Goal: Task Accomplishment & Management: Use online tool/utility

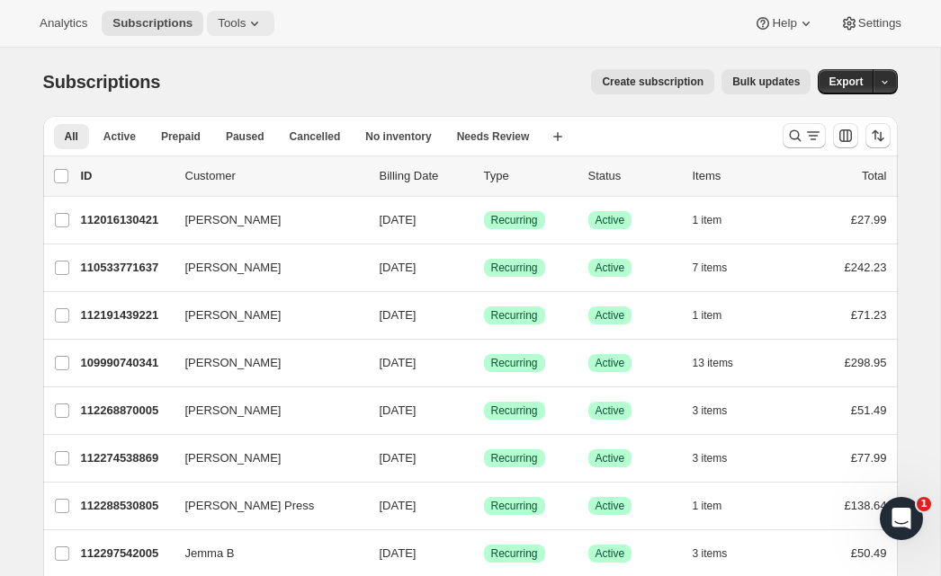
click at [245, 23] on span "Tools" at bounding box center [232, 23] width 28 height 14
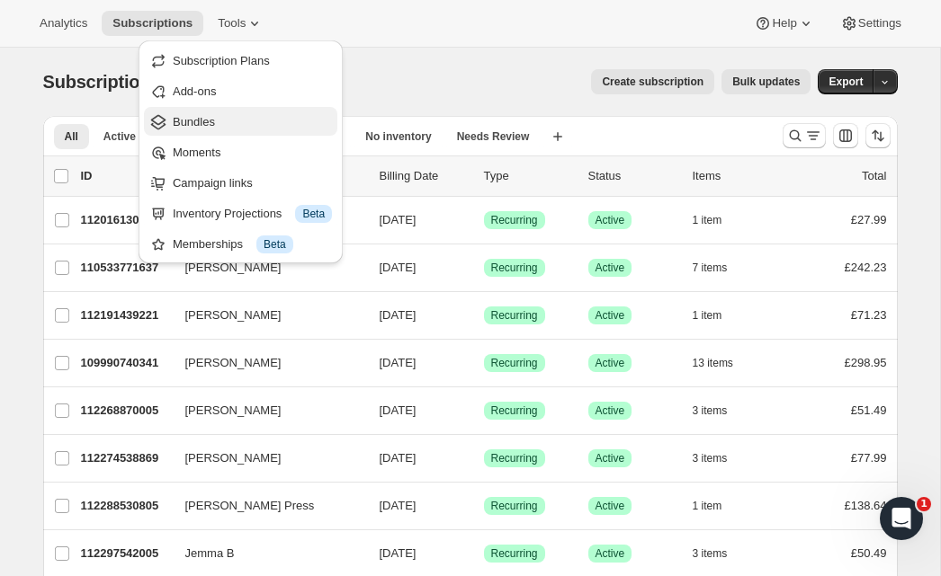
click at [227, 118] on span "Bundles" at bounding box center [252, 122] width 159 height 18
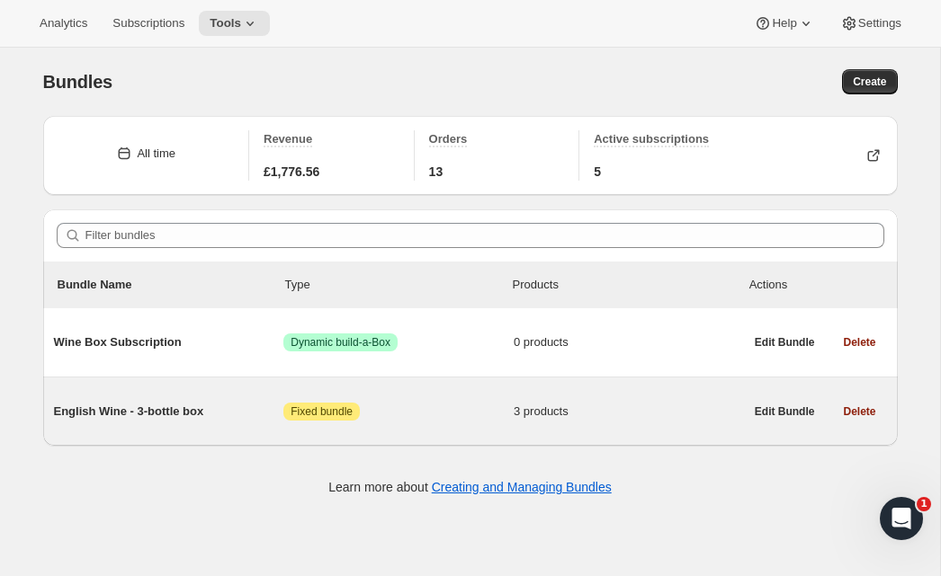
click at [170, 420] on span "English Wine - 3-bottle box" at bounding box center [169, 412] width 230 height 18
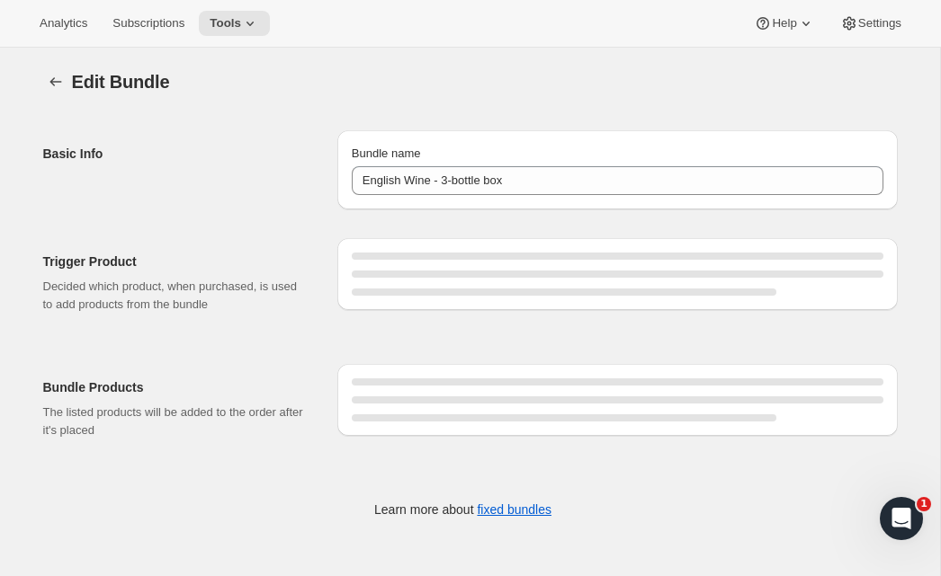
type input "English Wine - 3-bottle box"
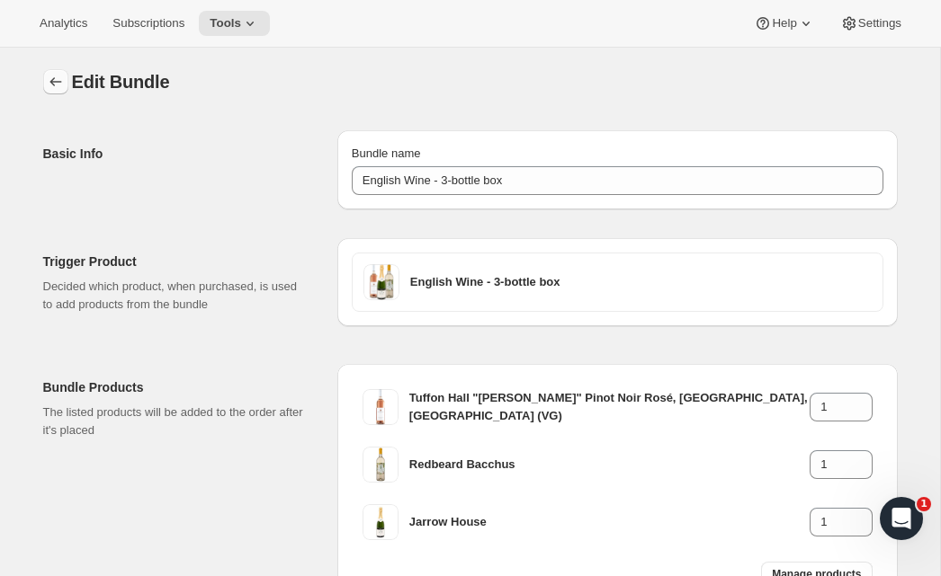
click at [59, 84] on icon "Bundles" at bounding box center [56, 82] width 18 height 18
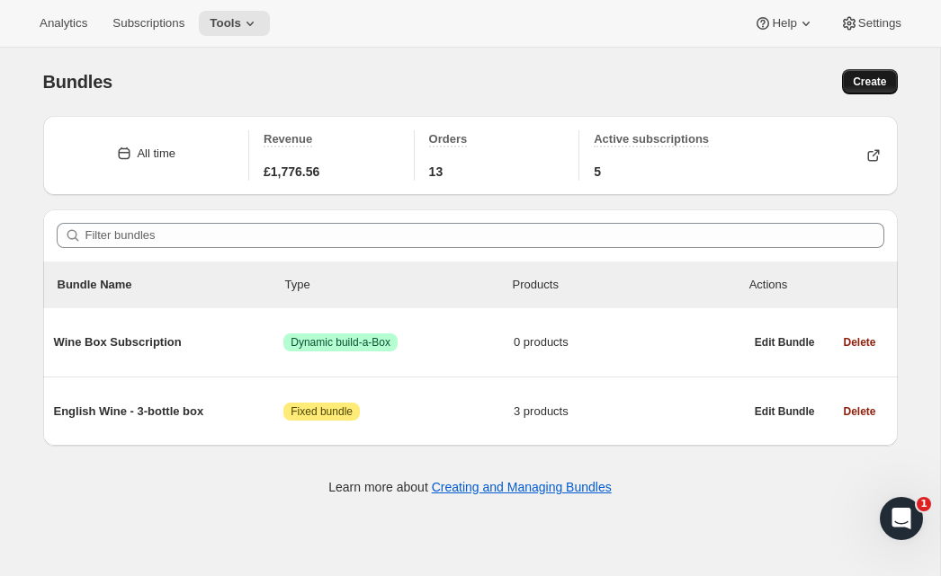
click at [868, 90] on button "Create" at bounding box center [869, 81] width 55 height 25
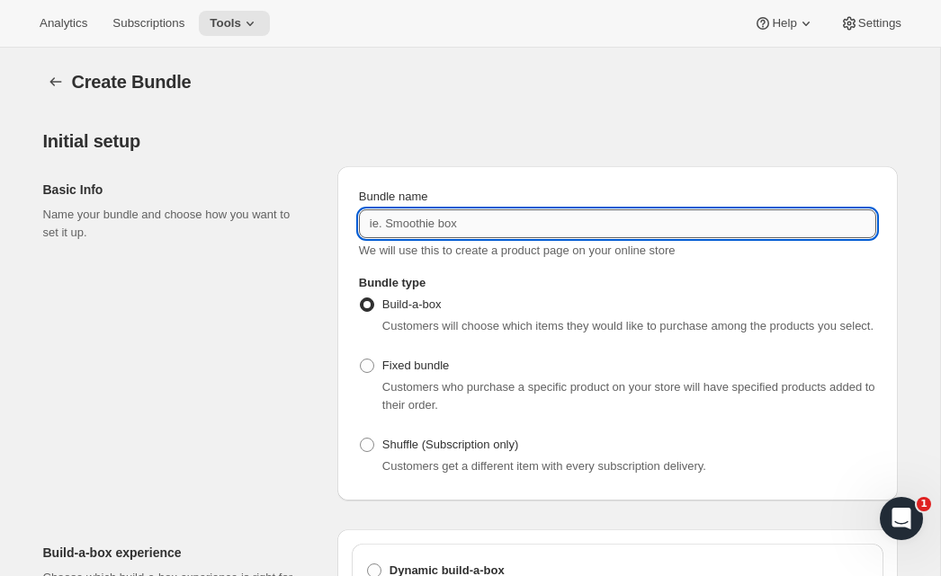
click at [463, 226] on input "Bundle name" at bounding box center [617, 224] width 517 height 29
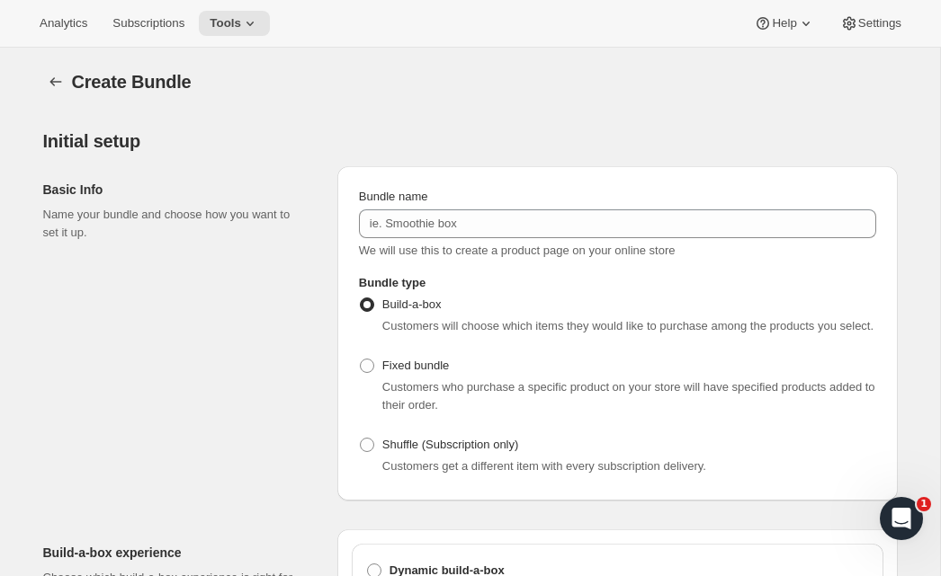
click at [254, 239] on p "Name your bundle and choose how you want to set it up." at bounding box center [175, 224] width 265 height 36
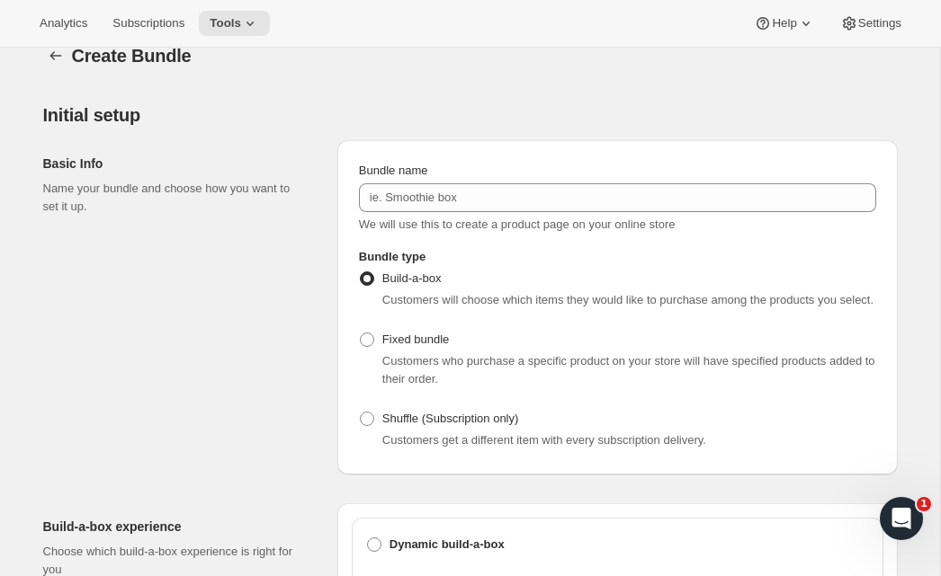
scroll to position [22, 0]
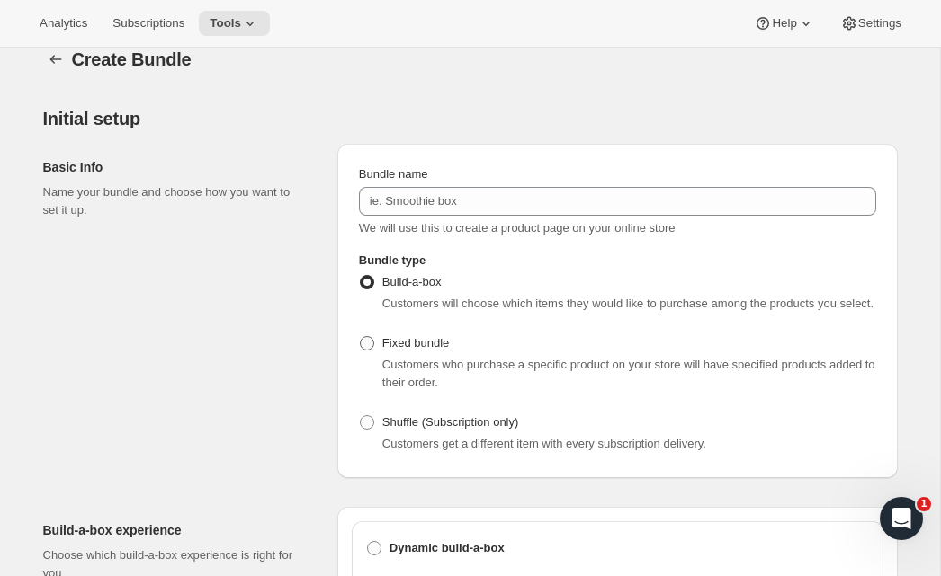
click at [365, 351] on span at bounding box center [367, 343] width 14 height 14
click at [361, 337] on input "Fixed bundle" at bounding box center [360, 336] width 1 height 1
radio input "true"
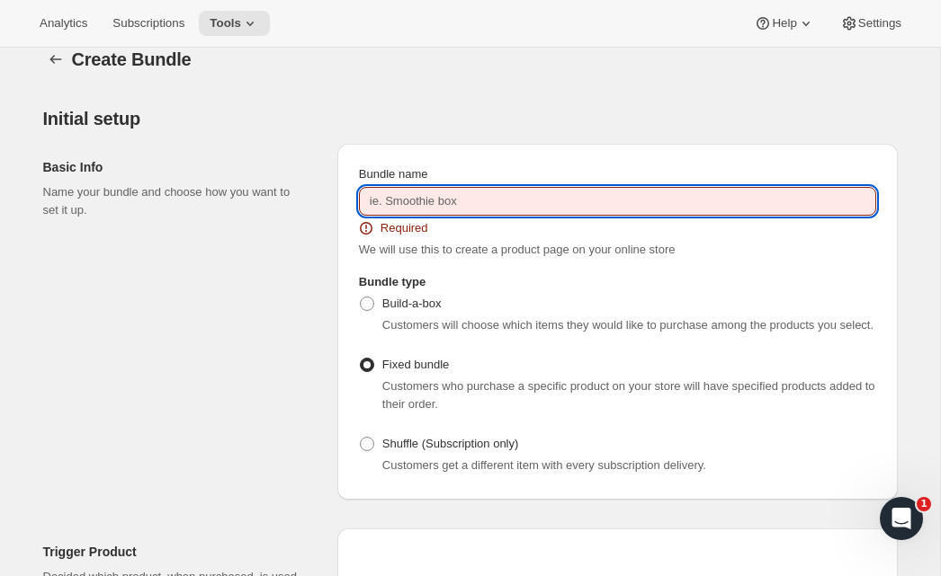
click at [395, 187] on input "Bundle name" at bounding box center [617, 201] width 517 height 29
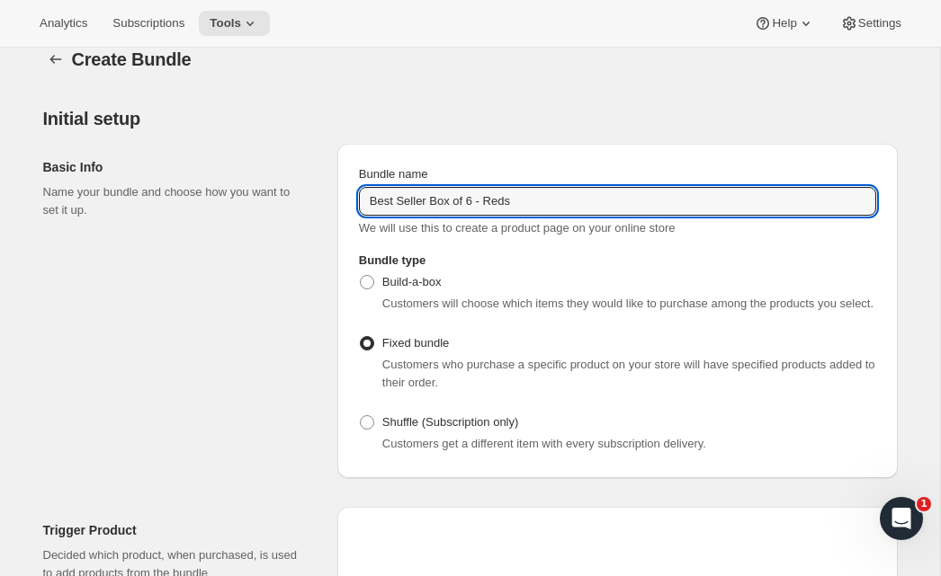
type input "Best Seller Box of 6 - Reds"
click at [280, 332] on div "Basic Info Name your bundle and choose how you want to set it up." at bounding box center [183, 311] width 280 height 334
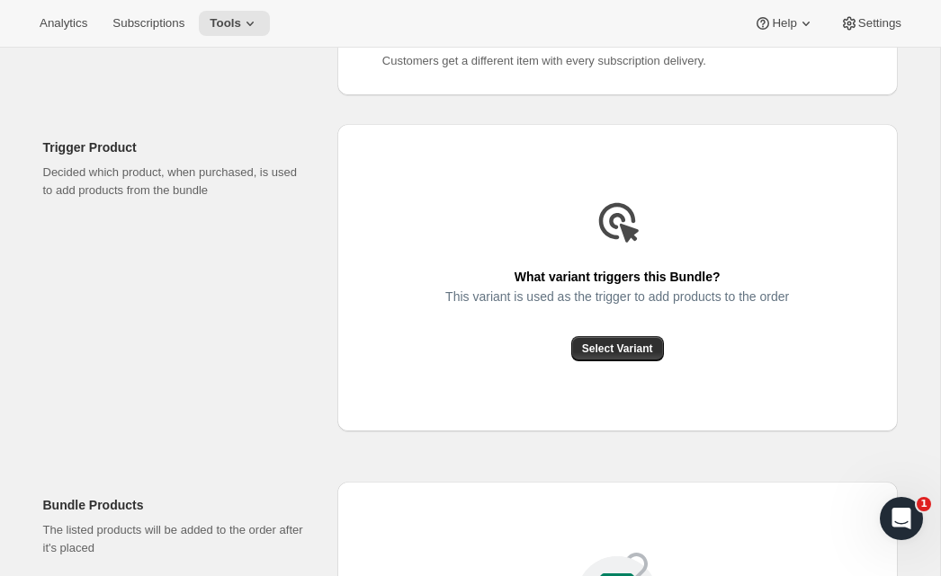
scroll to position [415, 0]
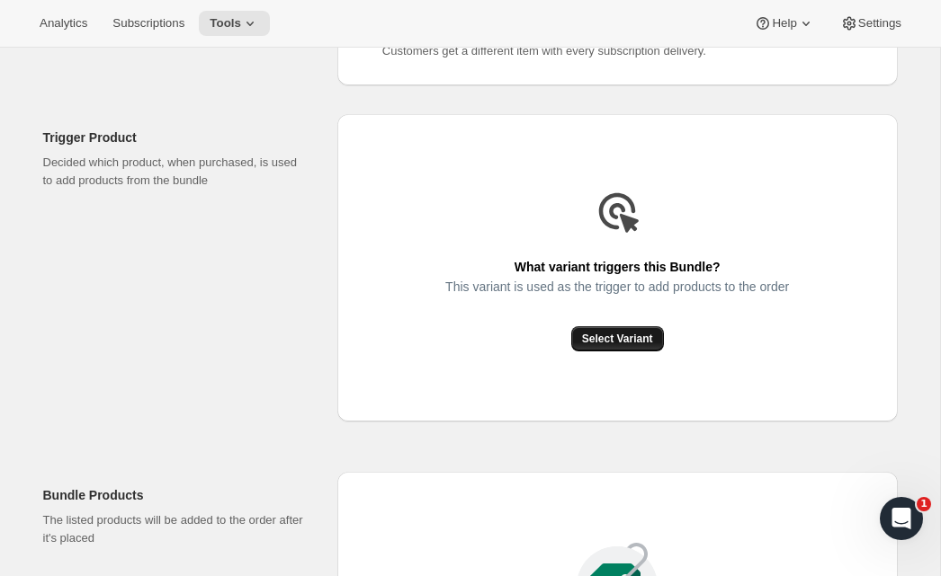
click at [600, 346] on span "Select Variant" at bounding box center [617, 339] width 71 height 14
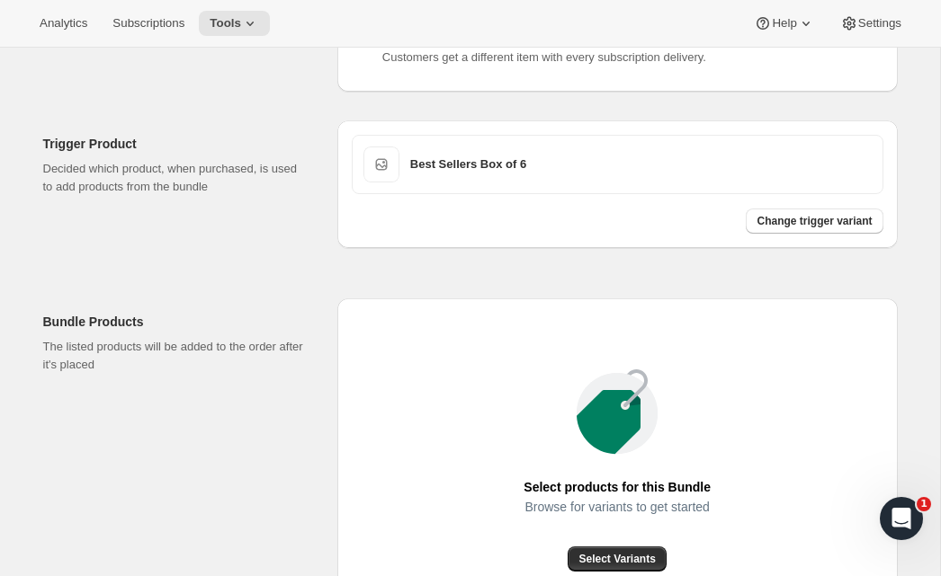
scroll to position [616, 0]
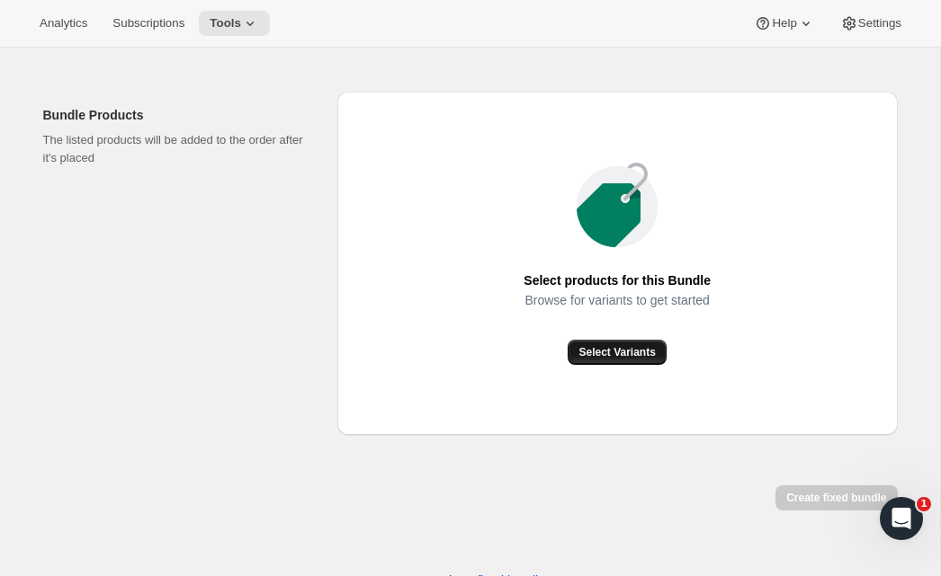
click at [607, 360] on span "Select Variants" at bounding box center [616, 352] width 76 height 14
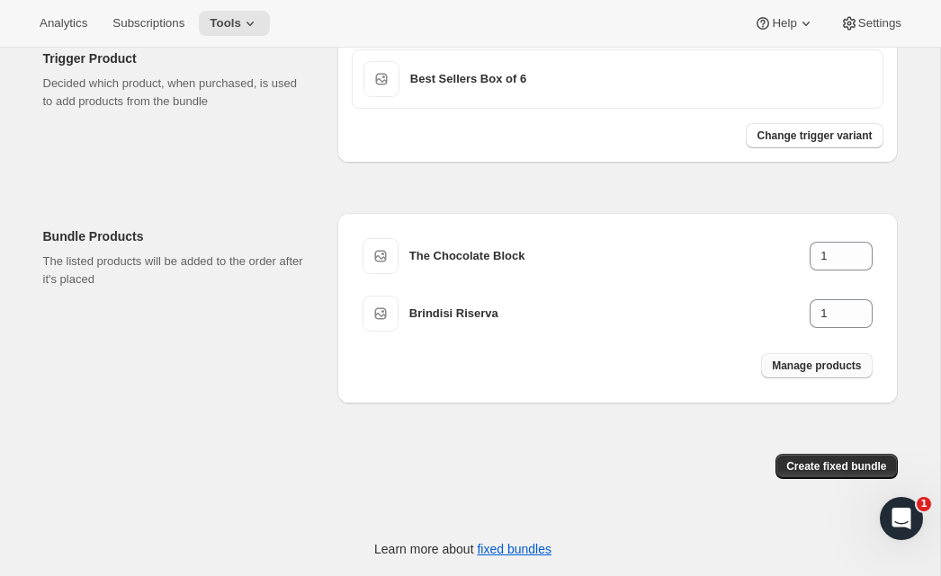
click at [810, 369] on span "Manage products" at bounding box center [815, 366] width 89 height 14
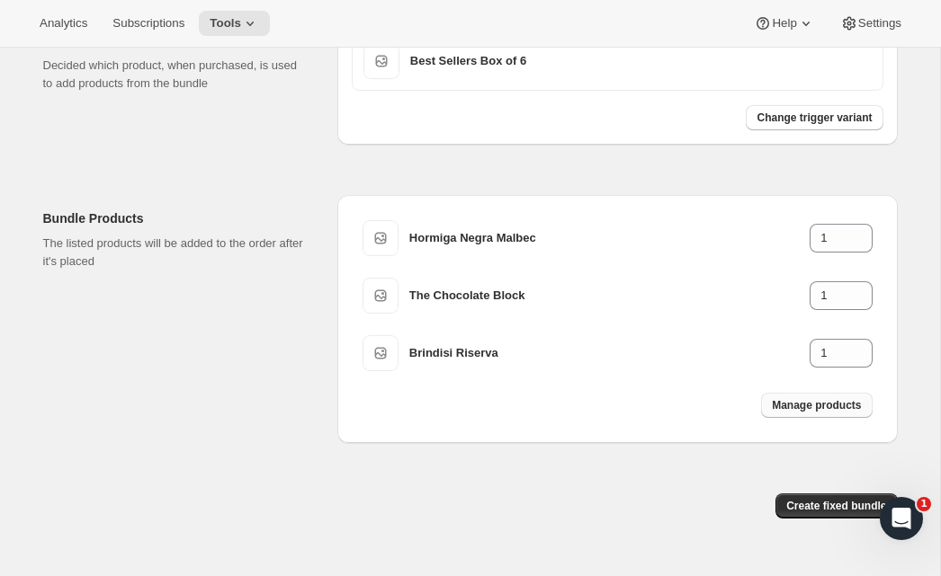
click at [824, 413] on span "Manage products" at bounding box center [815, 405] width 89 height 14
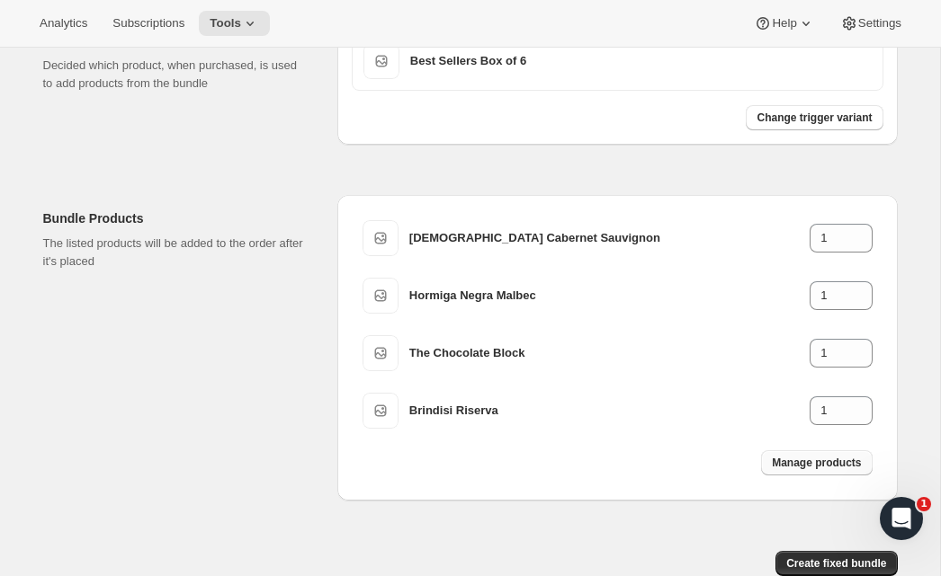
scroll to position [512, 0]
click at [789, 471] on span "Manage products" at bounding box center [815, 464] width 89 height 14
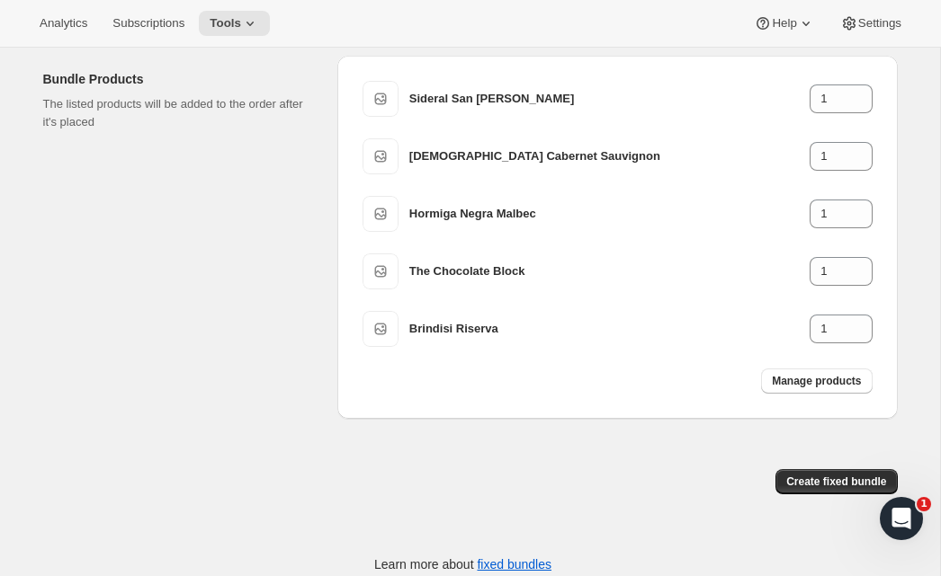
scroll to position [655, 0]
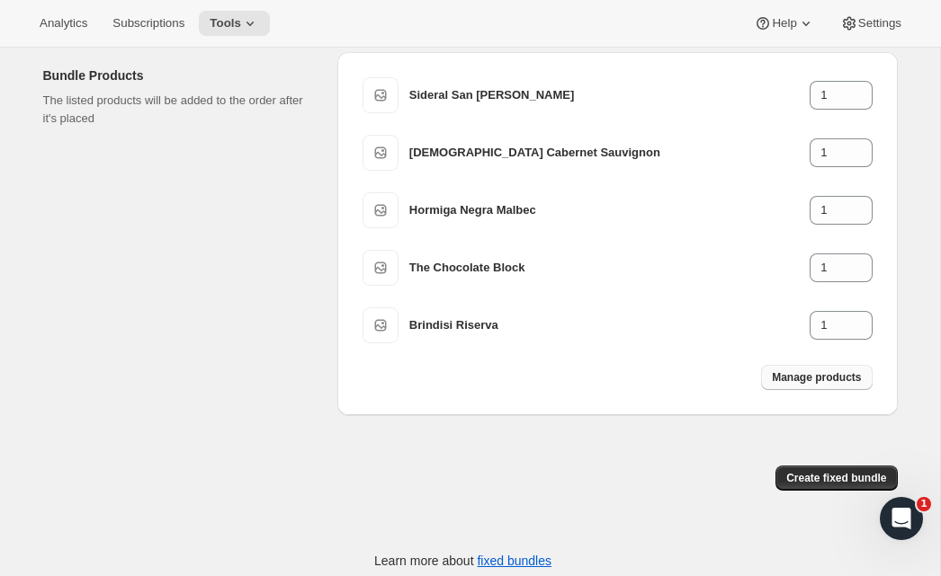
click at [772, 385] on span "Manage products" at bounding box center [815, 377] width 89 height 14
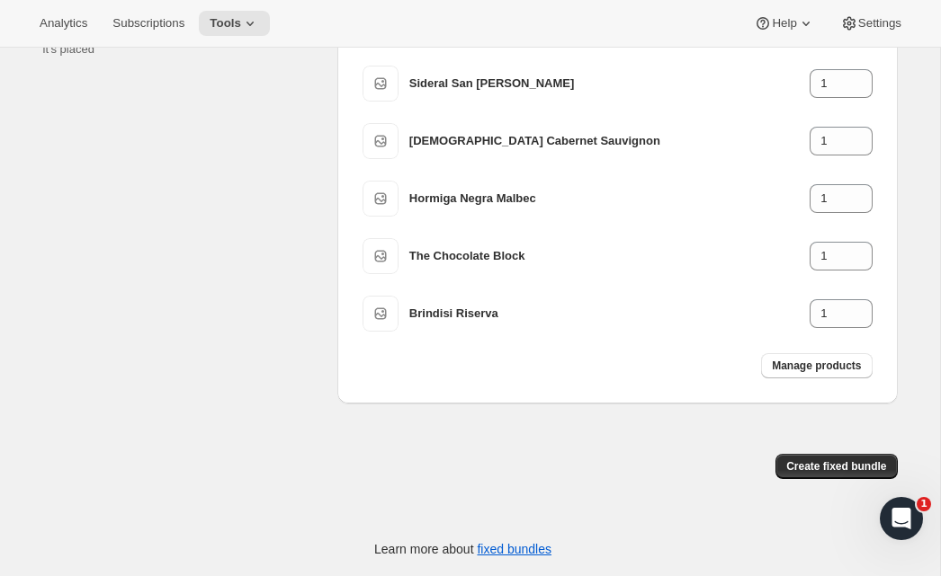
scroll to position [743, 0]
click at [795, 475] on button "Create fixed bundle" at bounding box center [835, 466] width 121 height 25
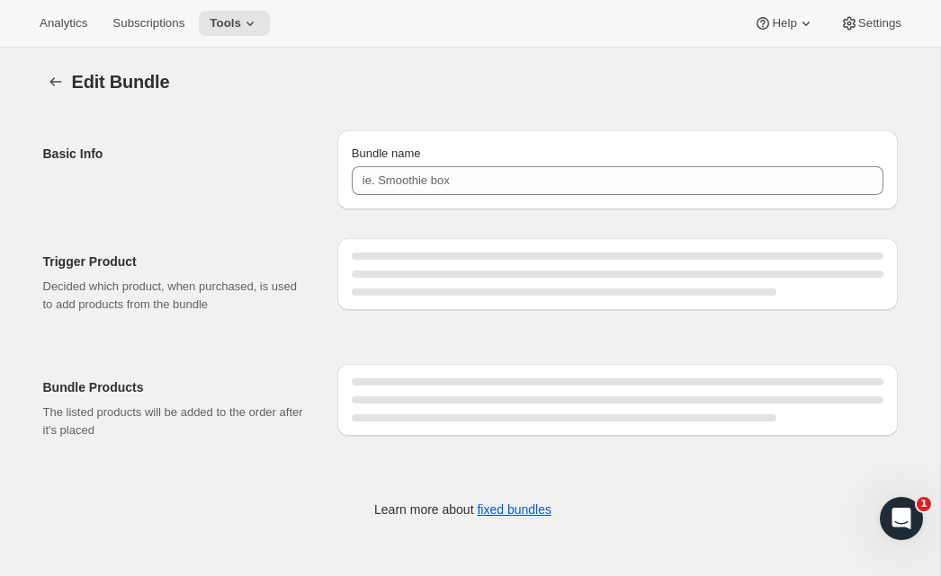
type input "Best Seller Box of 6 - Reds"
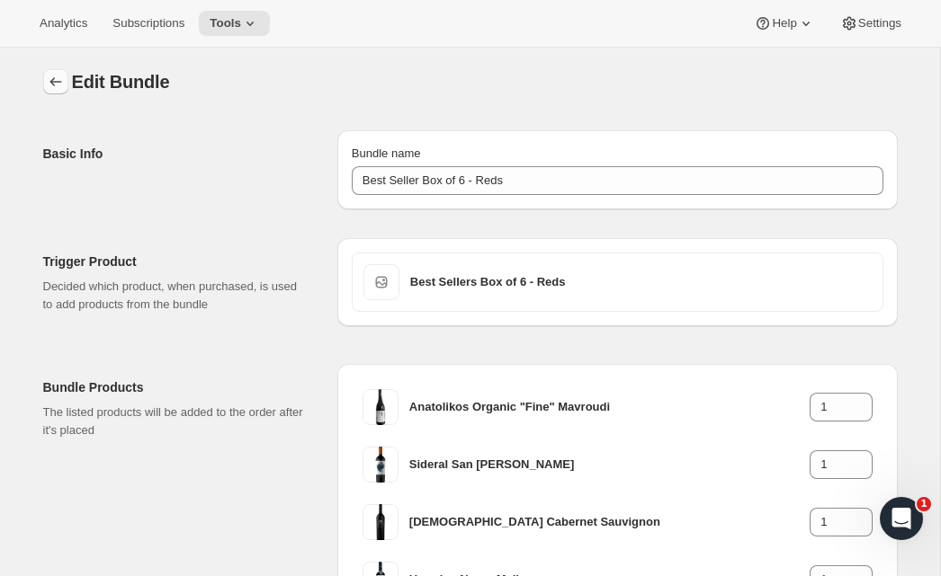
click at [52, 83] on icon "Bundles" at bounding box center [56, 82] width 18 height 18
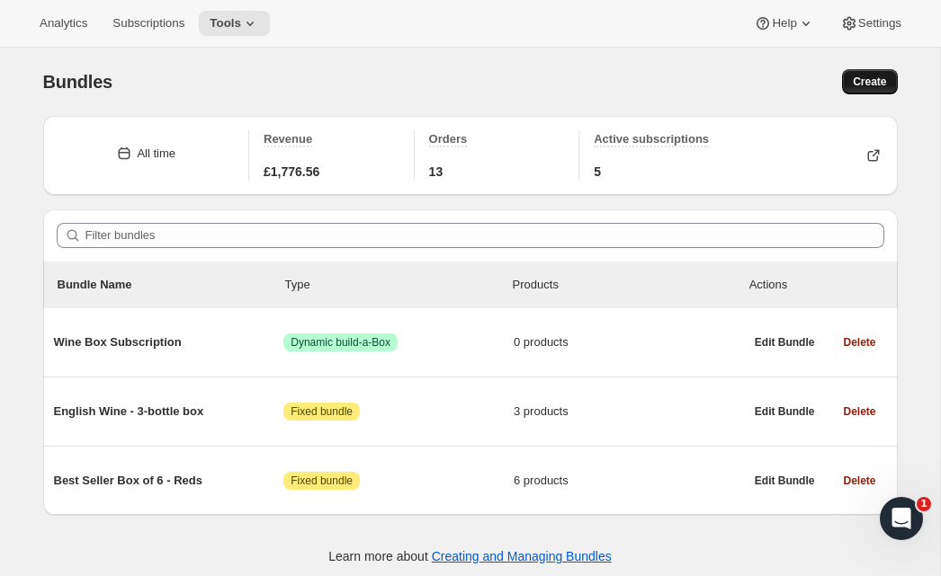
click at [867, 81] on span "Create" at bounding box center [868, 82] width 33 height 14
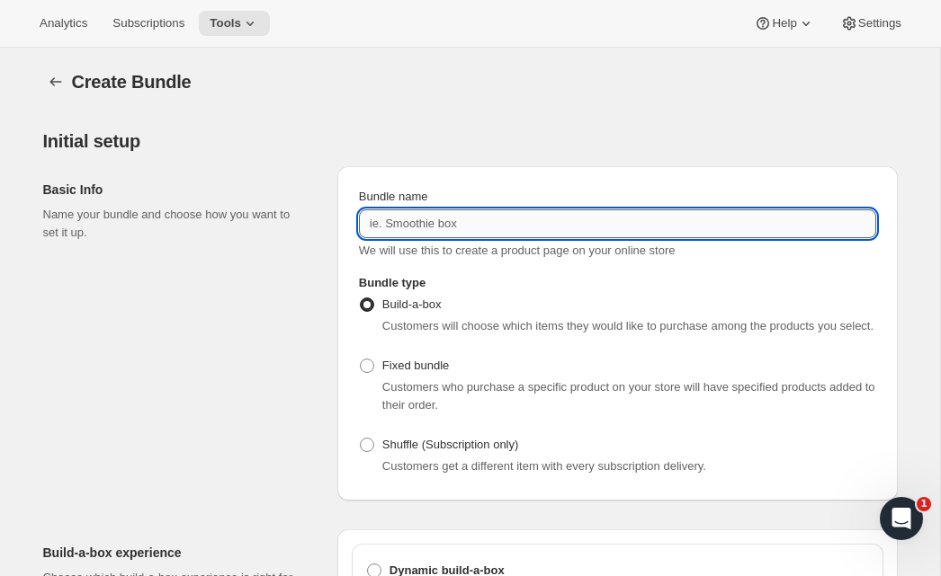
click at [490, 224] on input "Bundle name" at bounding box center [617, 224] width 517 height 29
type input "Best Sellers box of 3 - Reds"
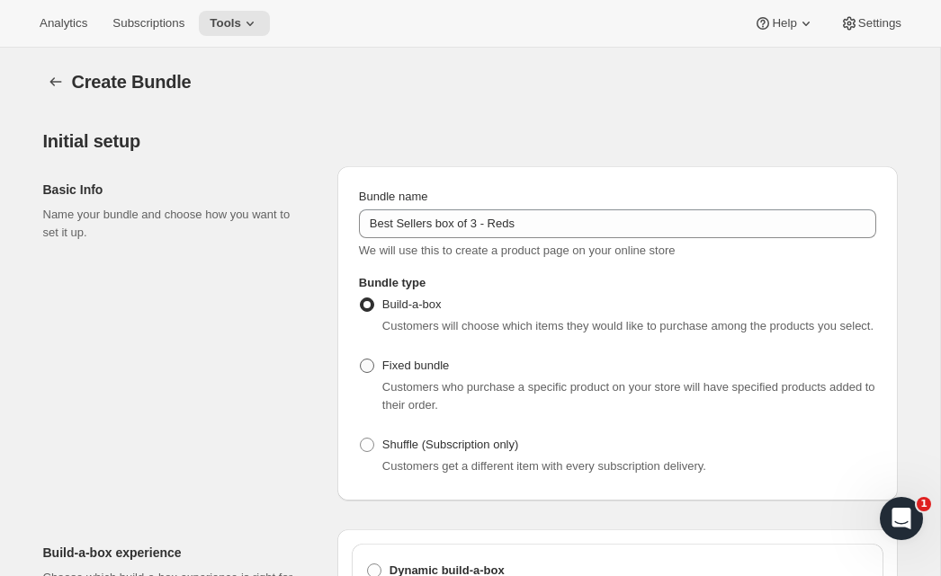
click at [366, 373] on span at bounding box center [367, 366] width 14 height 14
click at [361, 360] on input "Fixed bundle" at bounding box center [360, 359] width 1 height 1
radio input "true"
click at [296, 339] on div "Basic Info Name your bundle and choose how you want to set it up." at bounding box center [183, 333] width 280 height 334
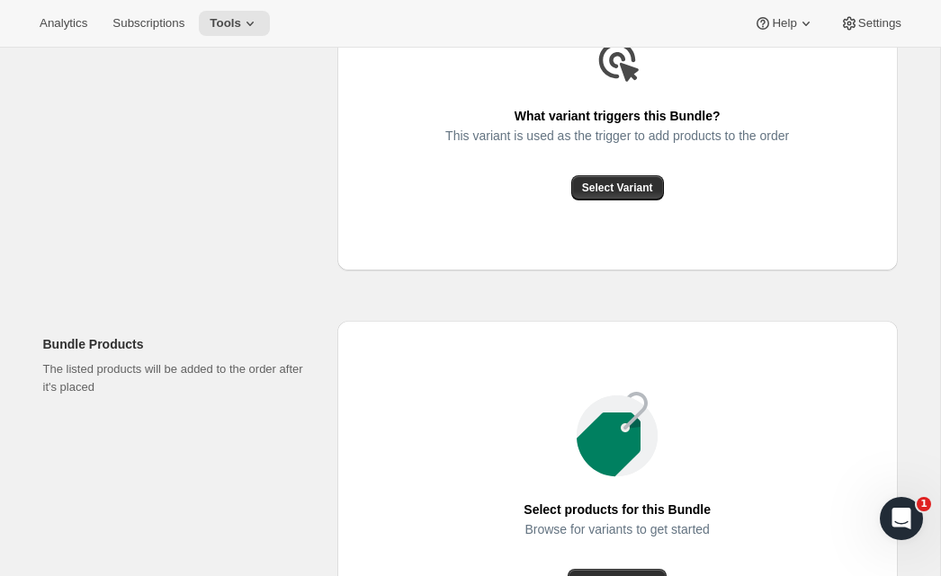
scroll to position [580, 0]
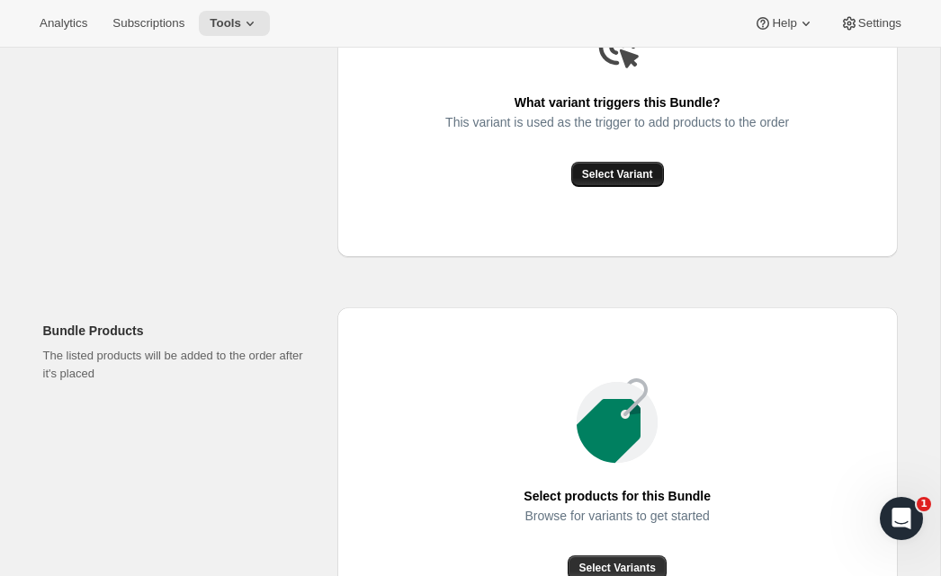
click at [629, 182] on span "Select Variant" at bounding box center [617, 174] width 71 height 14
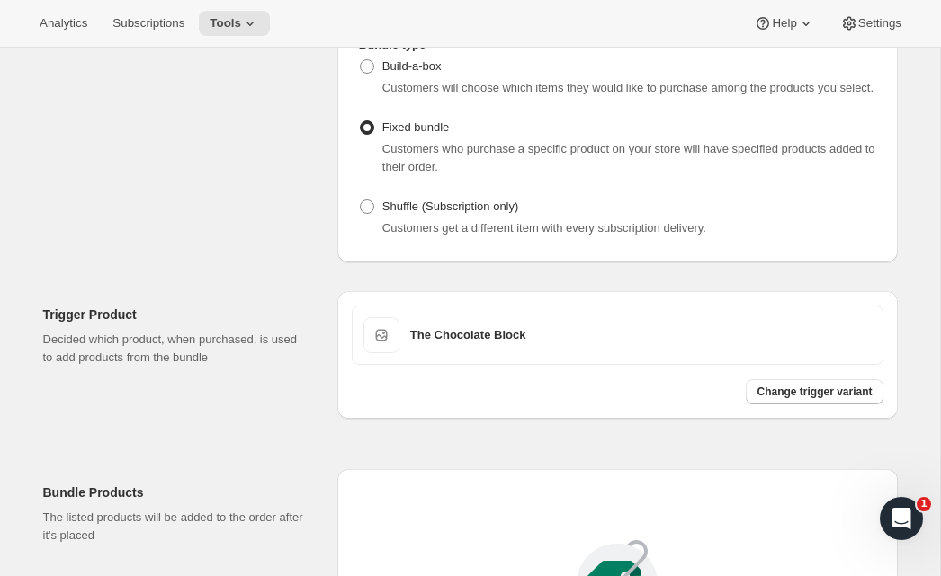
scroll to position [233, 0]
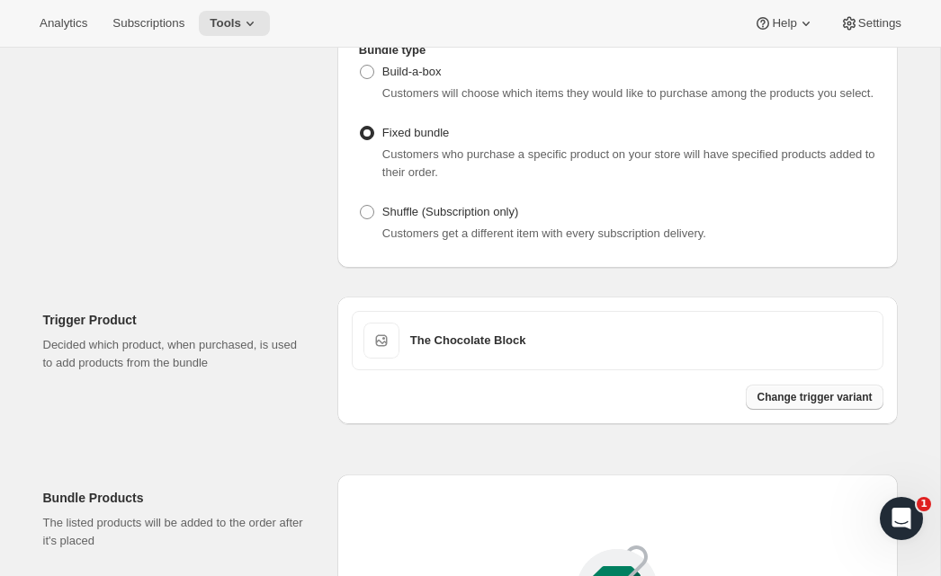
click at [762, 405] on span "Change trigger variant" at bounding box center [813, 397] width 115 height 14
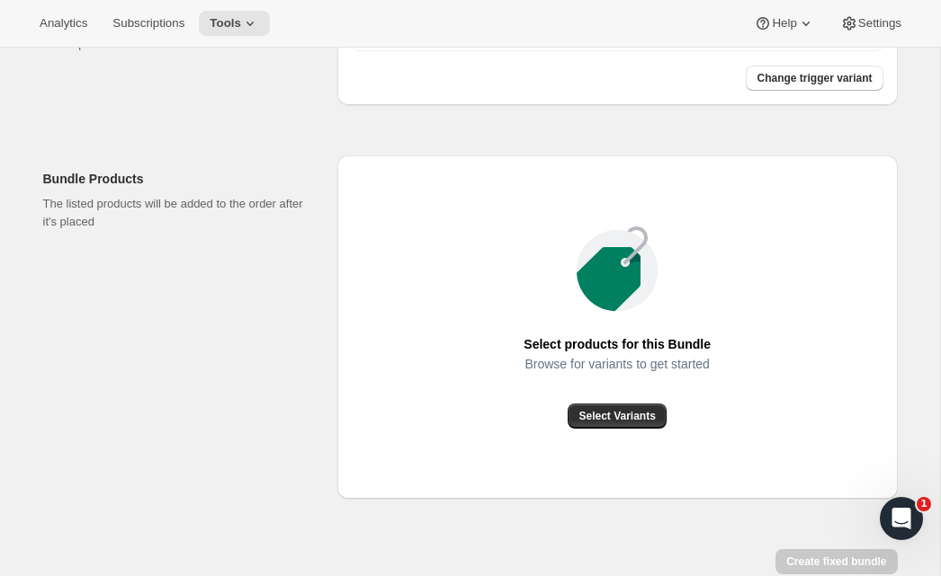
scroll to position [563, 0]
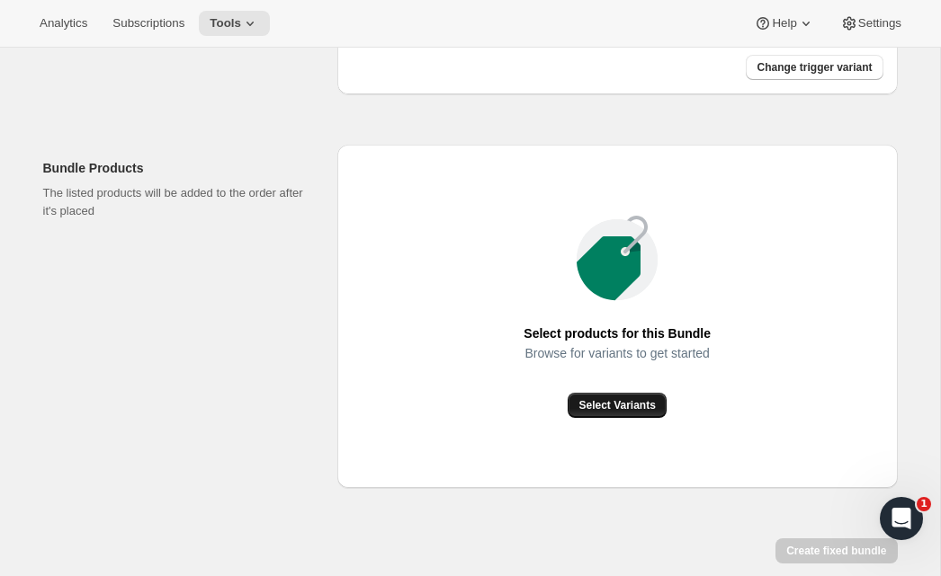
click at [602, 413] on span "Select Variants" at bounding box center [616, 405] width 76 height 14
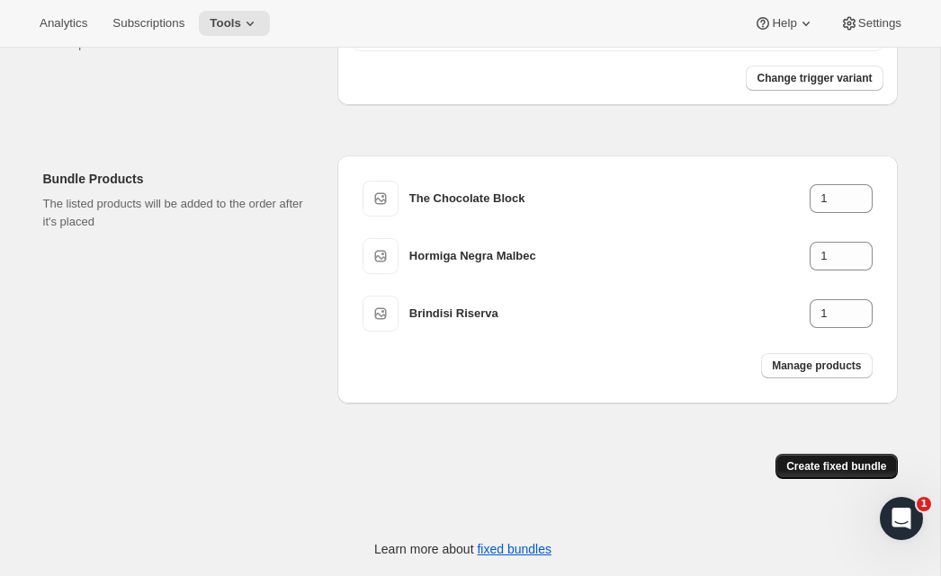
click at [789, 465] on button "Create fixed bundle" at bounding box center [835, 466] width 121 height 25
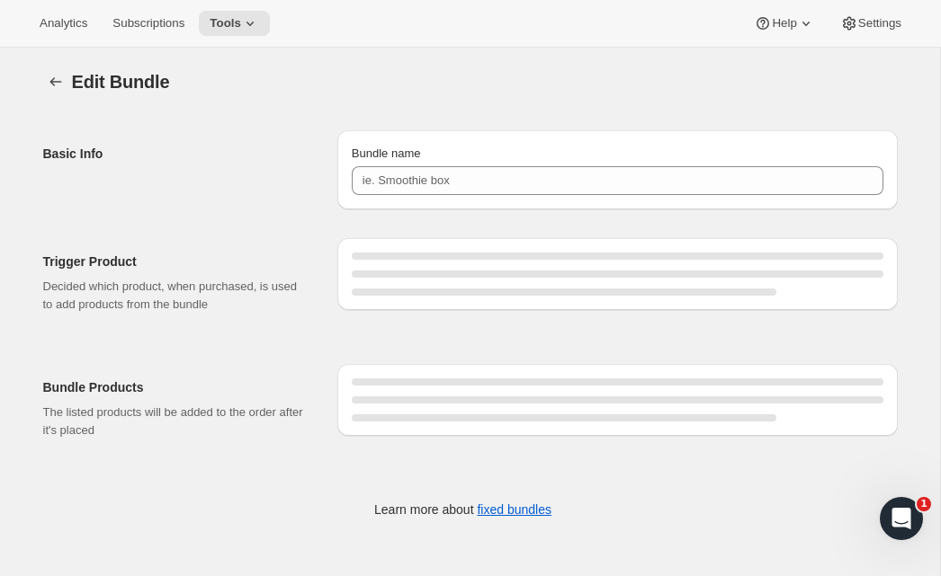
type input "Best Sellers box of 3 - Reds"
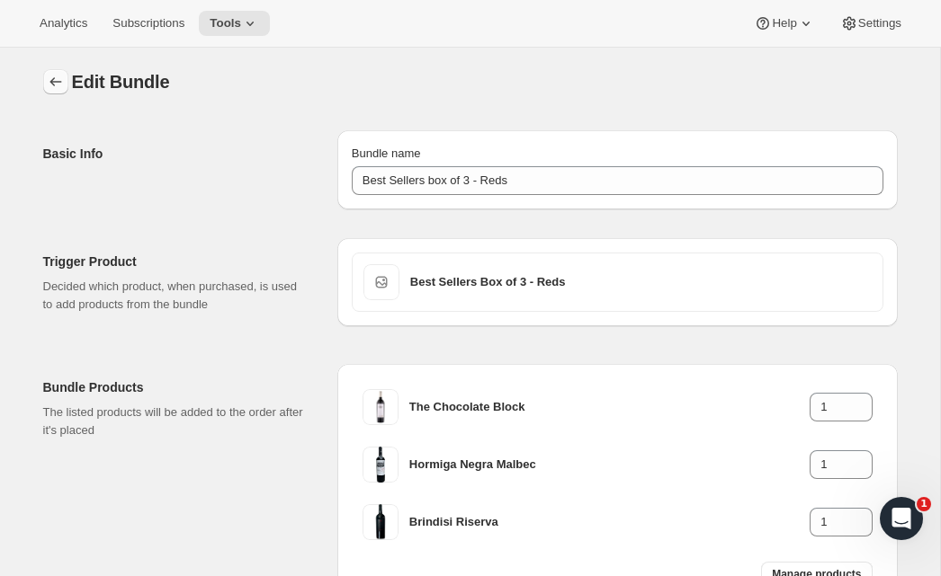
click at [45, 84] on button "Bundles" at bounding box center [55, 81] width 25 height 25
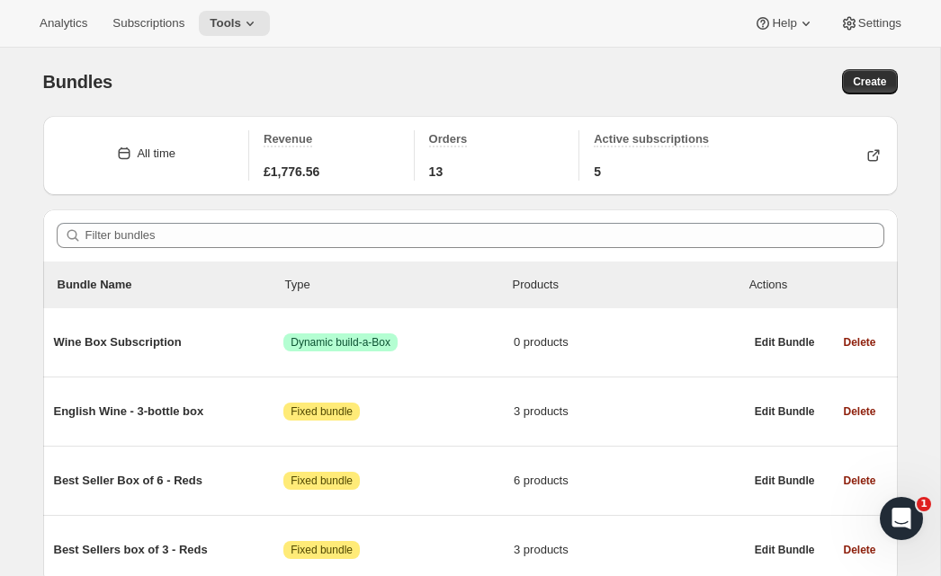
scroll to position [78, 0]
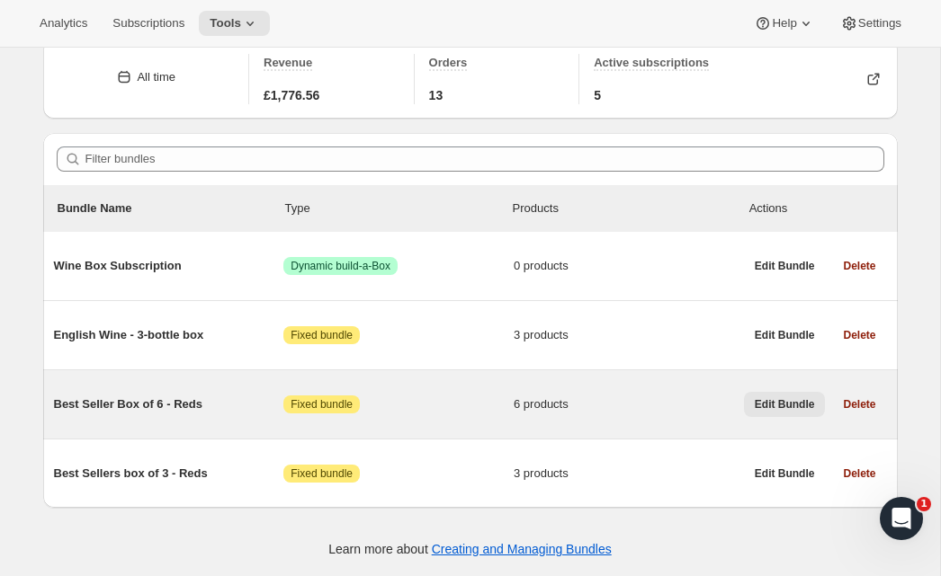
click at [758, 403] on span "Edit Bundle" at bounding box center [784, 404] width 60 height 14
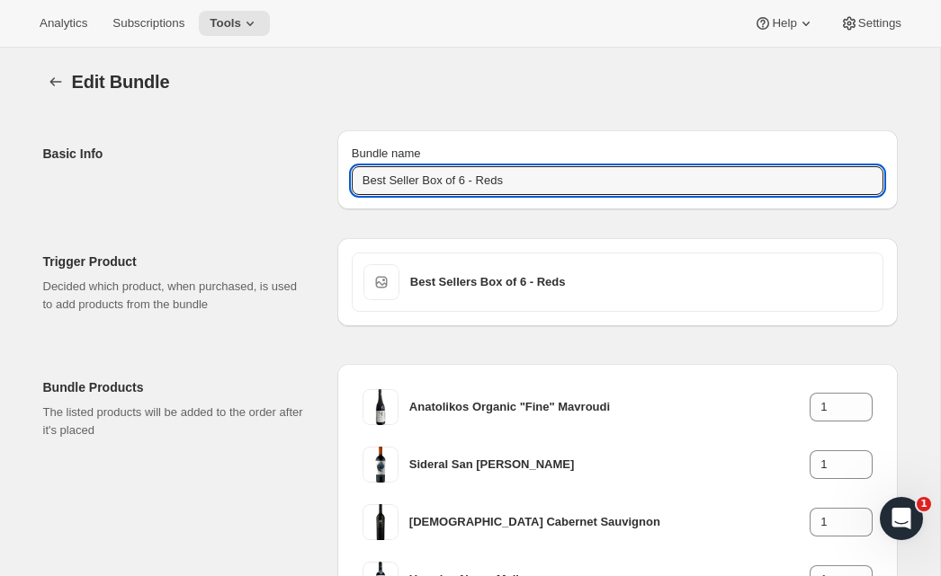
drag, startPoint x: 421, startPoint y: 183, endPoint x: 423, endPoint y: 207, distance: 23.5
click at [421, 183] on input "Best Seller Box of 6 - Reds" at bounding box center [617, 180] width 531 height 29
type input "Best Sellers Box of 6 - Reds"
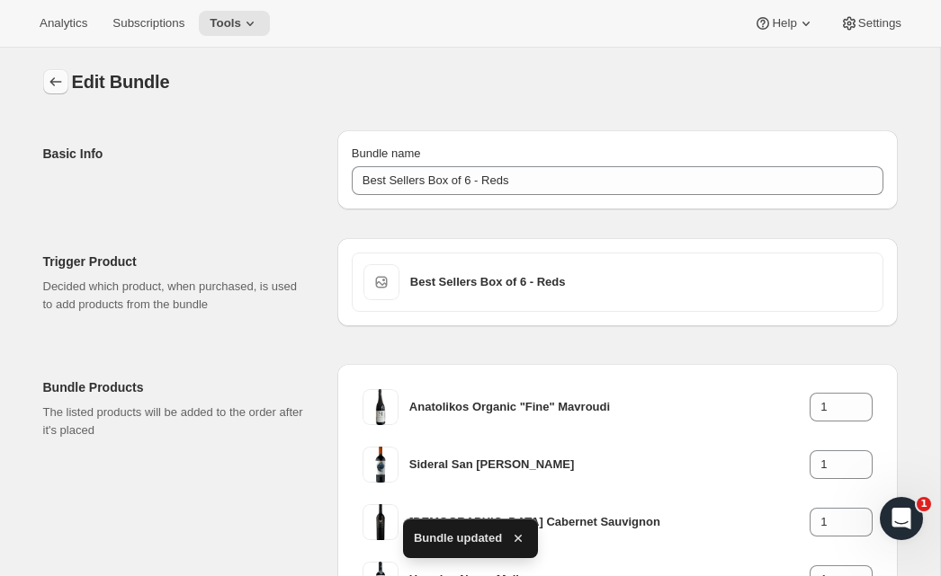
click at [50, 89] on icon "Bundles" at bounding box center [56, 82] width 18 height 18
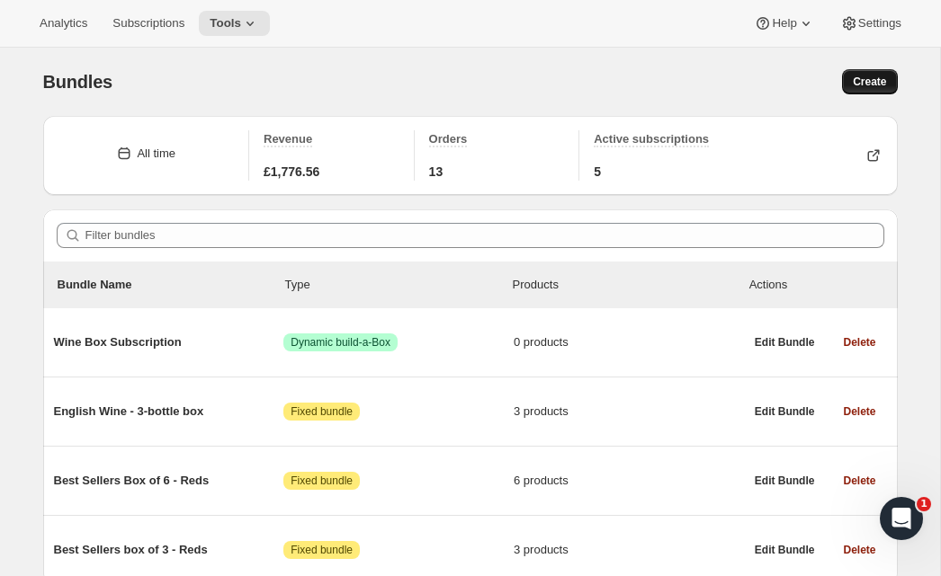
click at [864, 90] on button "Create" at bounding box center [869, 81] width 55 height 25
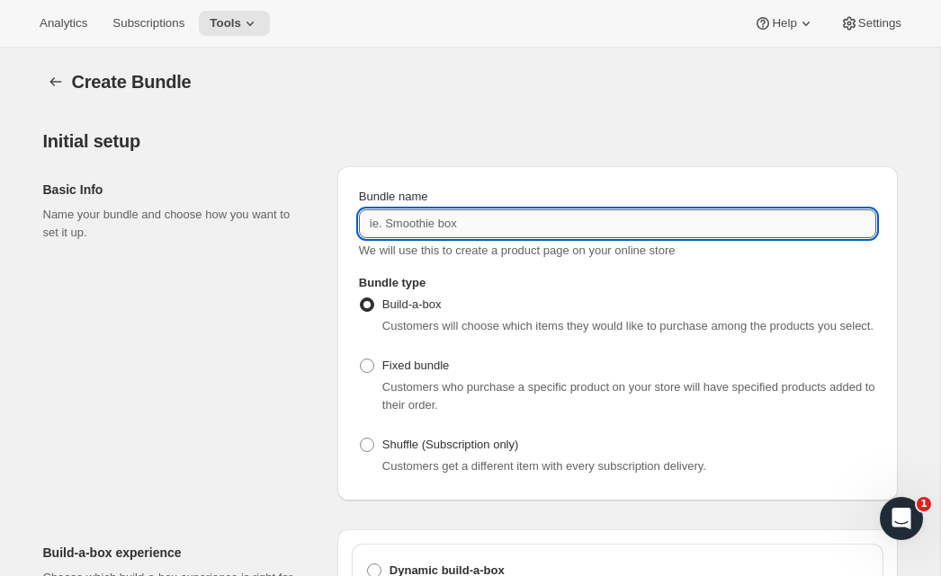
click at [472, 220] on input "Bundle name" at bounding box center [617, 224] width 517 height 29
type input "Best Sellers Box of 3 - Whites"
click at [372, 373] on span at bounding box center [367, 366] width 14 height 14
click at [361, 360] on input "Fixed bundle" at bounding box center [360, 359] width 1 height 1
radio input "true"
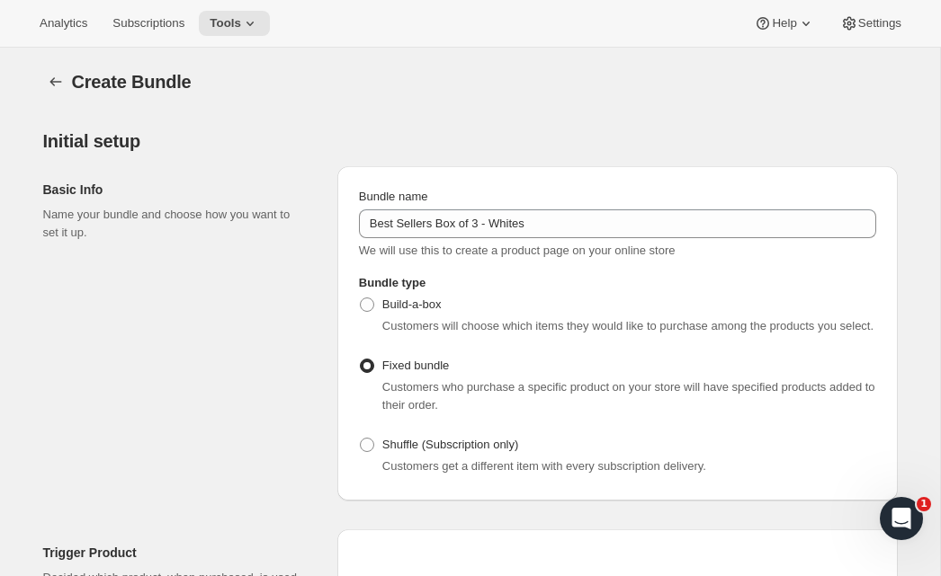
click at [272, 358] on div "Basic Info Name your bundle and choose how you want to set it up." at bounding box center [183, 333] width 280 height 334
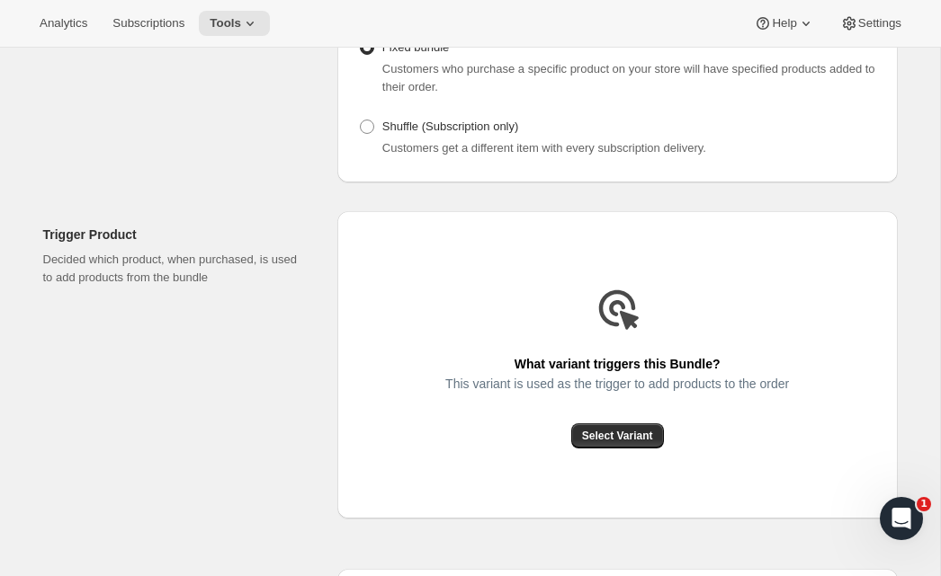
scroll to position [382, 0]
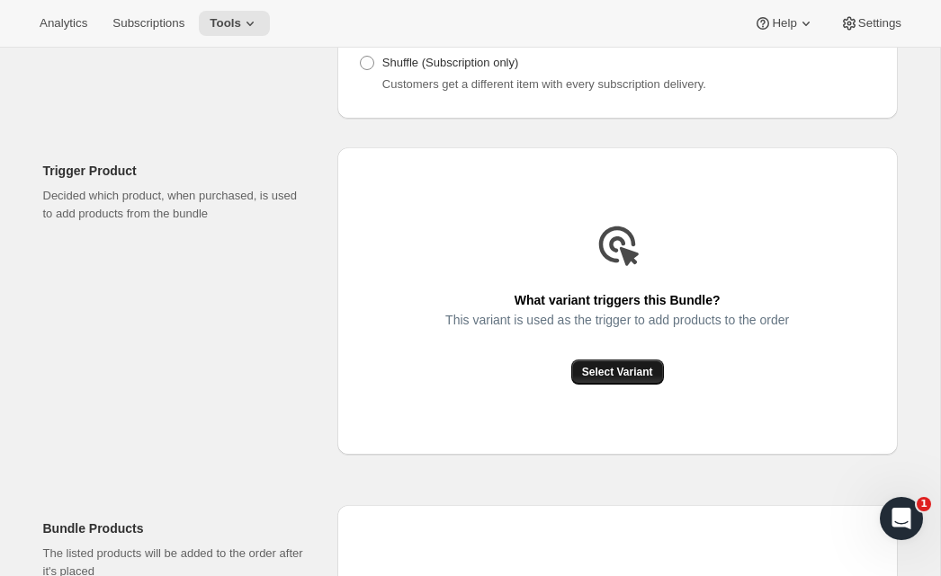
click at [592, 379] on span "Select Variant" at bounding box center [617, 372] width 71 height 14
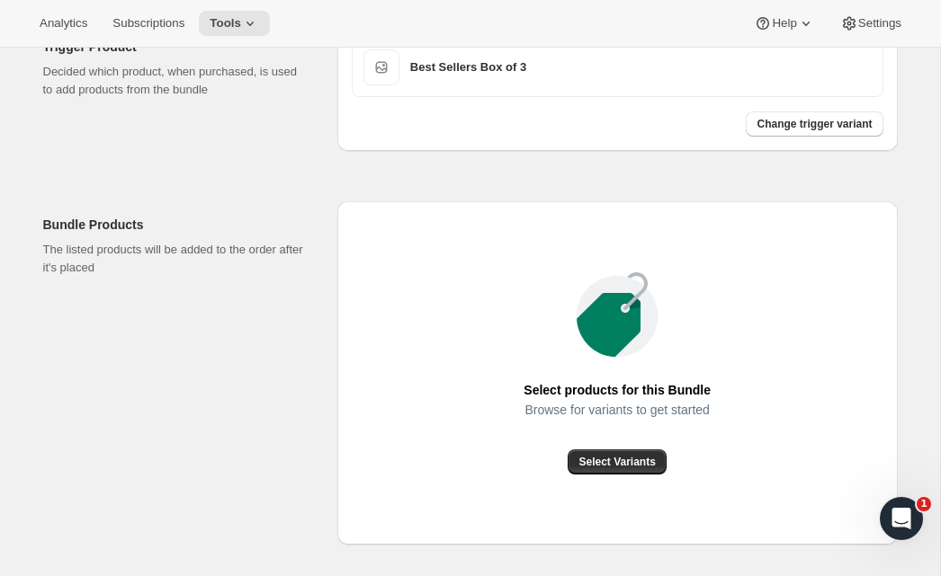
scroll to position [566, 0]
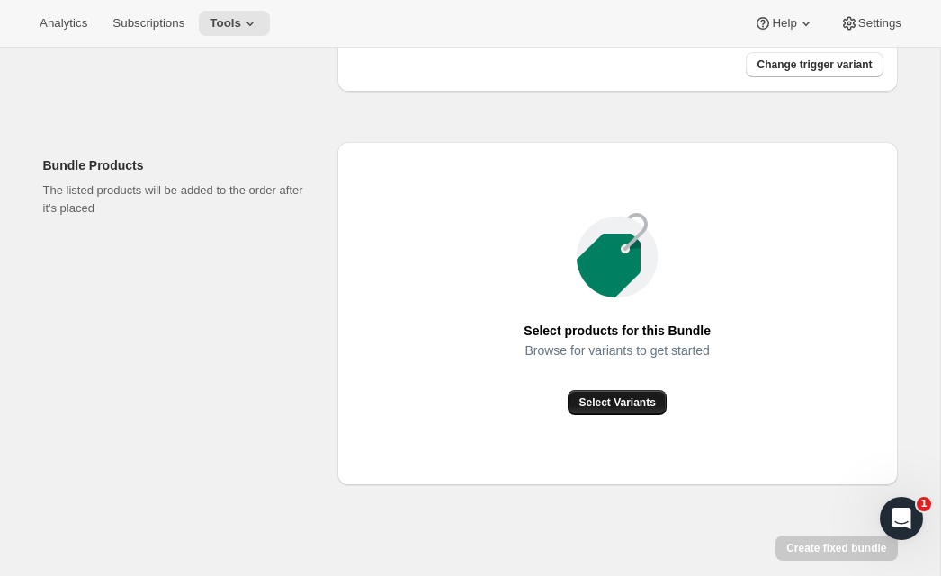
click at [628, 410] on span "Select Variants" at bounding box center [616, 403] width 76 height 14
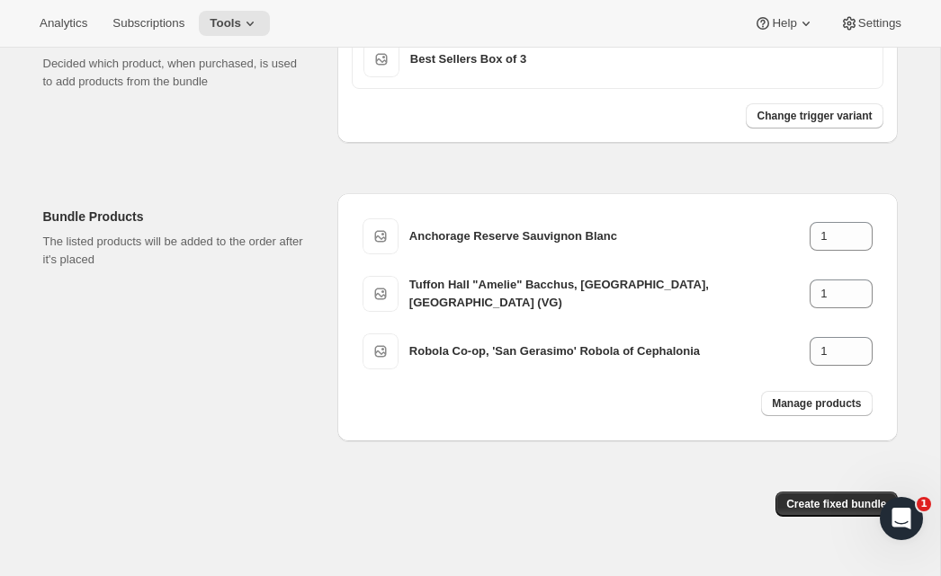
scroll to position [513, 0]
click at [782, 518] on button "Create fixed bundle" at bounding box center [835, 505] width 121 height 25
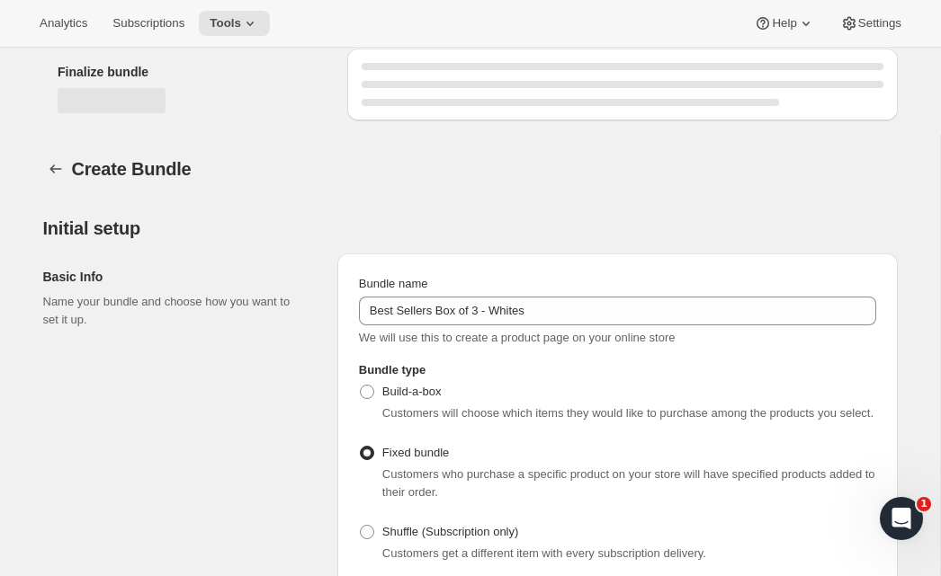
scroll to position [1114, 0]
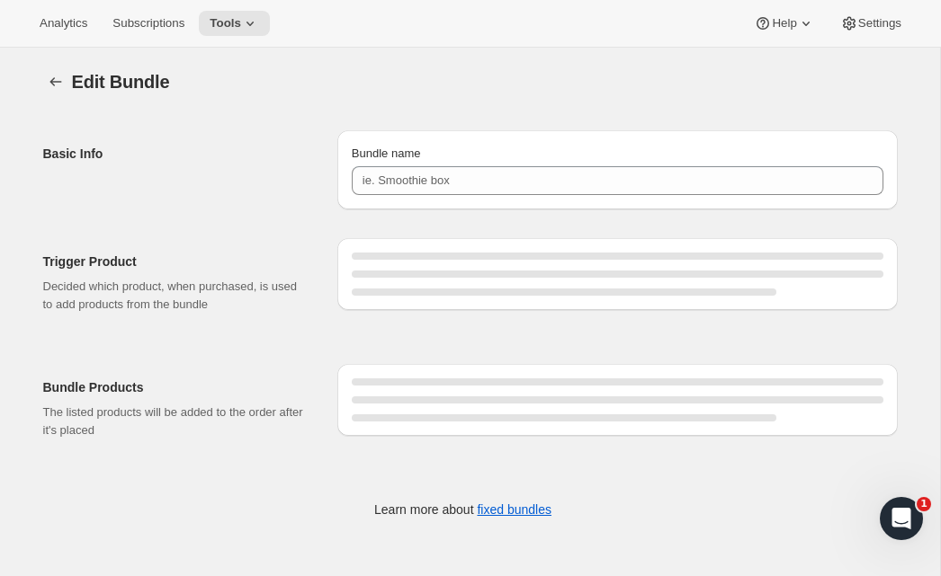
type input "Best Sellers Box of 3 - Whites"
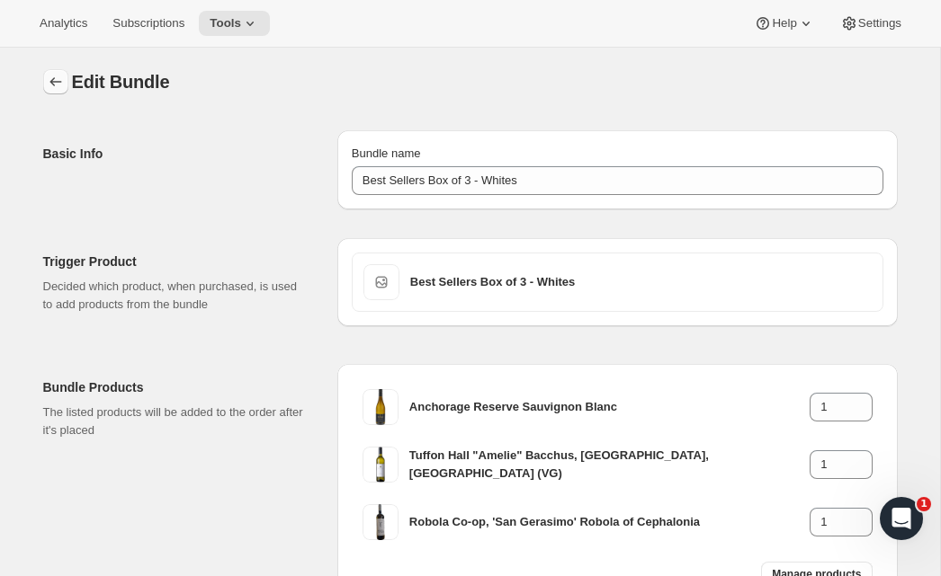
click at [49, 79] on icon "Bundles" at bounding box center [56, 82] width 18 height 18
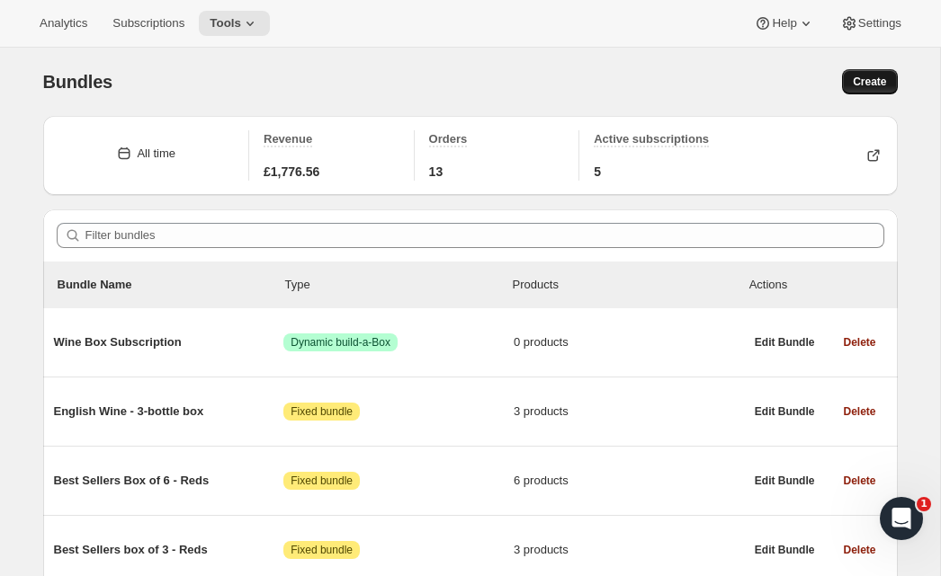
click at [875, 86] on span "Create" at bounding box center [868, 82] width 33 height 14
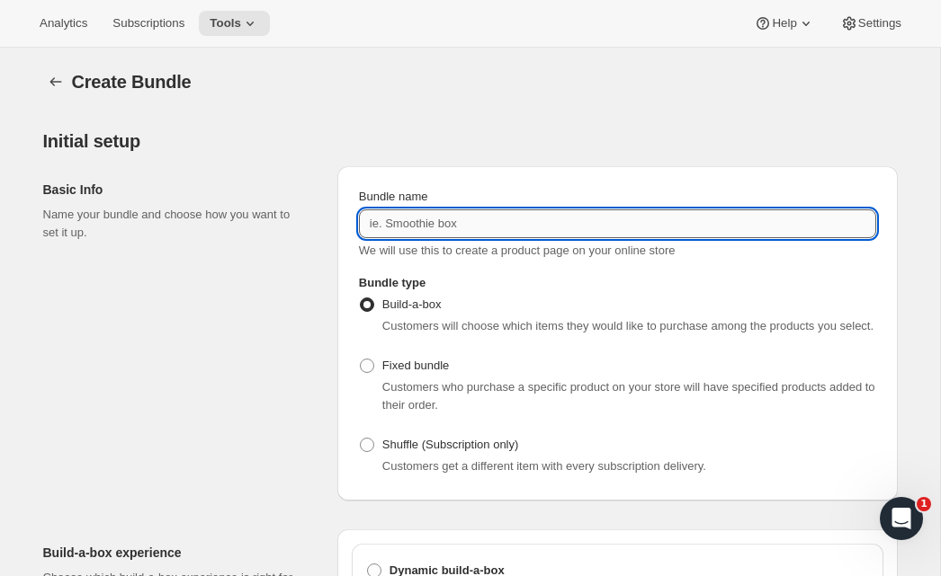
click at [429, 220] on input "Bundle name" at bounding box center [617, 224] width 517 height 29
click at [363, 373] on span at bounding box center [367, 366] width 14 height 14
click at [361, 360] on input "Fixed bundle" at bounding box center [360, 359] width 1 height 1
radio input "true"
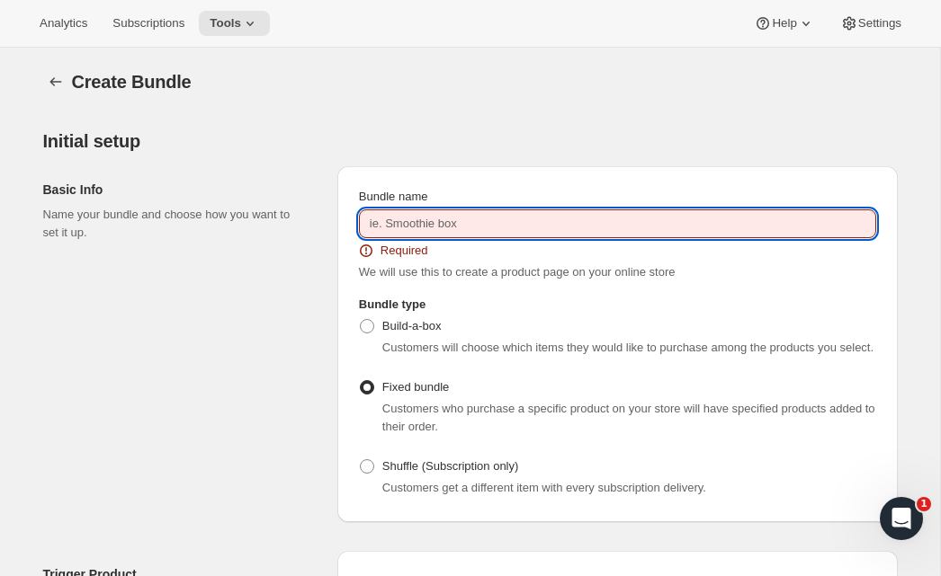
click at [434, 227] on input "Bundle name" at bounding box center [617, 224] width 517 height 29
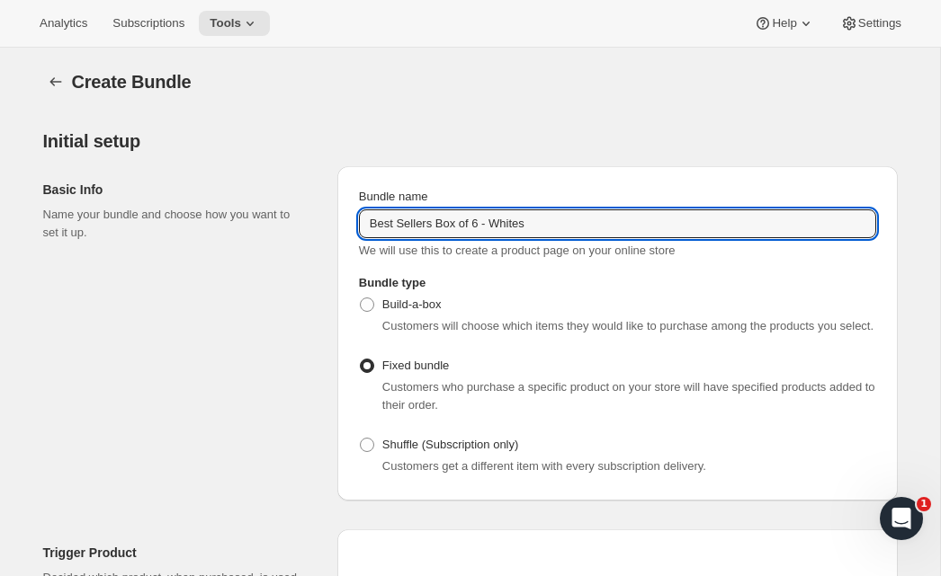
type input "Best Sellers Box of 6 - Whites"
click at [312, 277] on div "Basic Info Name your bundle and choose how you want to set it up." at bounding box center [183, 333] width 280 height 334
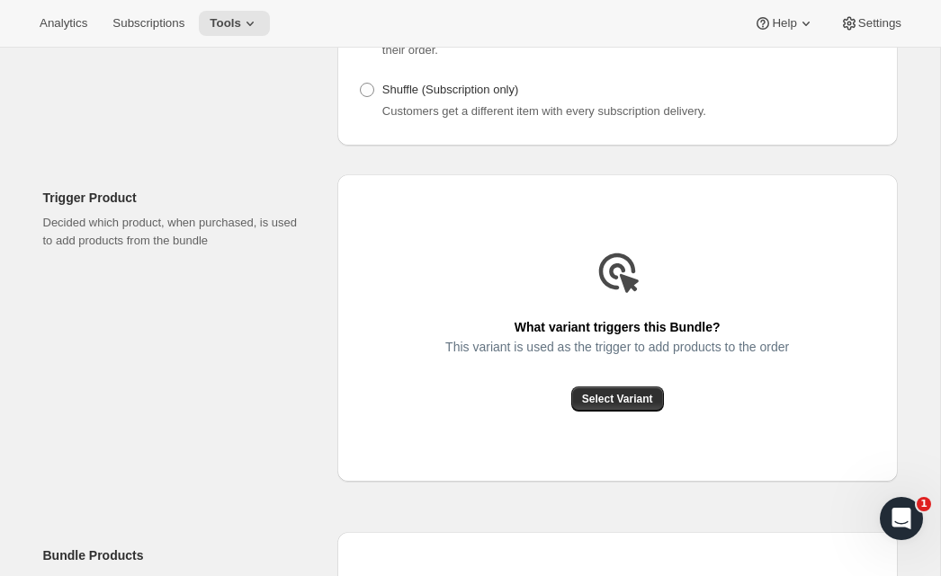
scroll to position [374, 0]
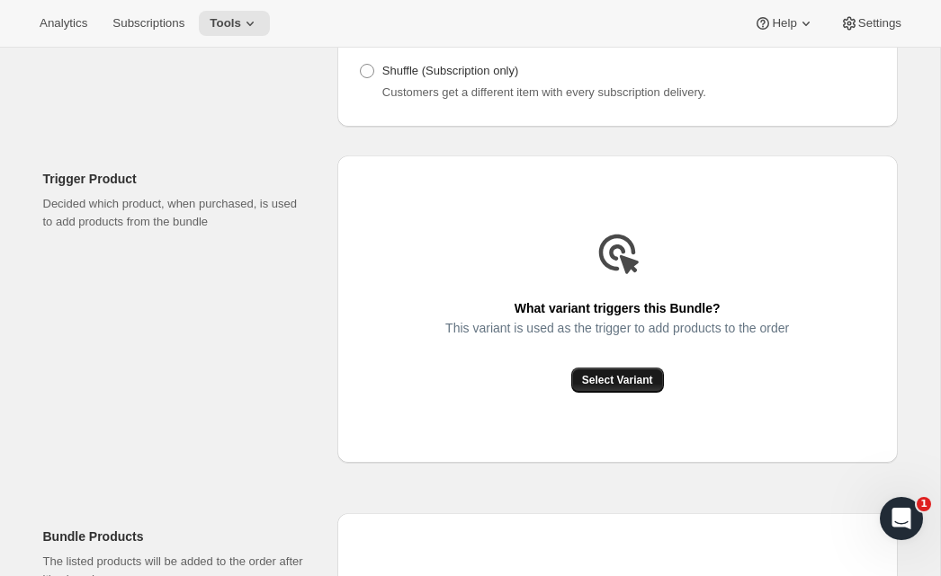
click at [634, 388] on span "Select Variant" at bounding box center [617, 380] width 71 height 14
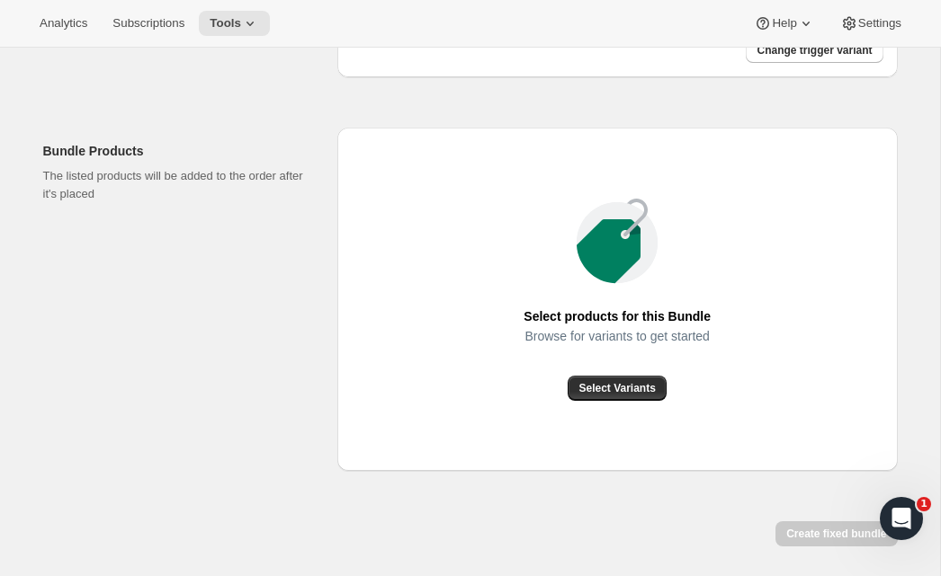
scroll to position [583, 0]
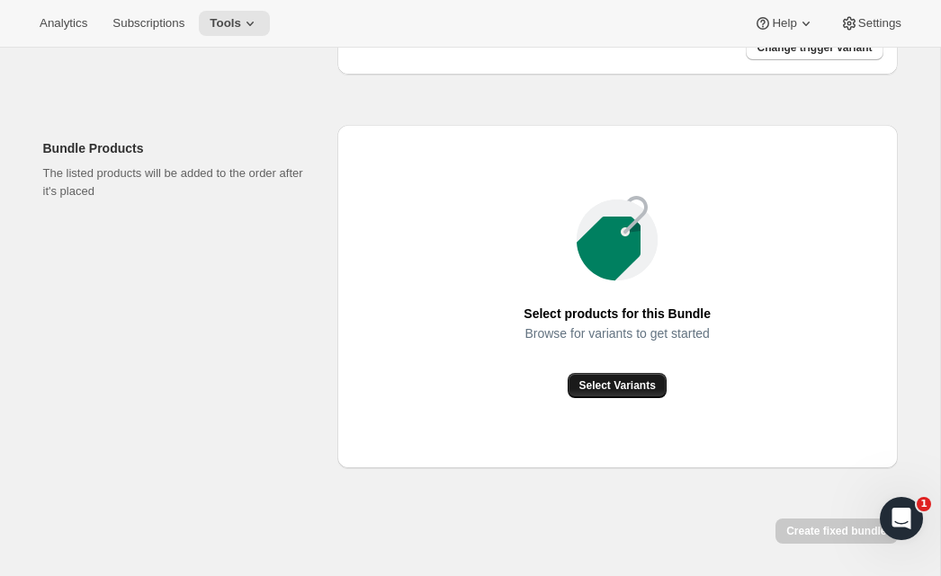
click at [598, 394] on button "Select Variants" at bounding box center [616, 385] width 98 height 25
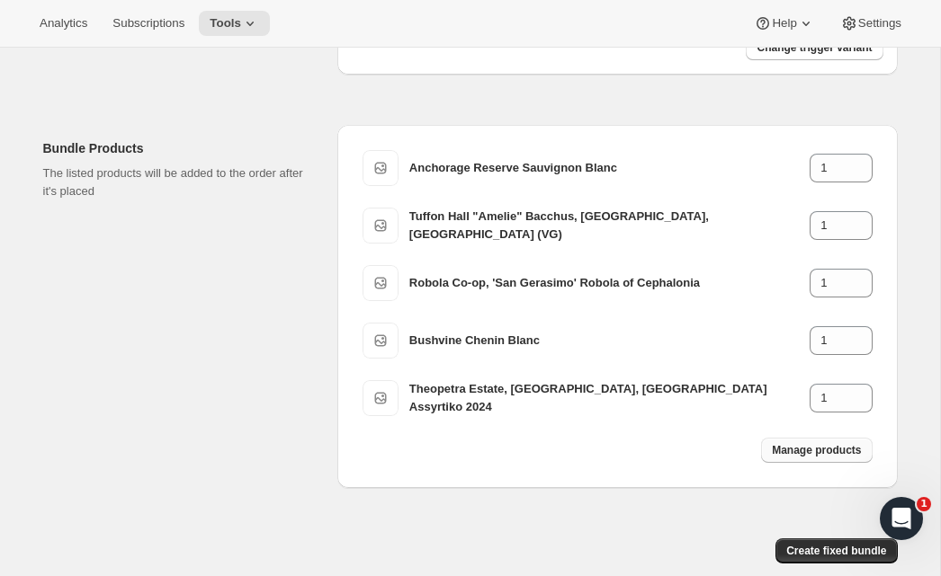
click at [810, 458] on span "Manage products" at bounding box center [815, 450] width 89 height 14
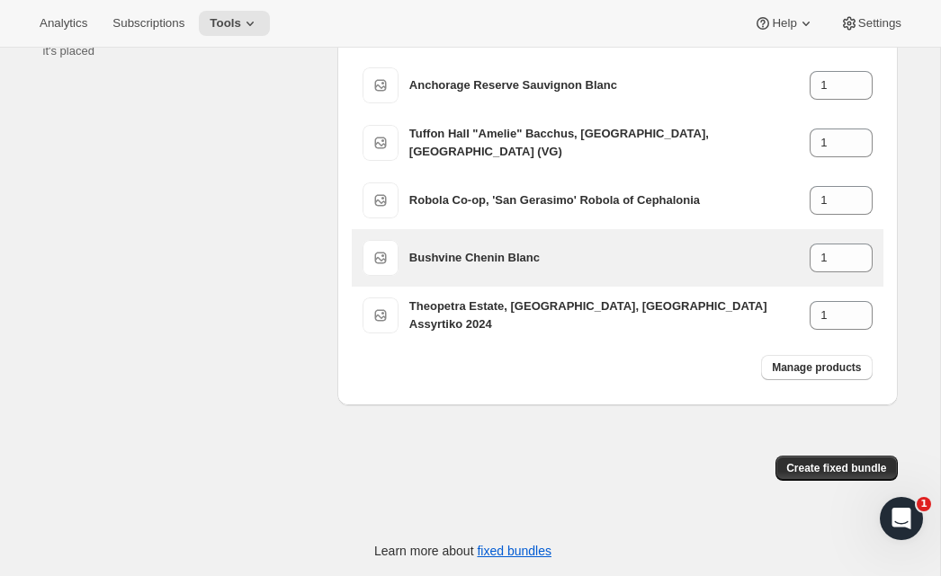
scroll to position [743, 0]
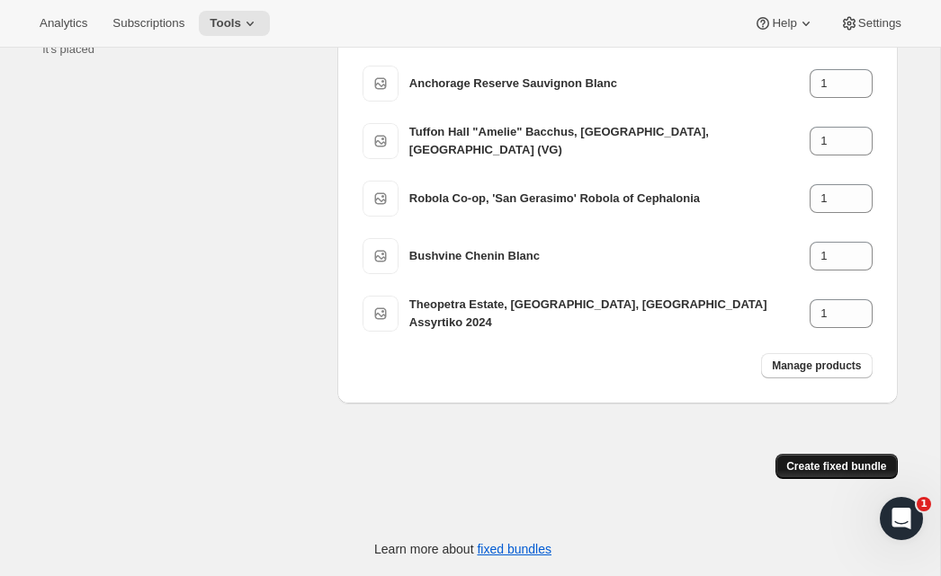
click at [798, 466] on span "Create fixed bundle" at bounding box center [836, 466] width 100 height 14
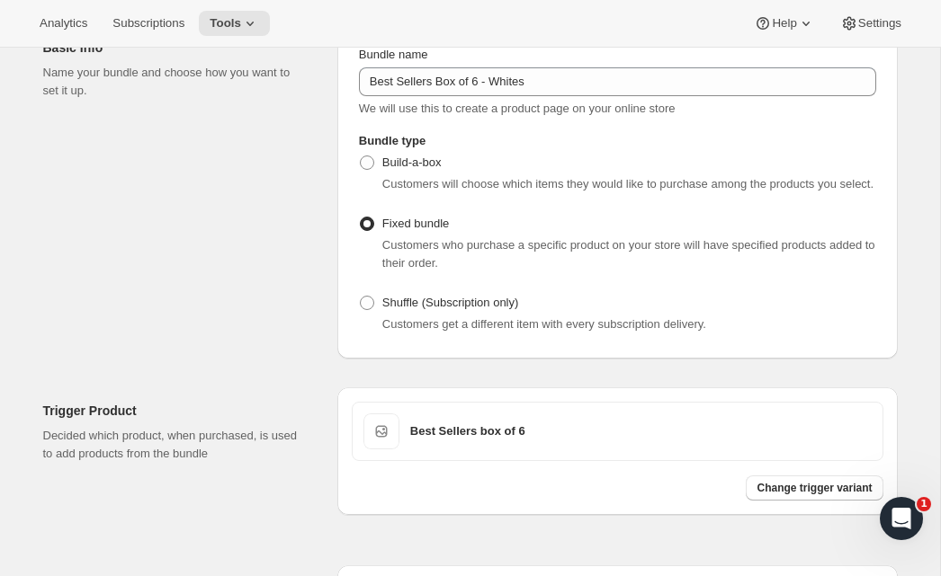
scroll to position [1343, 0]
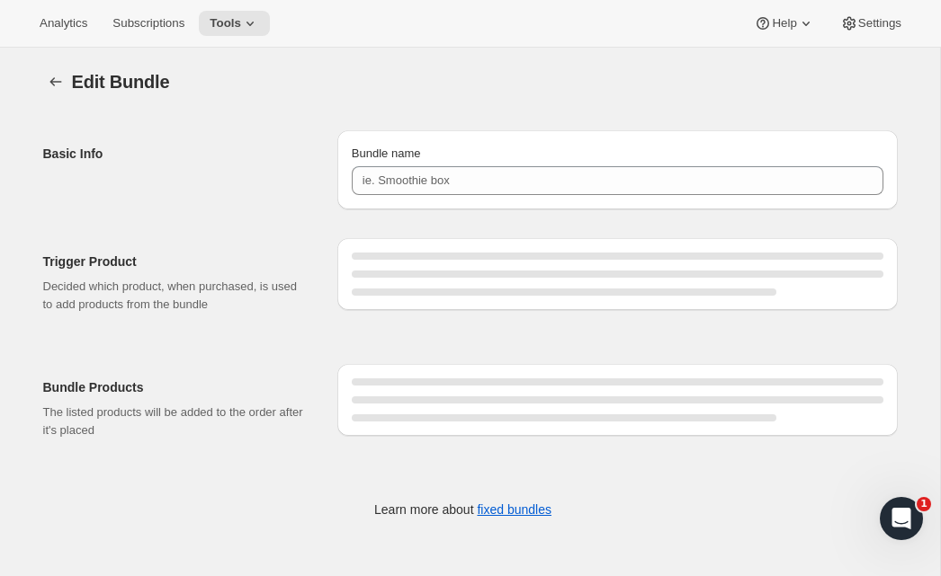
type input "Best Sellers Box of 6 - Whites"
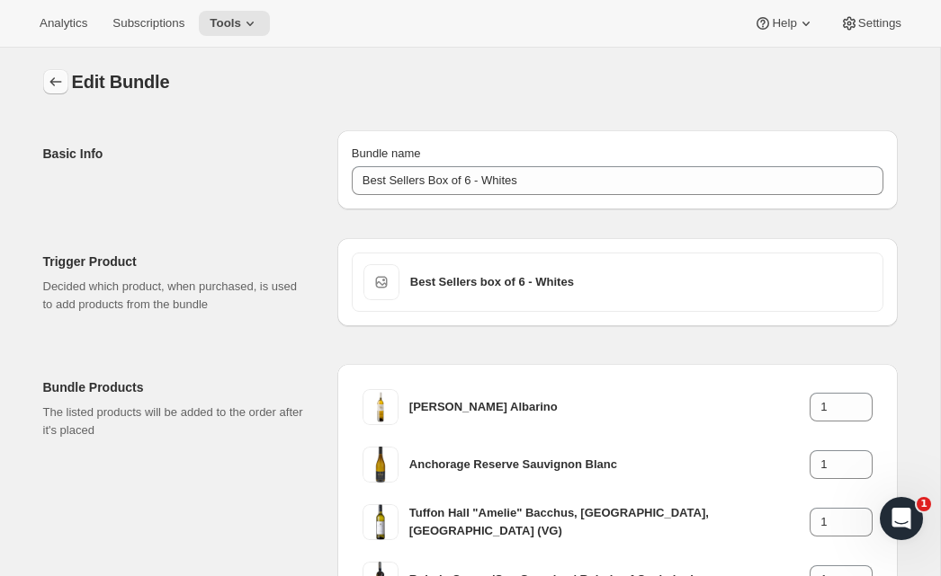
click at [57, 78] on icon "Bundles" at bounding box center [56, 82] width 18 height 18
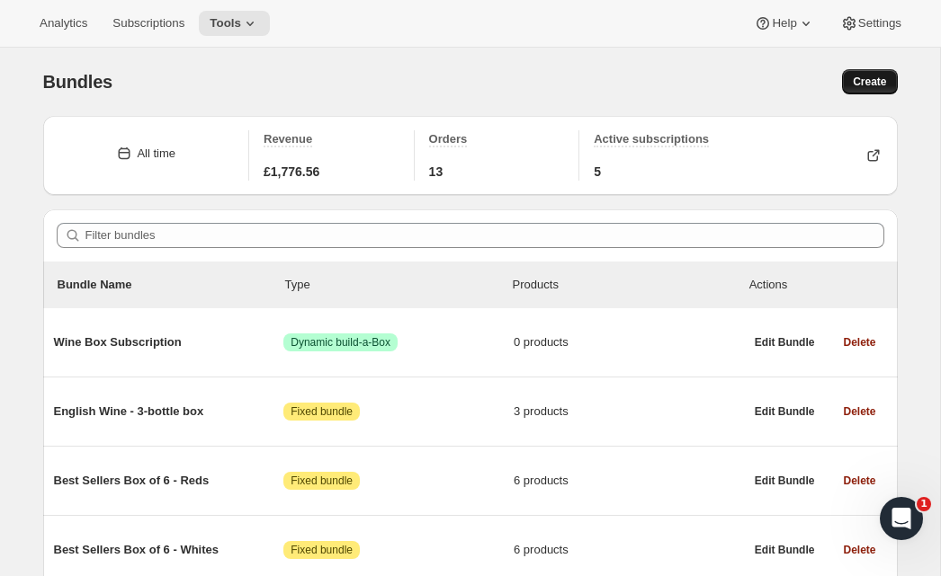
click at [864, 85] on span "Create" at bounding box center [868, 82] width 33 height 14
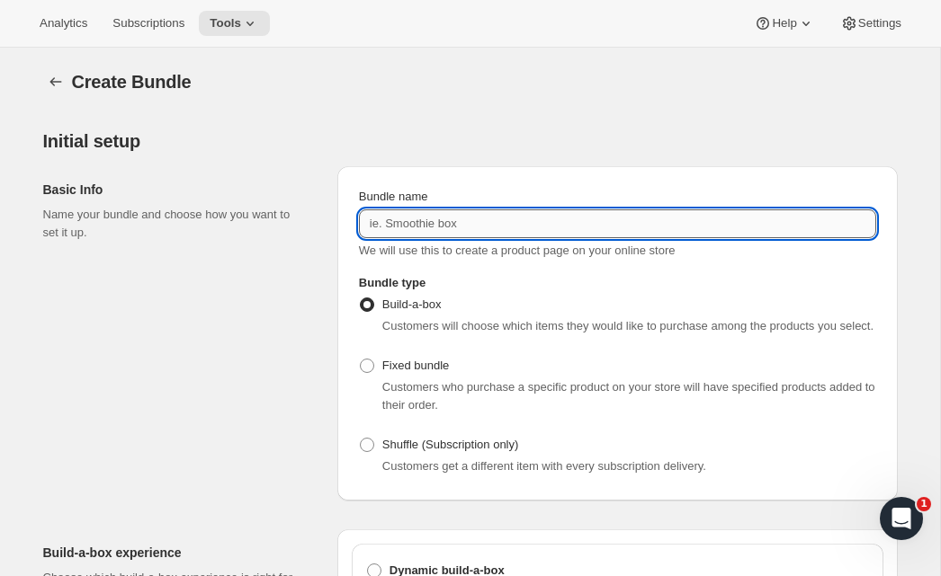
click at [611, 220] on input "Bundle name" at bounding box center [617, 224] width 517 height 29
type input "Best Sellers Box of 3 - Sparkling"
click at [370, 373] on span at bounding box center [367, 366] width 14 height 14
click at [361, 360] on input "Fixed bundle" at bounding box center [360, 359] width 1 height 1
radio input "true"
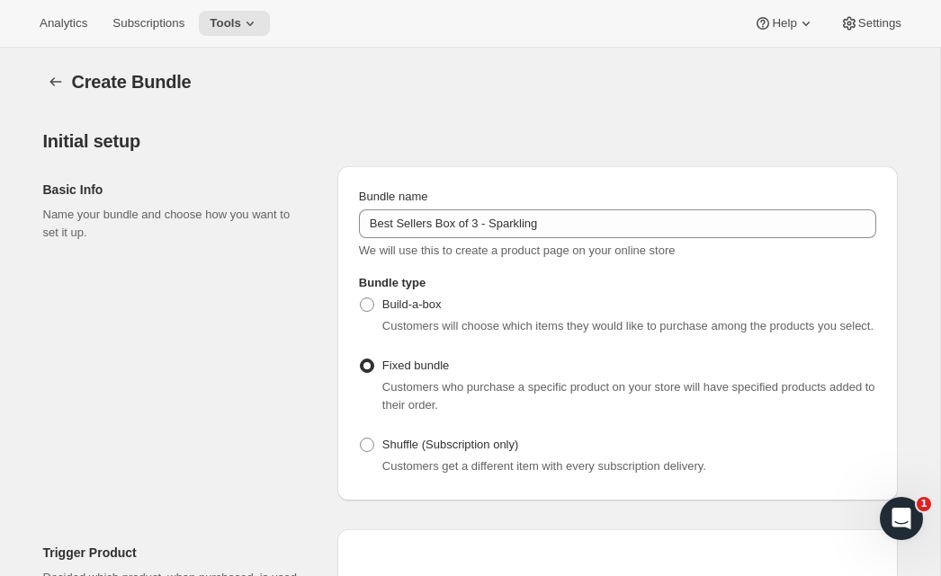
click at [304, 395] on div "Basic Info Name your bundle and choose how you want to set it up." at bounding box center [183, 333] width 280 height 334
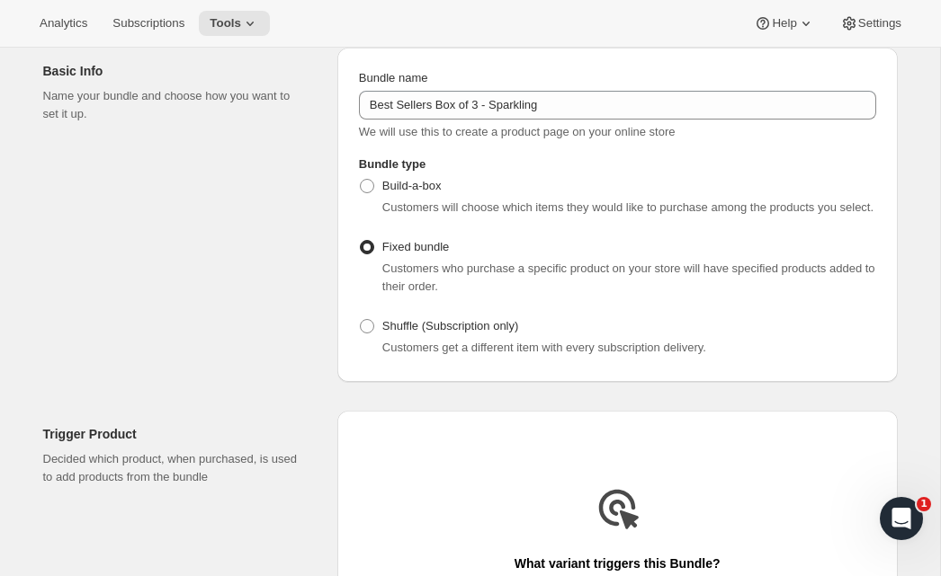
scroll to position [103, 0]
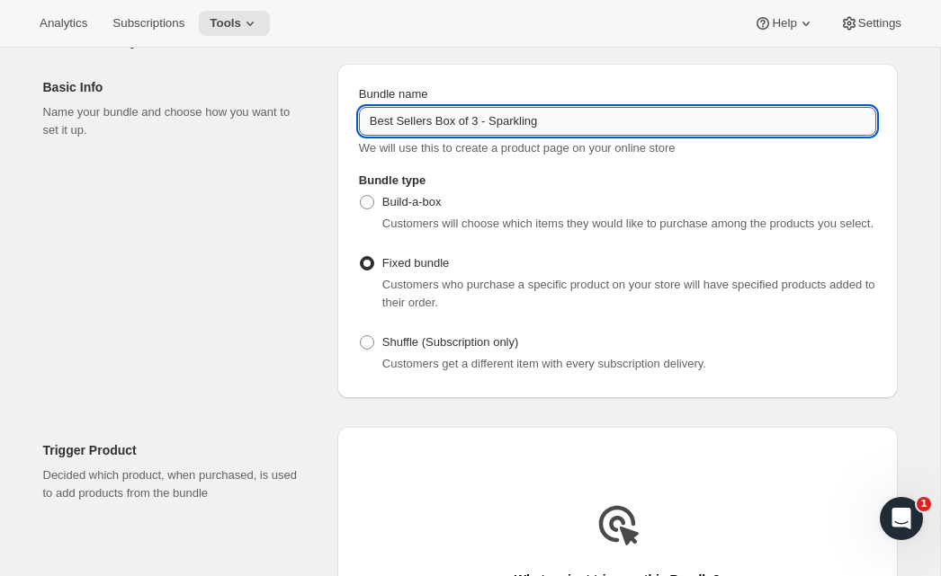
drag, startPoint x: 455, startPoint y: 120, endPoint x: 371, endPoint y: 123, distance: 83.7
click at [370, 120] on input "Best Sellers Box of 3 - Sparkling" at bounding box center [617, 121] width 517 height 29
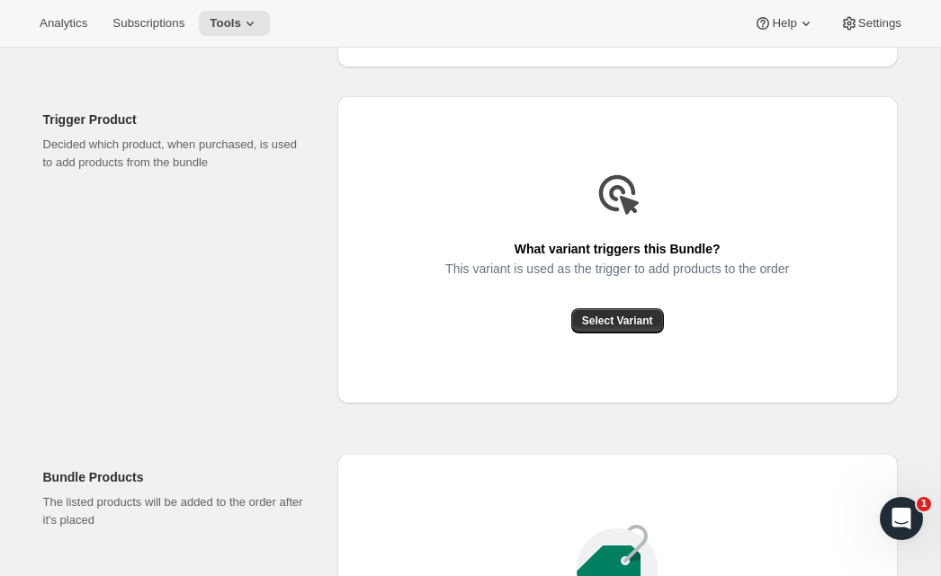
scroll to position [435, 0]
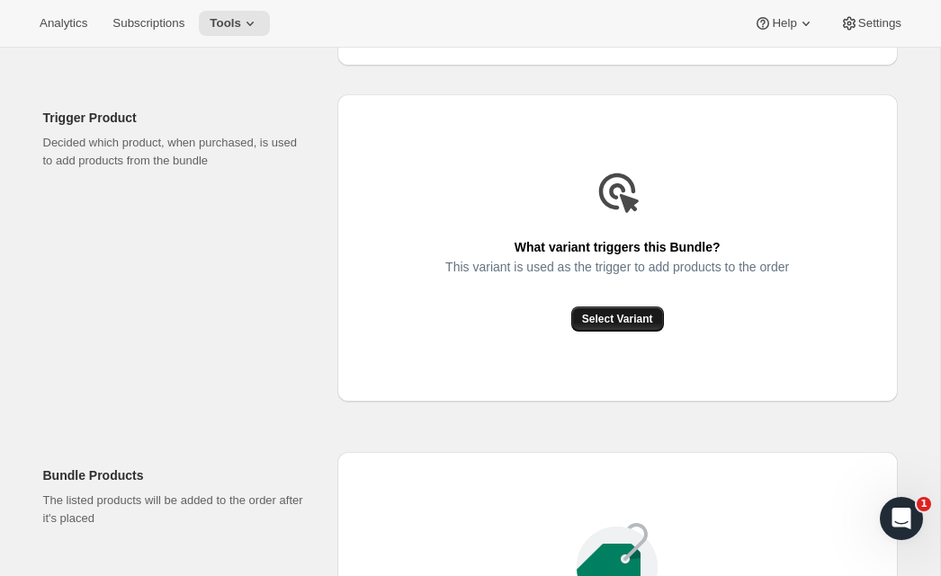
click at [617, 326] on span "Select Variant" at bounding box center [617, 319] width 71 height 14
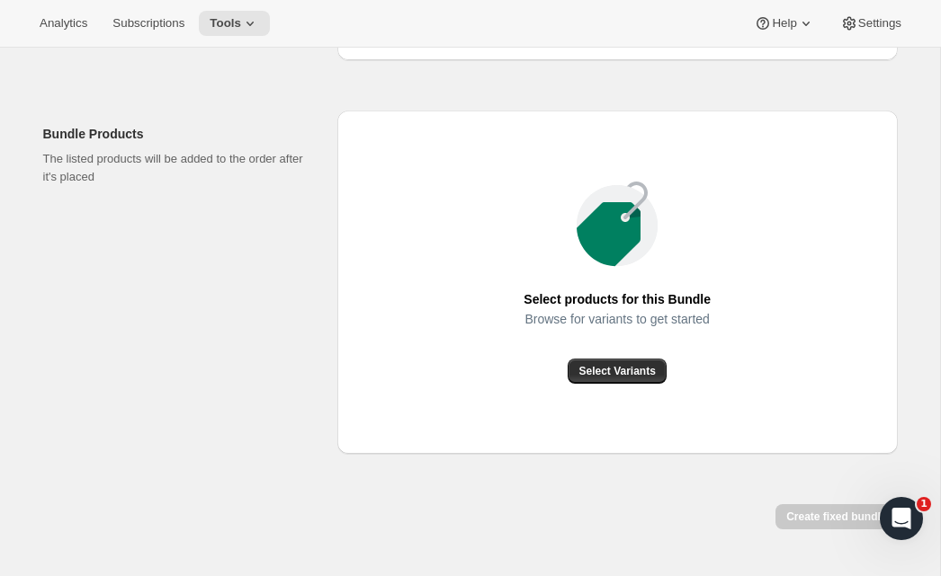
scroll to position [600, 0]
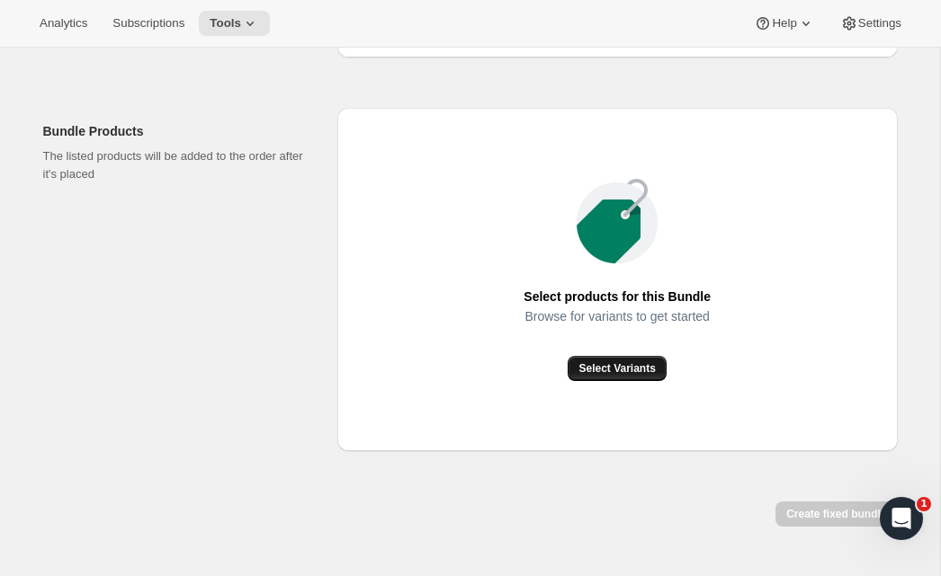
click at [625, 381] on button "Select Variants" at bounding box center [616, 368] width 98 height 25
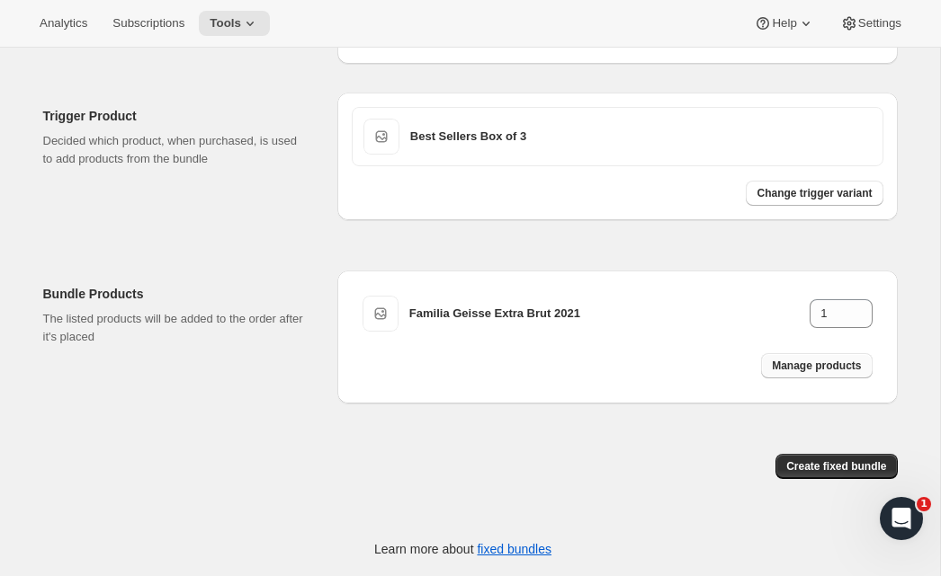
click at [788, 371] on span "Manage products" at bounding box center [815, 366] width 89 height 14
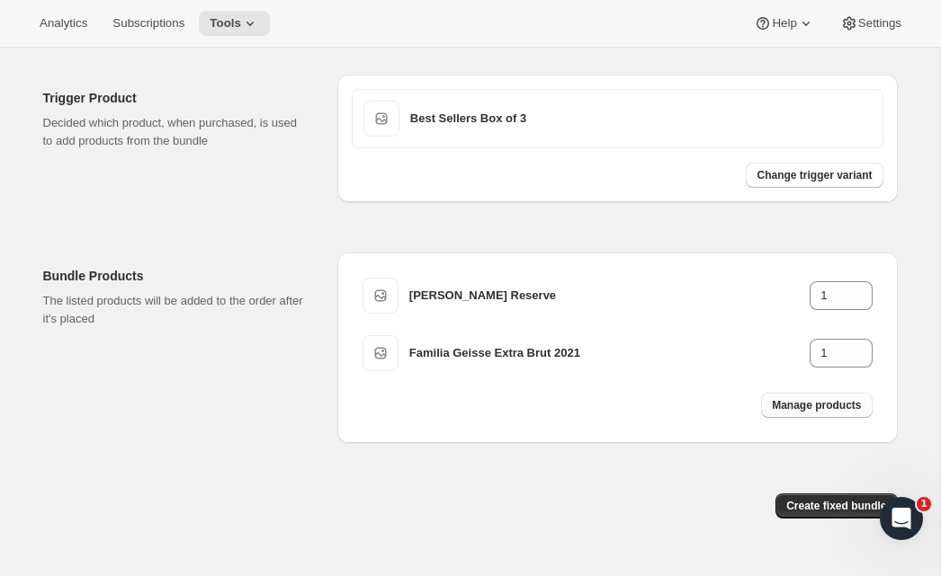
scroll to position [466, 0]
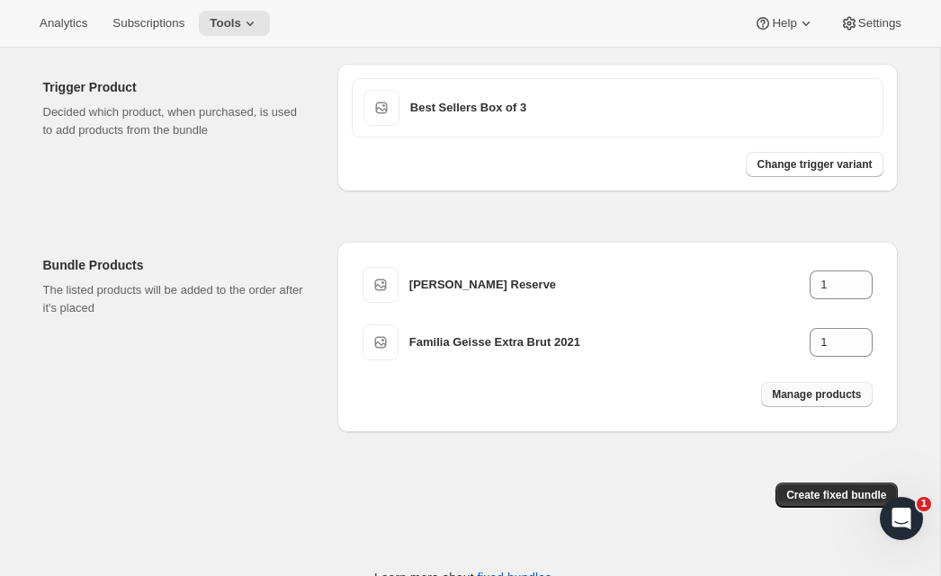
click at [807, 402] on span "Manage products" at bounding box center [815, 395] width 89 height 14
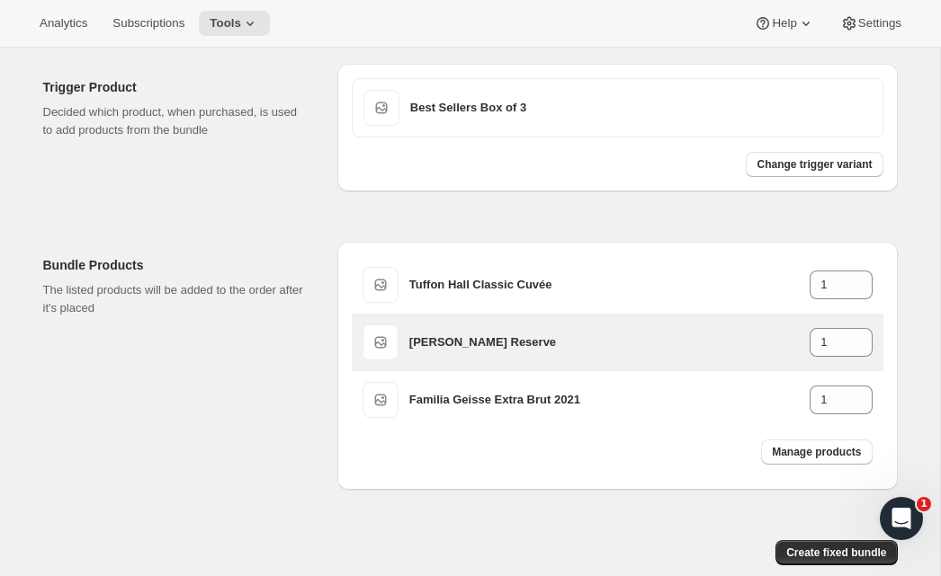
scroll to position [570, 0]
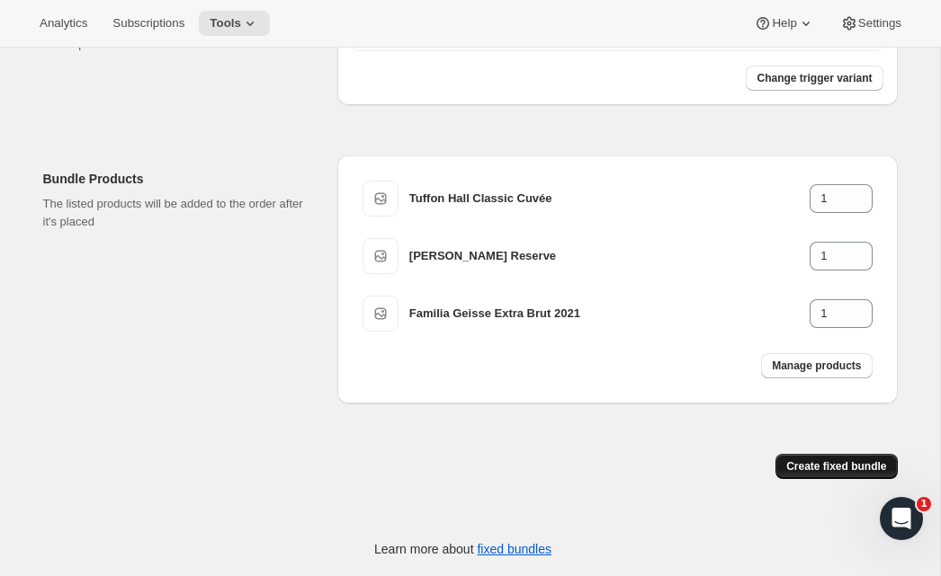
click at [798, 468] on span "Create fixed bundle" at bounding box center [836, 466] width 100 height 14
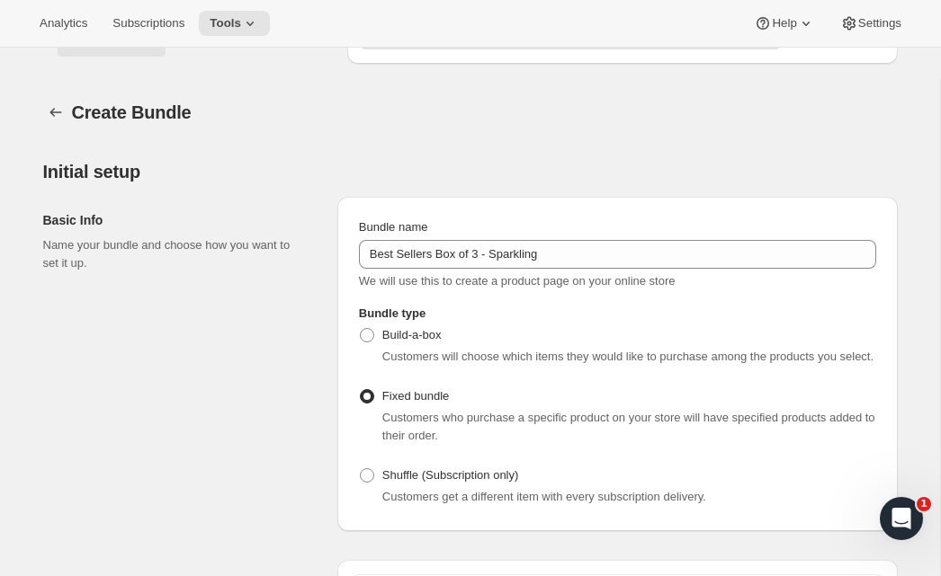
scroll to position [1171, 0]
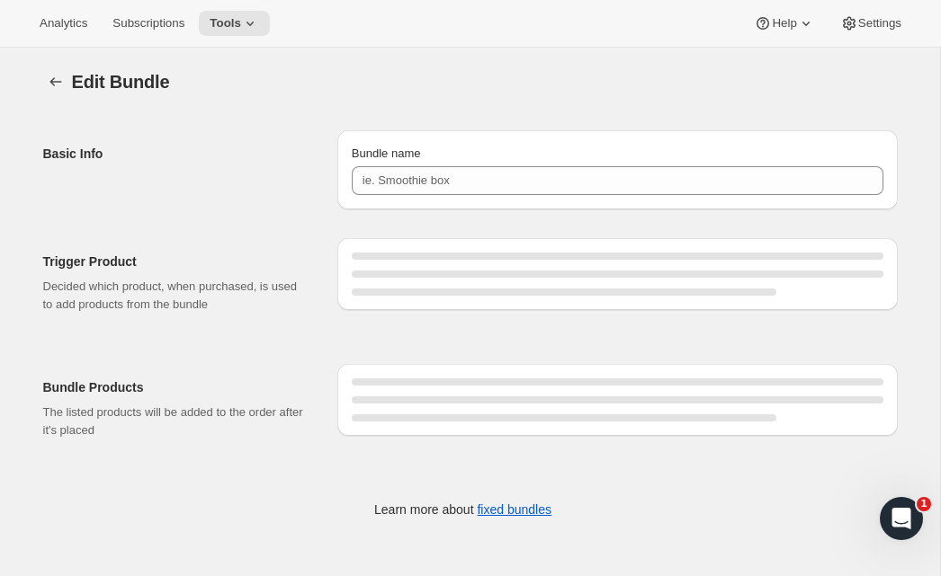
type input "Best Sellers Box of 3 - Sparkling"
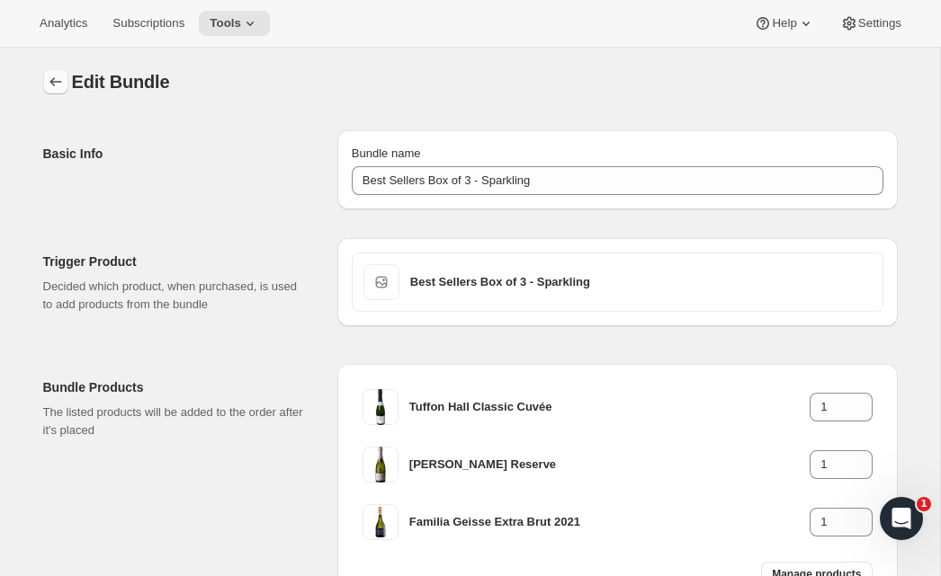
click at [53, 87] on icon "Bundles" at bounding box center [56, 82] width 18 height 18
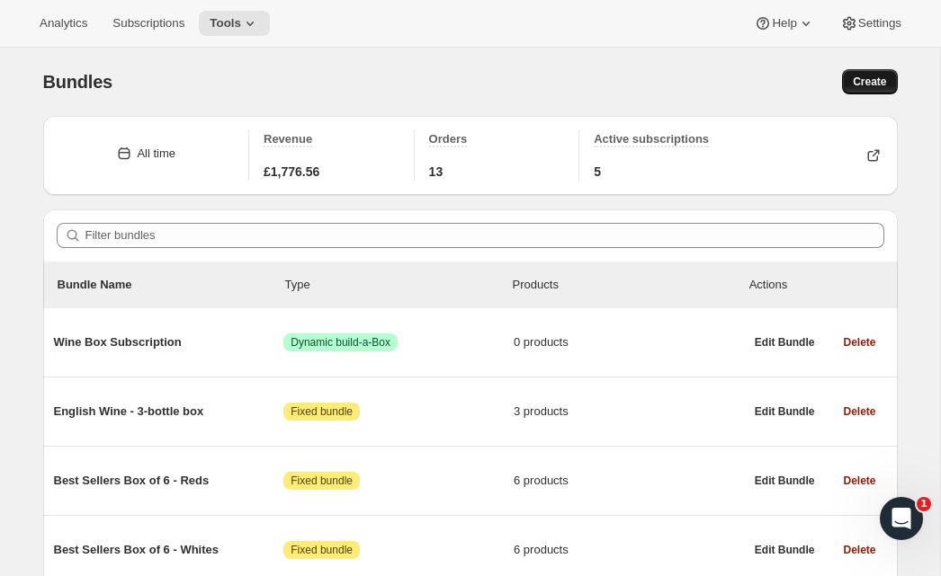
click at [869, 78] on span "Create" at bounding box center [868, 82] width 33 height 14
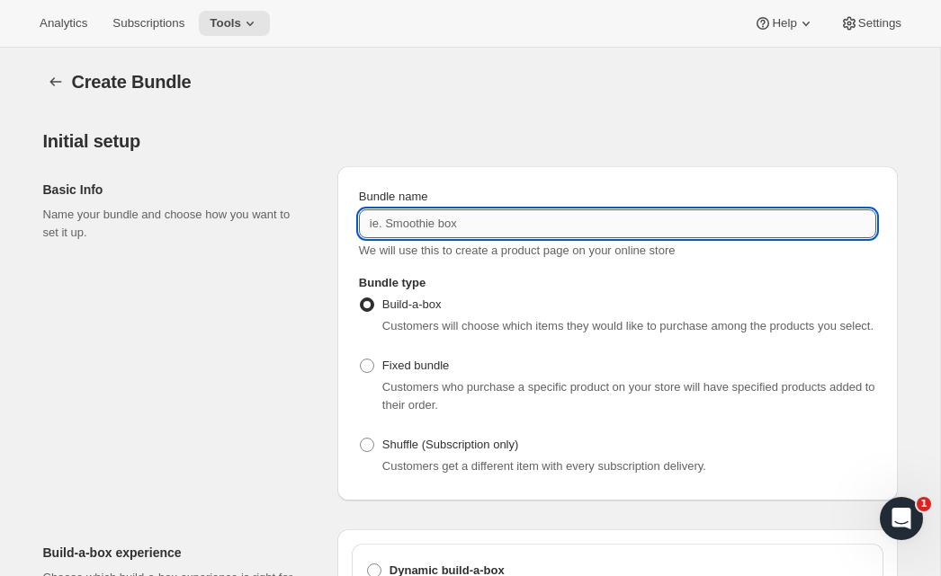
click at [446, 221] on input "Bundle name" at bounding box center [617, 224] width 517 height 29
type input "Best Sellers Box of 6 - Sparkling"
drag, startPoint x: 361, startPoint y: 387, endPoint x: 308, endPoint y: 368, distance: 57.2
click at [361, 373] on span at bounding box center [367, 366] width 14 height 14
click at [361, 360] on input "Fixed bundle" at bounding box center [360, 359] width 1 height 1
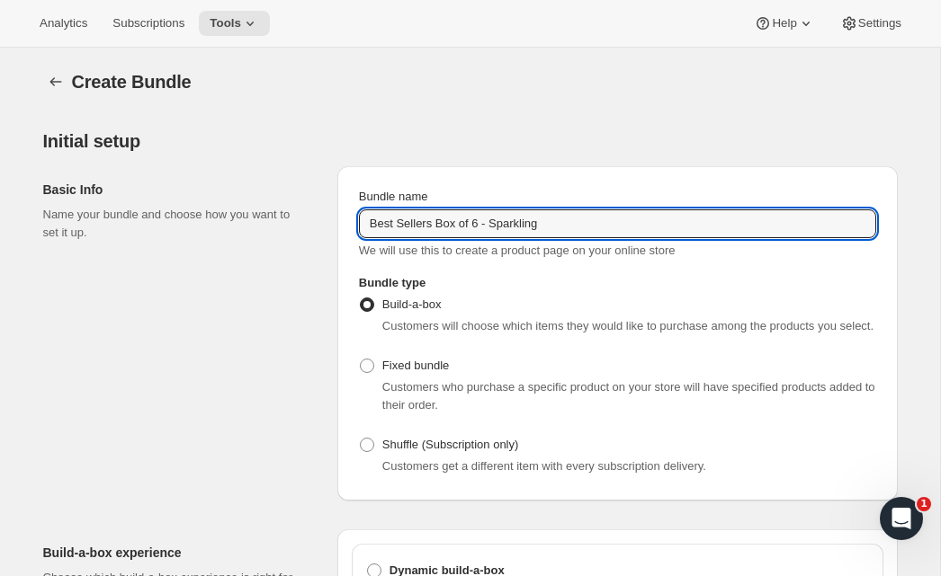
radio input "true"
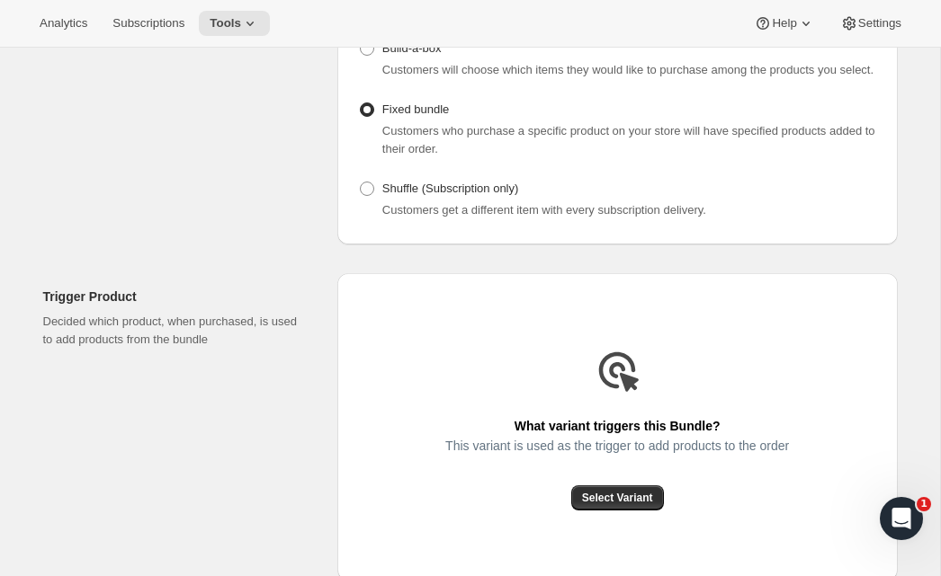
scroll to position [259, 0]
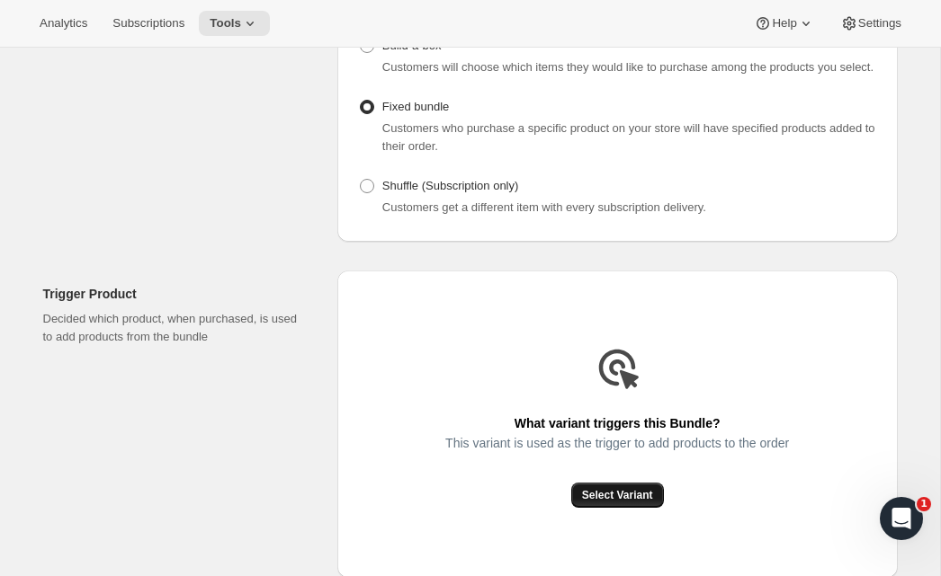
click at [608, 508] on button "Select Variant" at bounding box center [617, 495] width 93 height 25
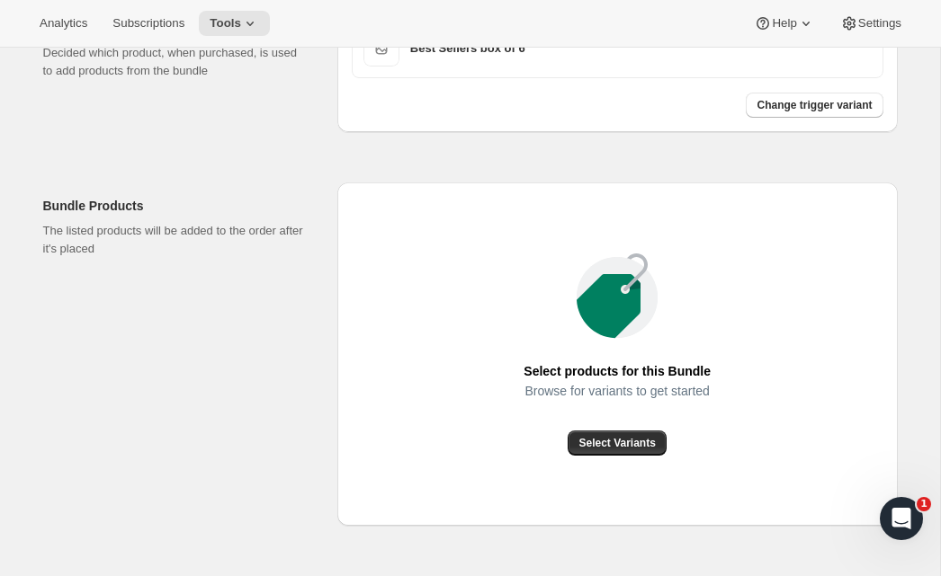
scroll to position [665, 0]
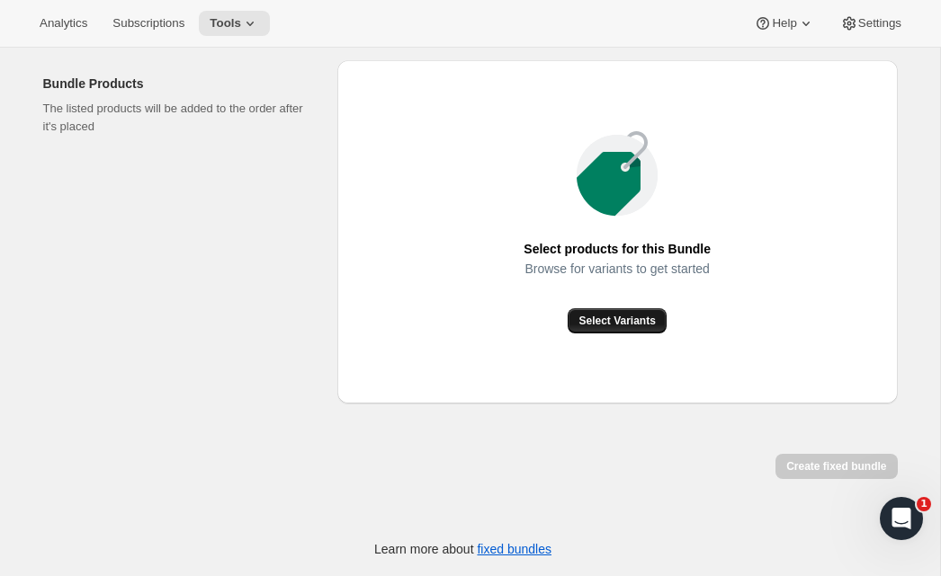
click at [650, 308] on button "Select Variants" at bounding box center [616, 320] width 98 height 25
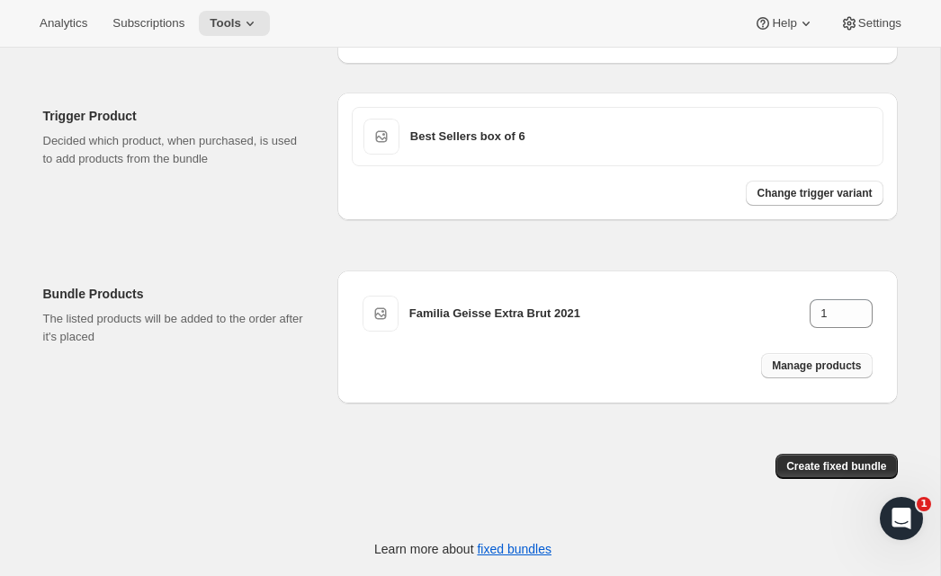
click at [785, 364] on span "Manage products" at bounding box center [815, 366] width 89 height 14
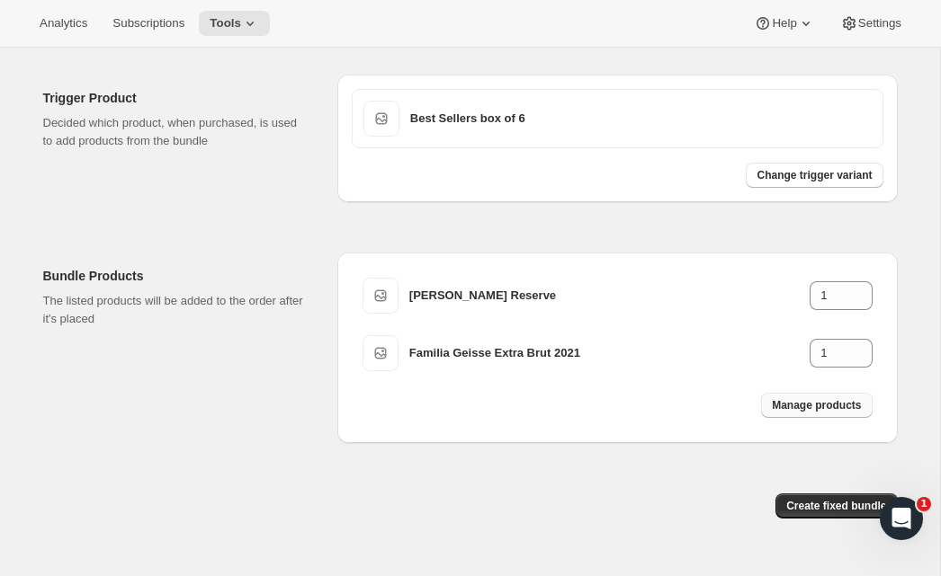
click at [789, 413] on span "Manage products" at bounding box center [815, 405] width 89 height 14
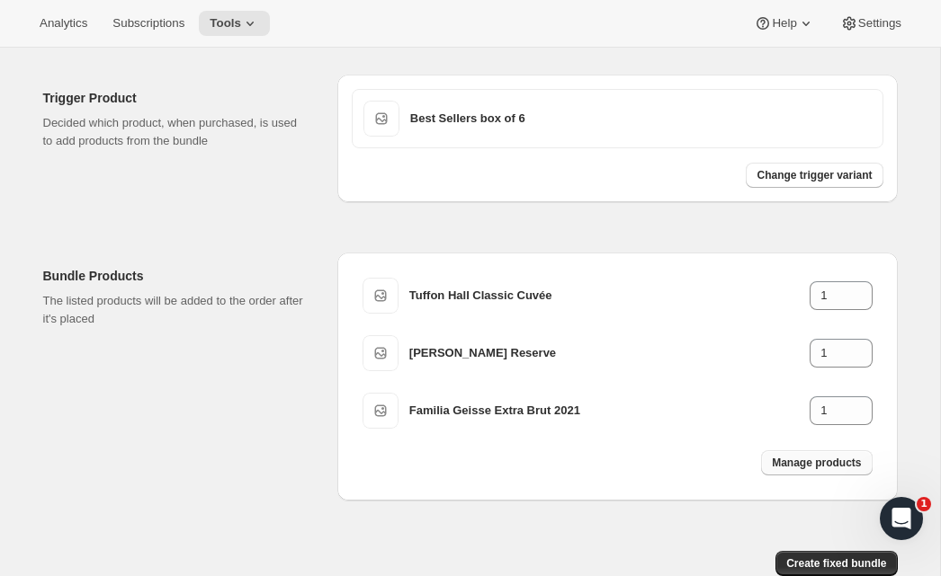
click at [822, 470] on span "Manage products" at bounding box center [815, 463] width 89 height 14
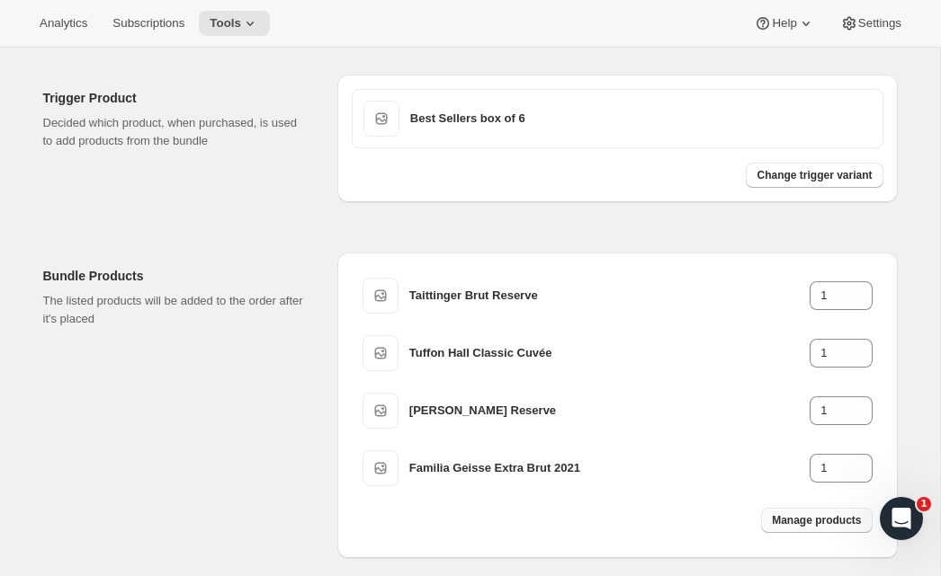
click at [784, 528] on span "Manage products" at bounding box center [815, 520] width 89 height 14
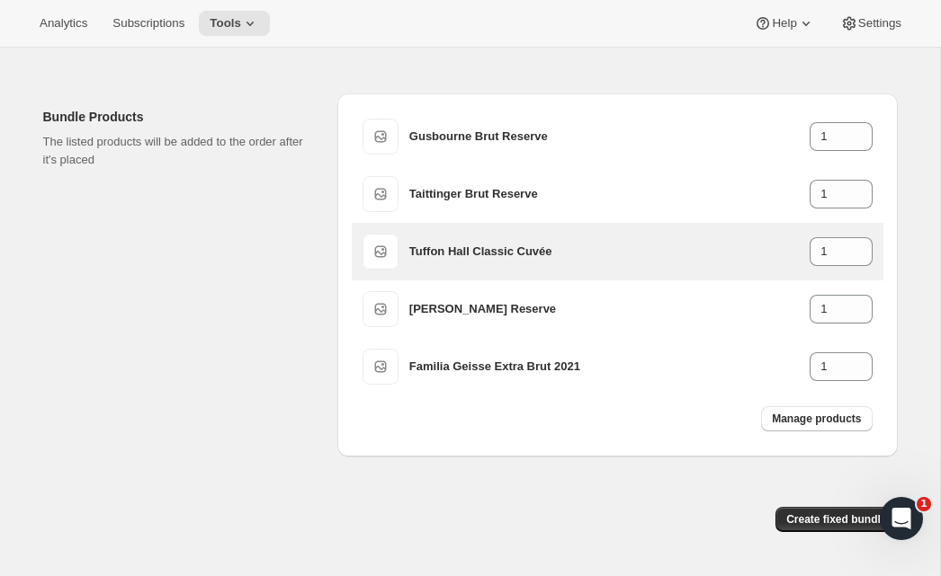
scroll to position [616, 0]
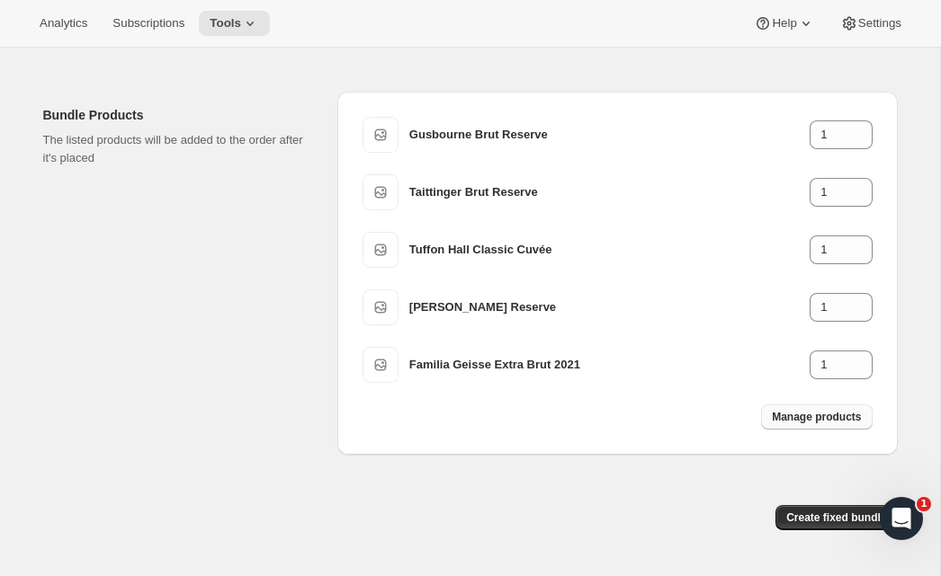
click at [808, 430] on button "Manage products" at bounding box center [816, 417] width 111 height 25
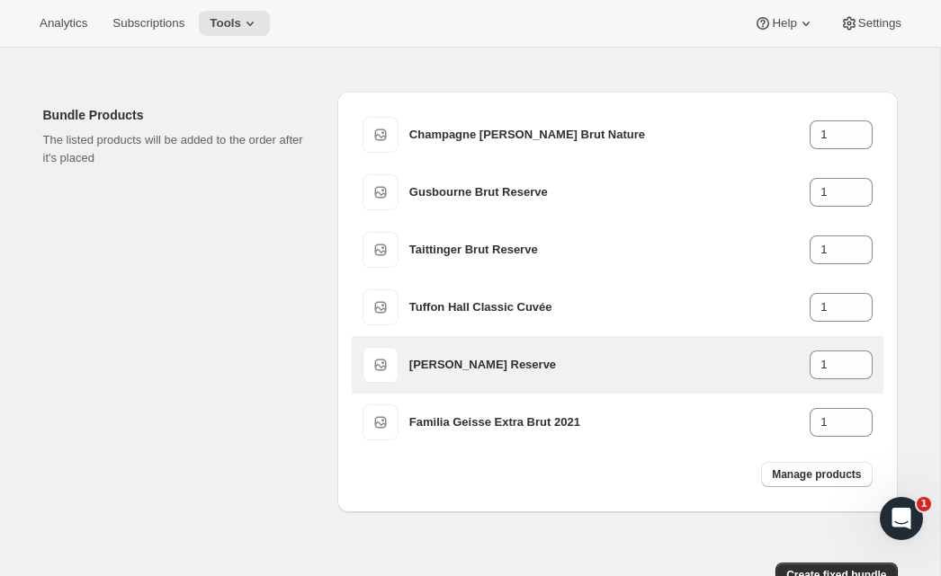
scroll to position [743, 0]
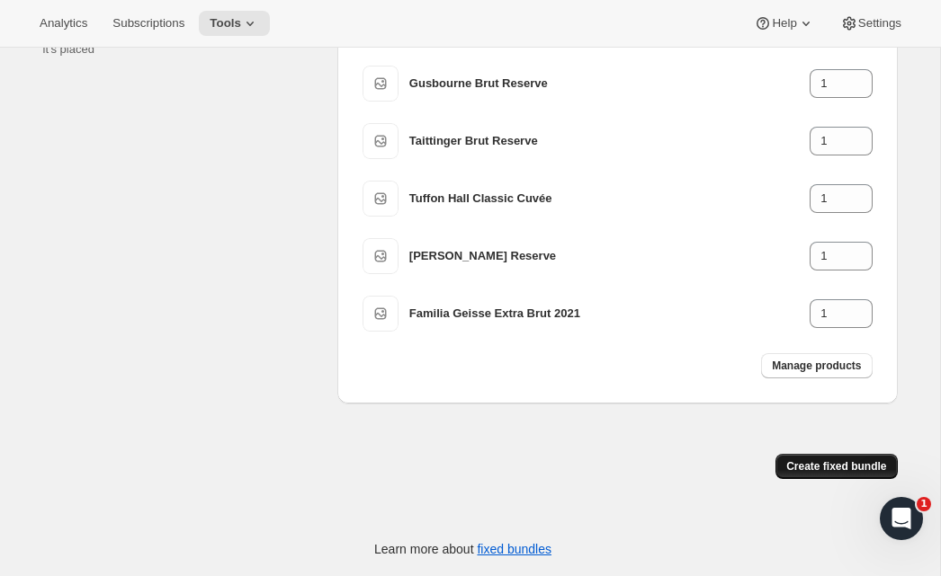
click at [816, 471] on span "Create fixed bundle" at bounding box center [836, 466] width 100 height 14
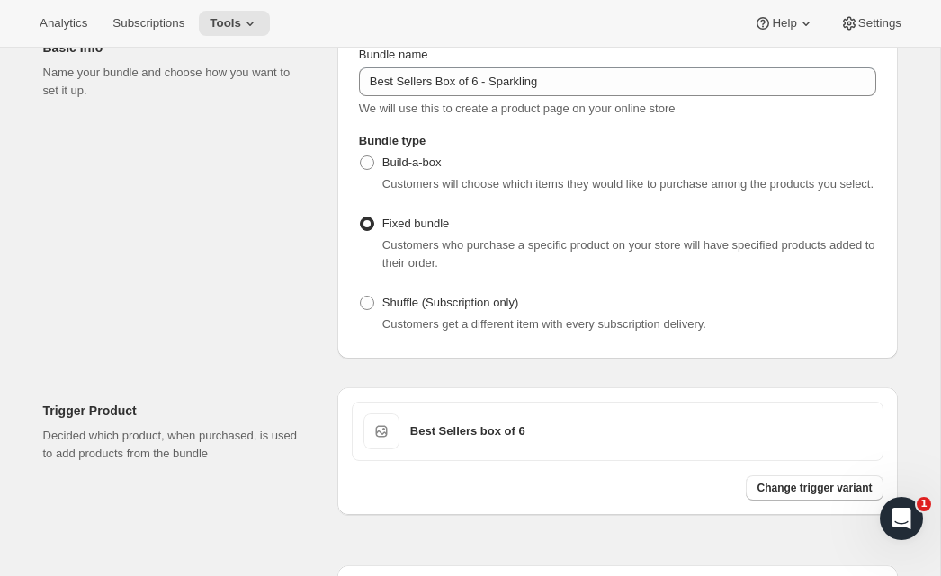
scroll to position [1343, 0]
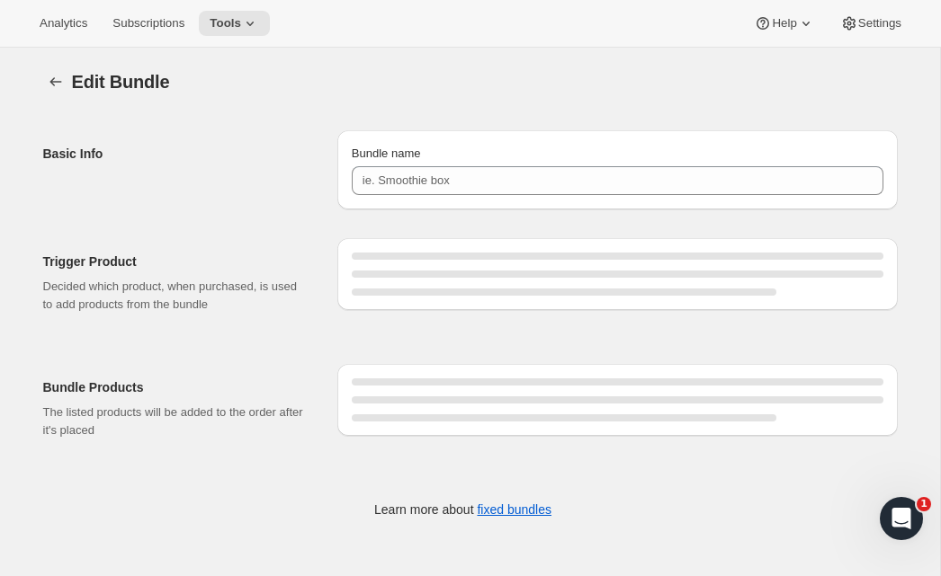
type input "Best Sellers Box of 6 - Sparkling"
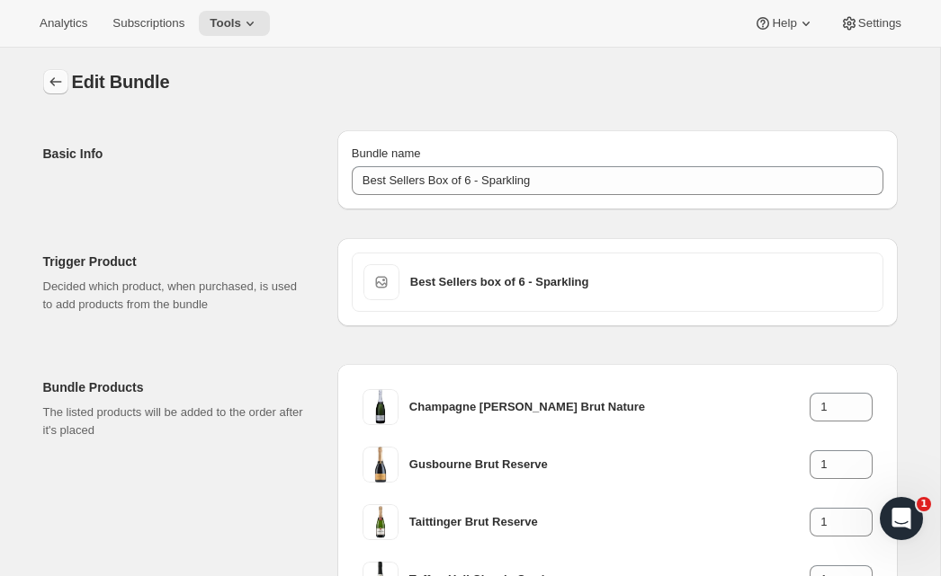
click at [47, 84] on icon "Bundles" at bounding box center [56, 82] width 18 height 18
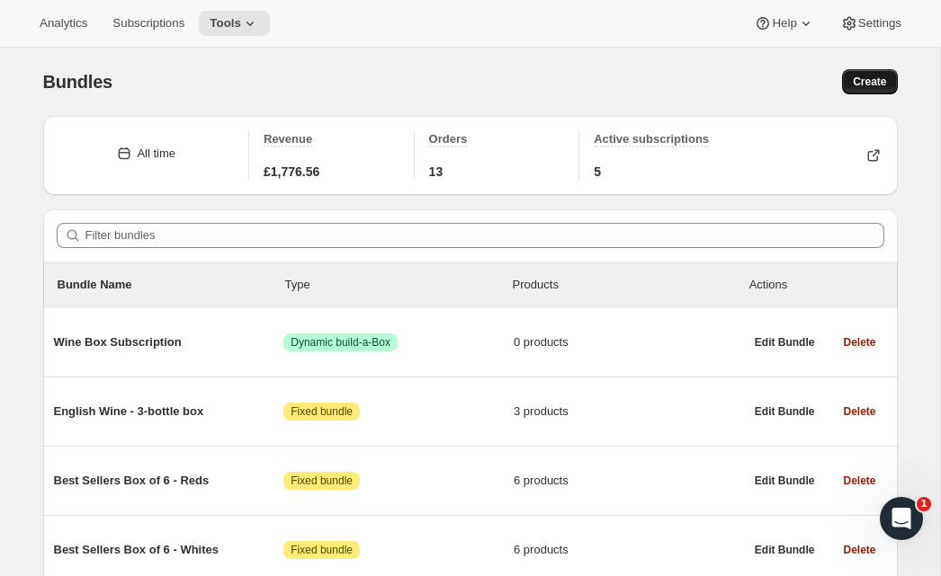
click at [860, 79] on span "Create" at bounding box center [868, 82] width 33 height 14
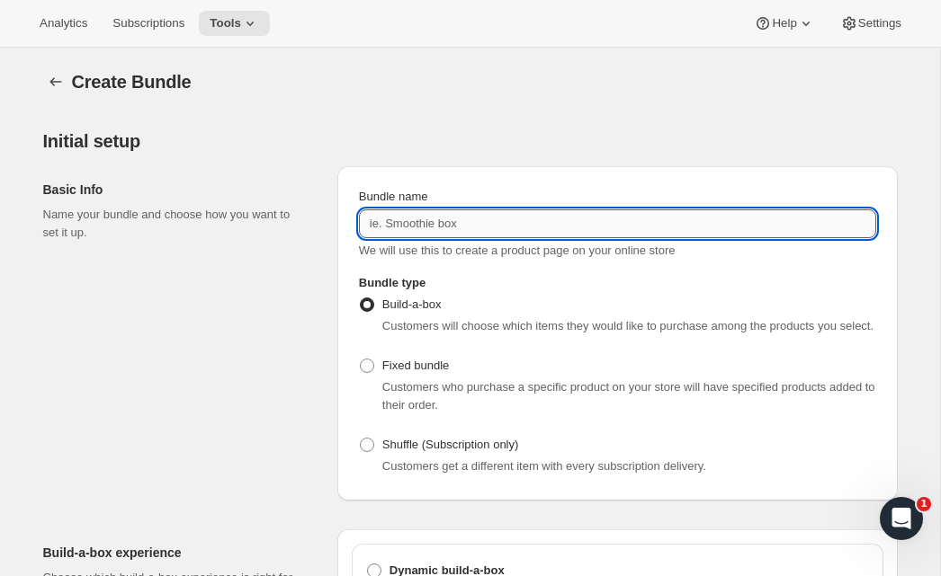
click at [485, 228] on input "Bundle name" at bounding box center [617, 224] width 517 height 29
click at [355, 388] on div "Bundle type Build-a-box Customers will choose which items they would like to pu…" at bounding box center [617, 376] width 531 height 219
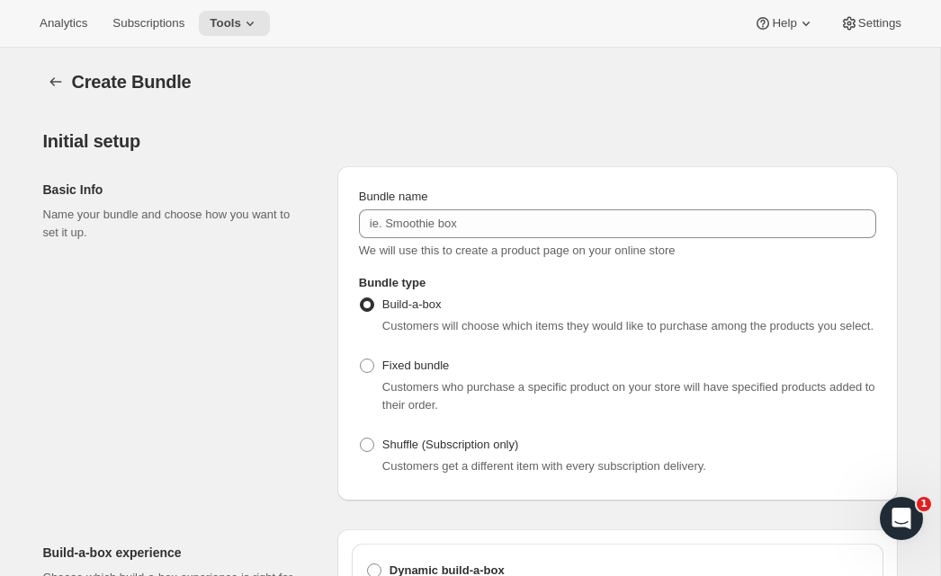
click at [368, 373] on span at bounding box center [367, 366] width 14 height 14
click at [361, 360] on input "Fixed bundle" at bounding box center [360, 359] width 1 height 1
radio input "true"
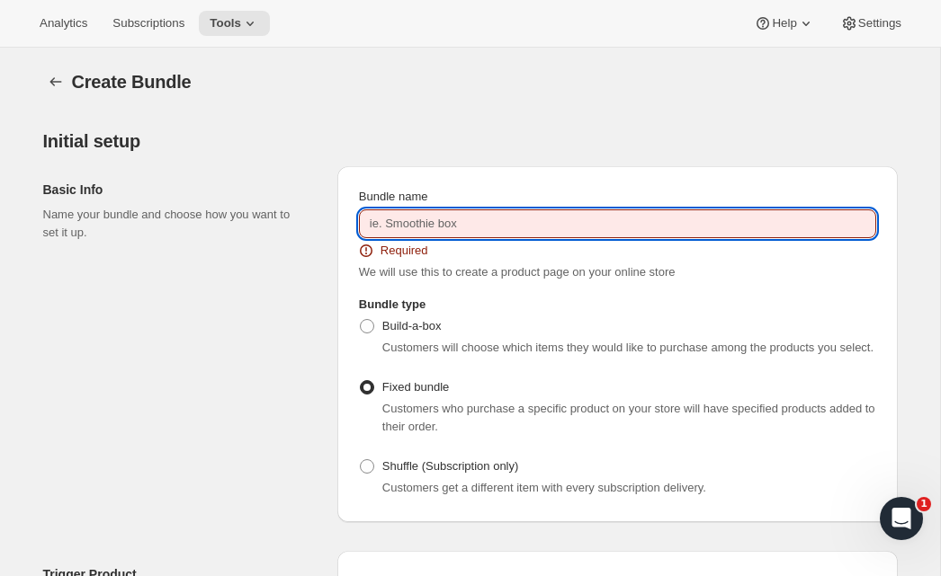
click at [425, 220] on input "Bundle name" at bounding box center [617, 224] width 517 height 29
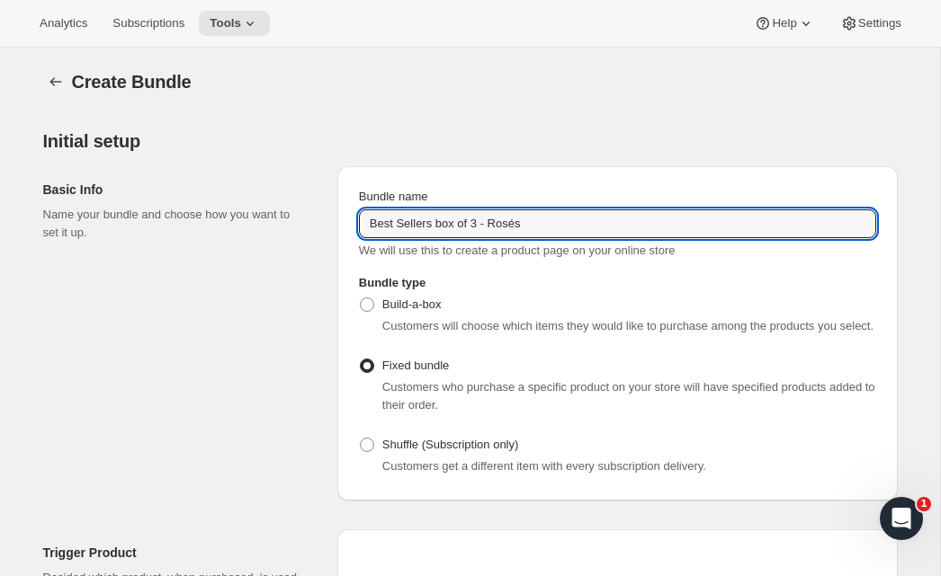
drag, startPoint x: 415, startPoint y: 213, endPoint x: 355, endPoint y: 218, distance: 60.4
click at [360, 217] on input "Best Sellers box of 3 - Rosés" at bounding box center [617, 224] width 517 height 29
type input "Best Sellers box of 3 - Rosés"
drag, startPoint x: 288, startPoint y: 255, endPoint x: 298, endPoint y: 269, distance: 16.7
click at [288, 255] on div "Basic Info Name your bundle and choose how you want to set it up." at bounding box center [183, 333] width 280 height 334
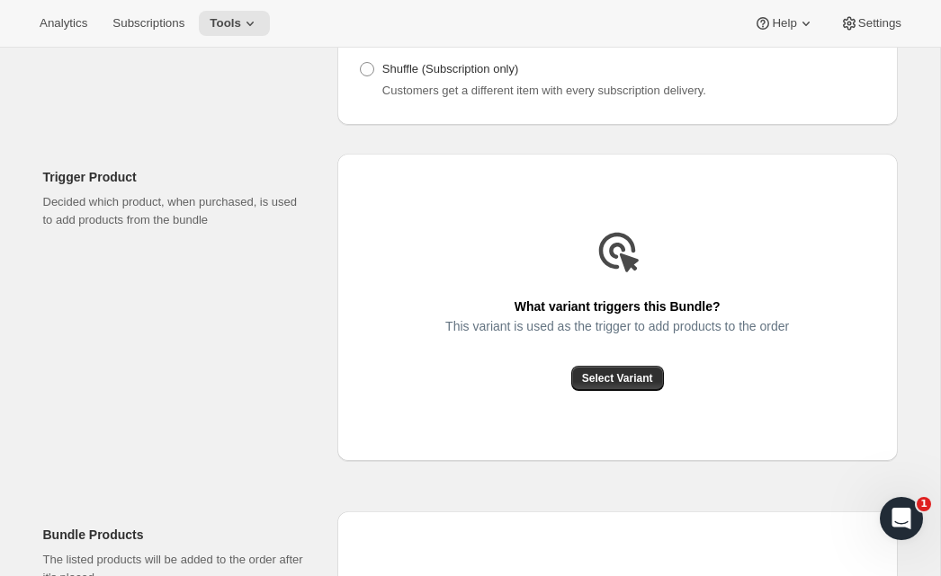
scroll to position [395, 0]
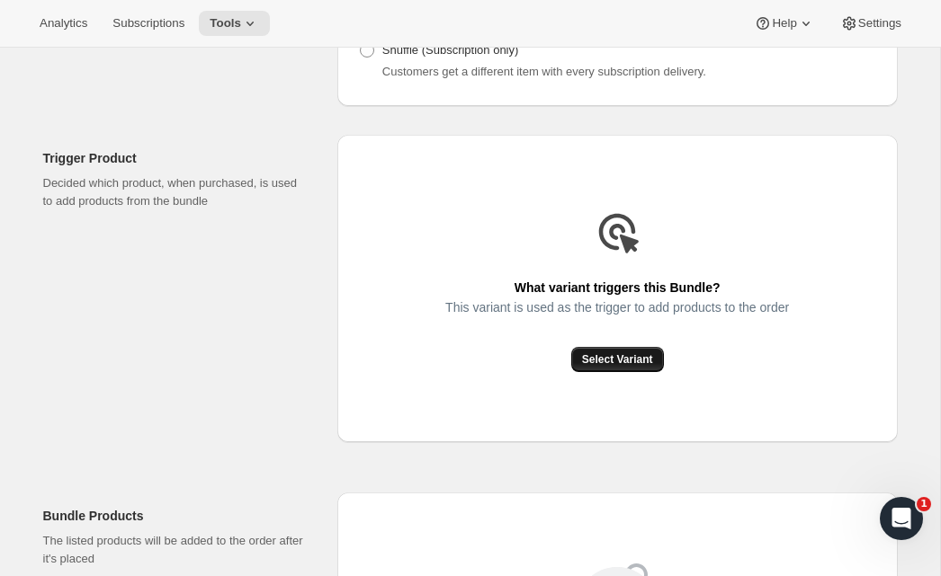
click at [597, 367] on span "Select Variant" at bounding box center [617, 359] width 71 height 14
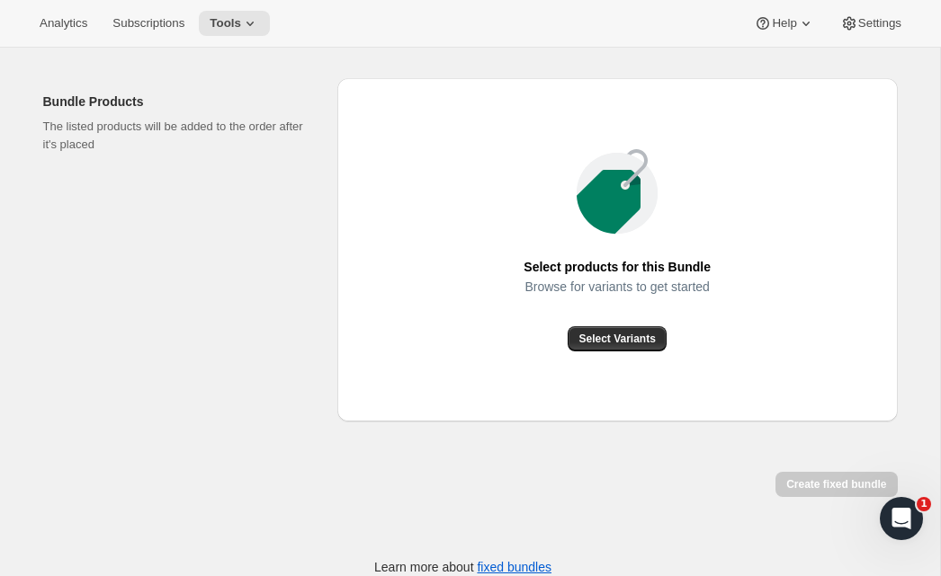
scroll to position [632, 0]
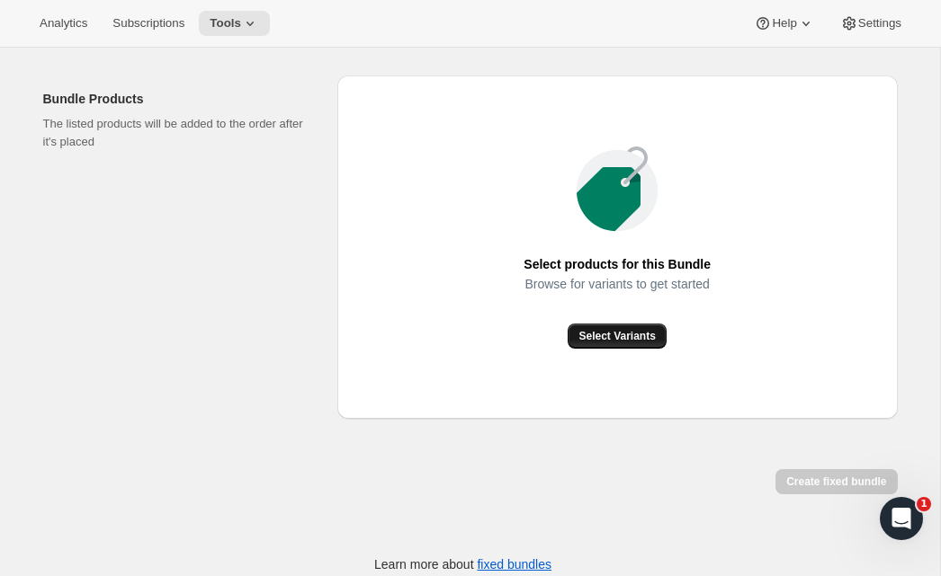
click at [595, 343] on button "Select Variants" at bounding box center [616, 336] width 98 height 25
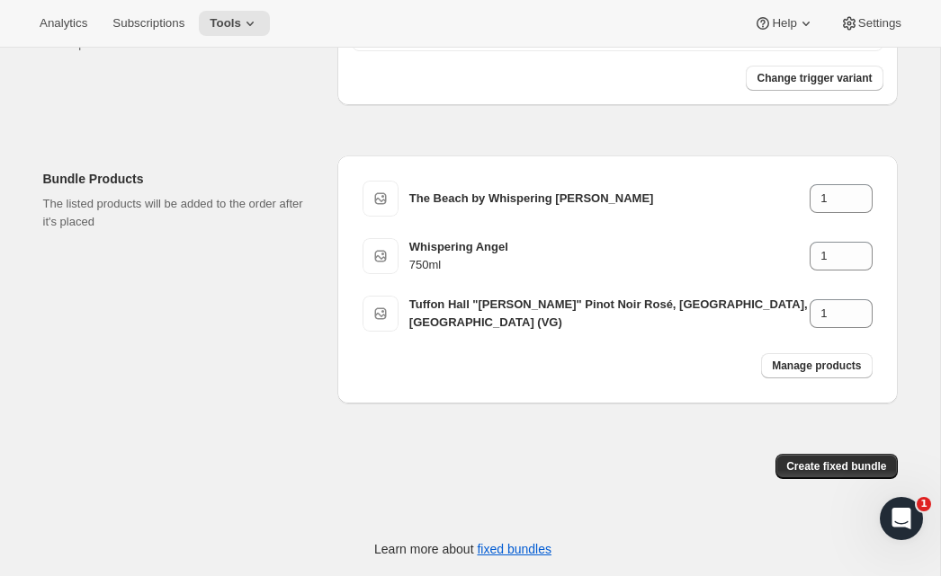
scroll to position [570, 0]
click at [773, 370] on span "Manage products" at bounding box center [815, 366] width 89 height 14
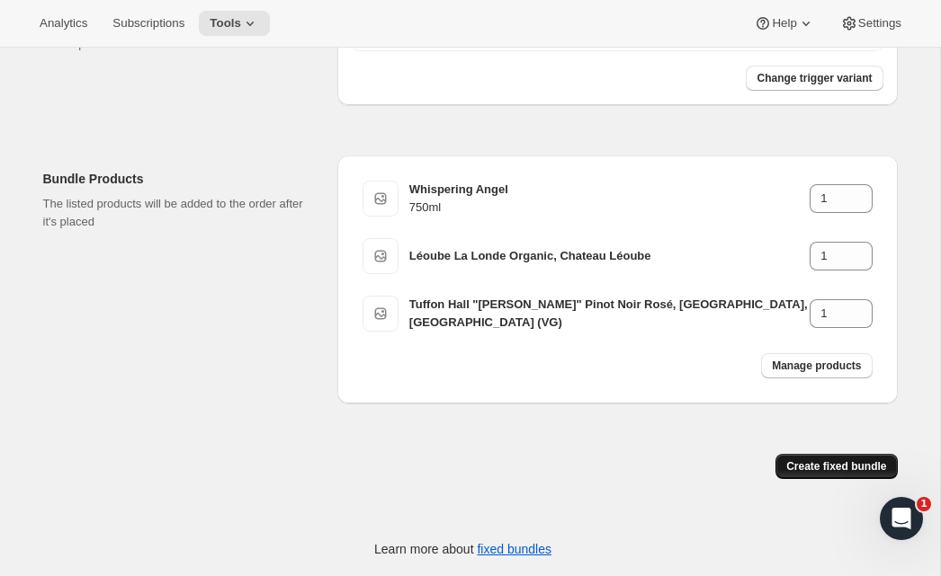
click at [795, 471] on span "Create fixed bundle" at bounding box center [836, 466] width 100 height 14
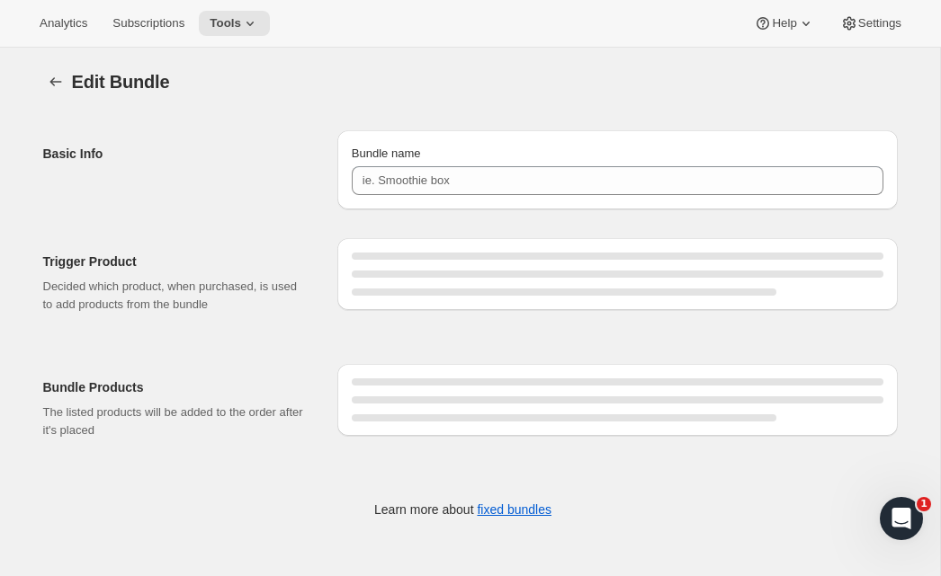
type input "Best Sellers box of 3 - Rosés"
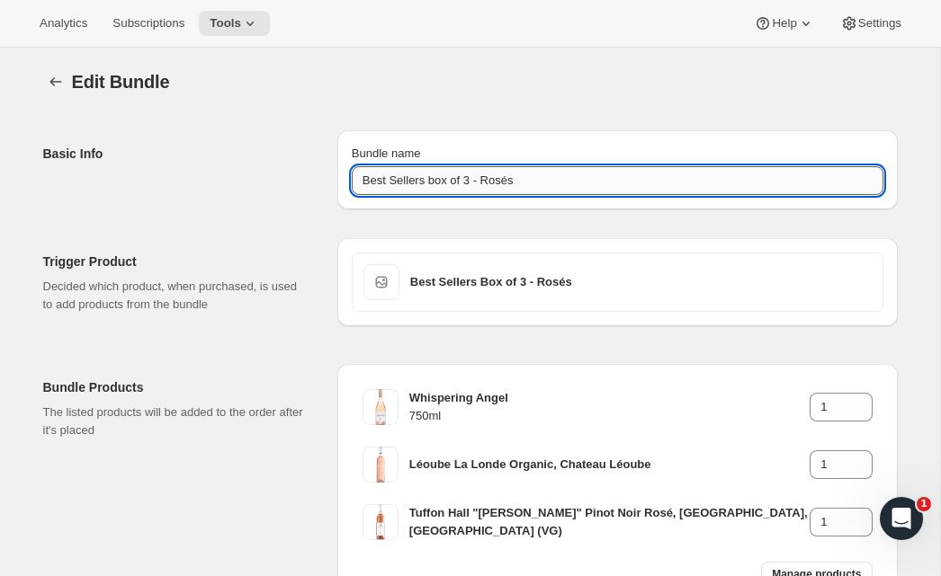
drag, startPoint x: 534, startPoint y: 179, endPoint x: 359, endPoint y: 184, distance: 175.4
click at [361, 184] on input "Best Sellers box of 3 - Rosés" at bounding box center [617, 180] width 531 height 29
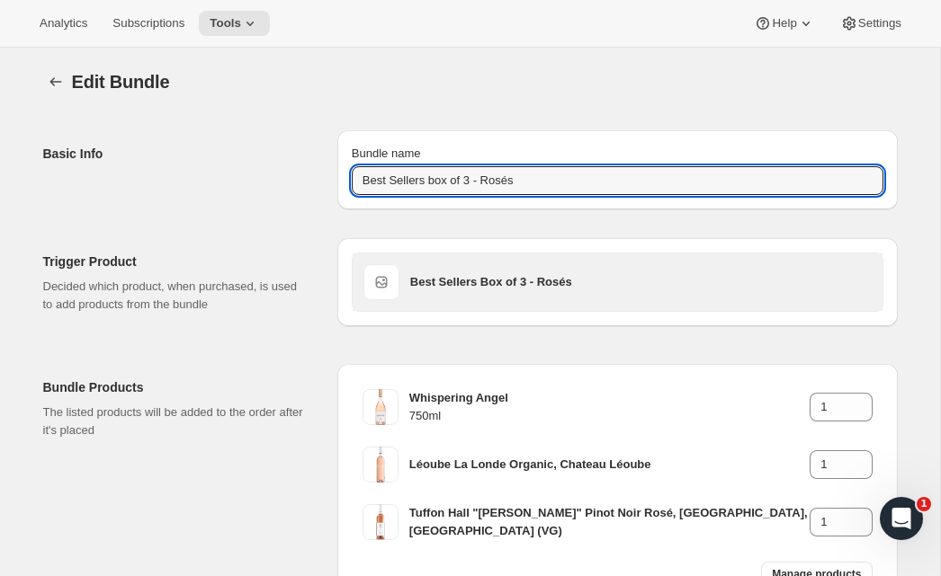
drag, startPoint x: 297, startPoint y: 119, endPoint x: 378, endPoint y: 256, distance: 159.6
click at [298, 120] on div "Basic Info Bundle name Best Sellers box of 3 - Rosés" at bounding box center [470, 163] width 854 height 94
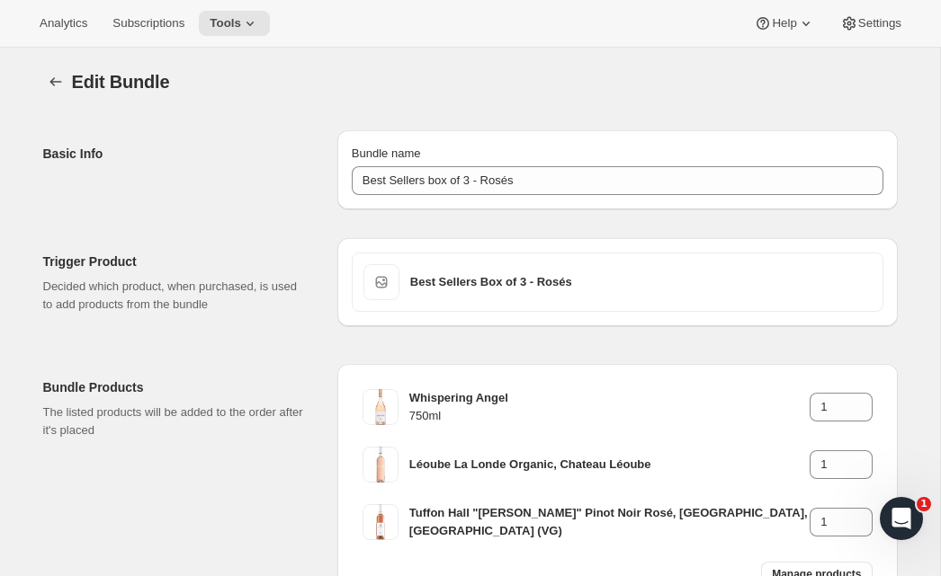
click at [41, 77] on div "Edit Bundle. This page is ready Edit Bundle Basic Info Bundle name Best Sellers…" at bounding box center [470, 385] width 897 height 674
click at [62, 85] on icon "Bundles" at bounding box center [56, 82] width 18 height 18
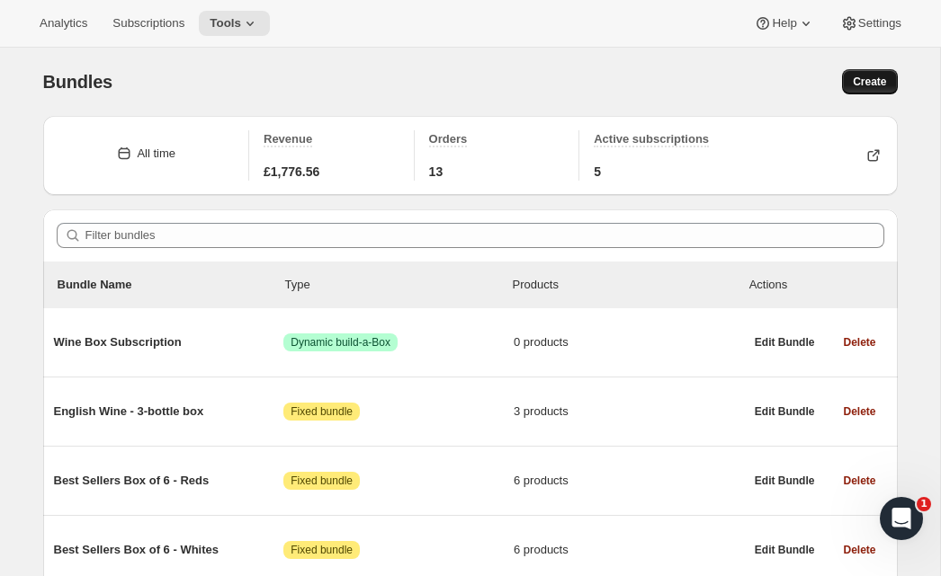
click at [874, 77] on span "Create" at bounding box center [868, 82] width 33 height 14
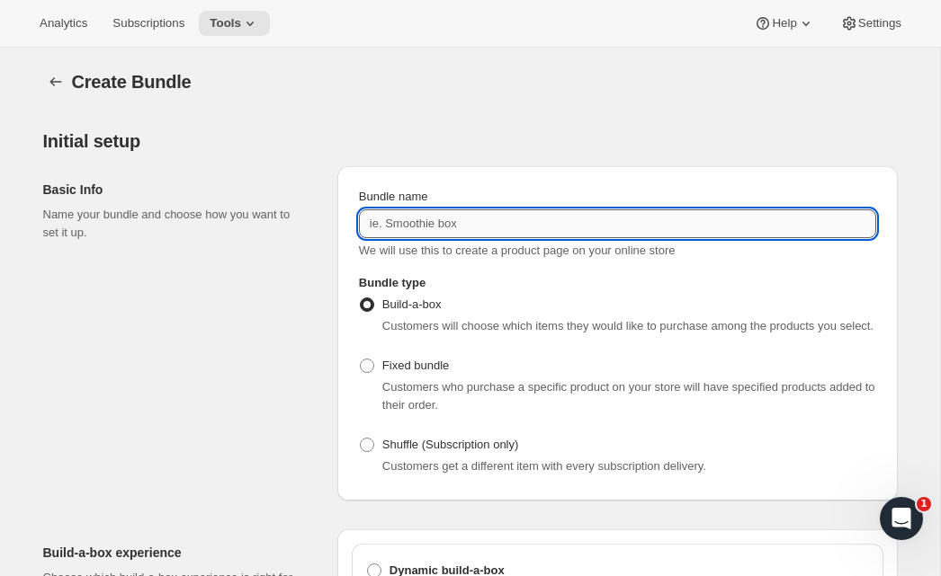
click at [497, 228] on input "Bundle name" at bounding box center [617, 224] width 517 height 29
paste input "Best Sellers box of 3 - Rosés"
type input "Best Sellers box of 3 - Rosés"
click at [360, 373] on span at bounding box center [367, 366] width 14 height 14
click at [360, 360] on input "Fixed bundle" at bounding box center [360, 359] width 1 height 1
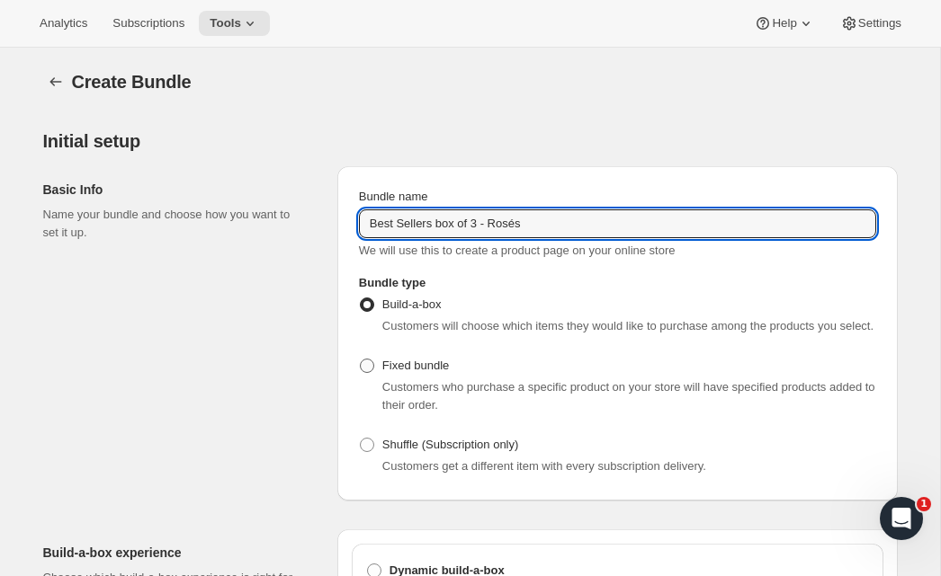
radio input "true"
click at [481, 224] on input "Best Sellers box of 3 - Rosés" at bounding box center [617, 224] width 517 height 29
type input "Best Sellers box of 6 - Rosés"
drag, startPoint x: 316, startPoint y: 317, endPoint x: 344, endPoint y: 308, distance: 30.1
click at [322, 316] on div "Basic Info Name your bundle and choose how you want to set it up." at bounding box center [183, 333] width 280 height 334
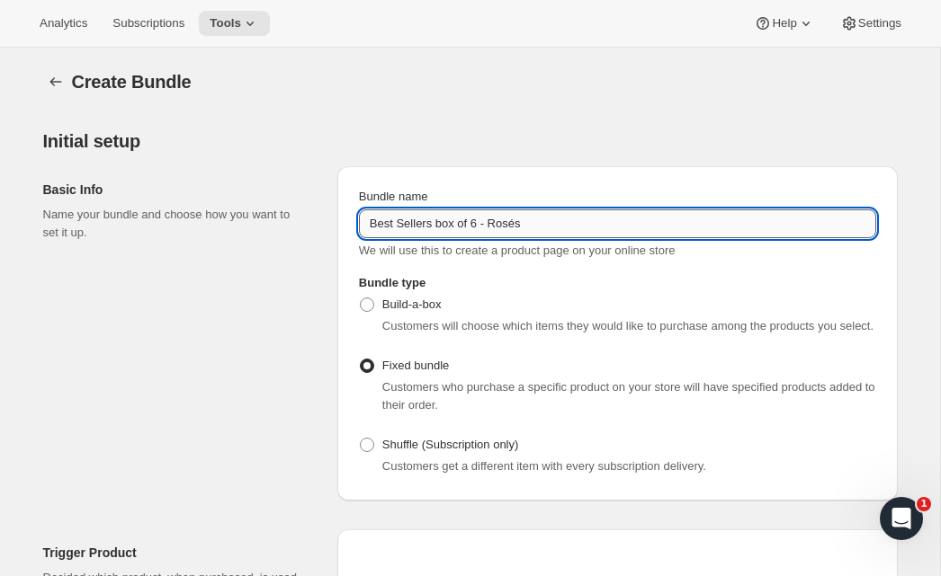
drag, startPoint x: 509, startPoint y: 227, endPoint x: 369, endPoint y: 219, distance: 140.5
click at [369, 219] on input "Best Sellers box of 6 - Rosés" at bounding box center [617, 224] width 517 height 29
click at [585, 230] on input "Best Sellers box of 6 - Rosés" at bounding box center [617, 224] width 517 height 29
click at [320, 290] on div "Basic Info Name your bundle and choose how you want to set it up." at bounding box center [183, 333] width 280 height 334
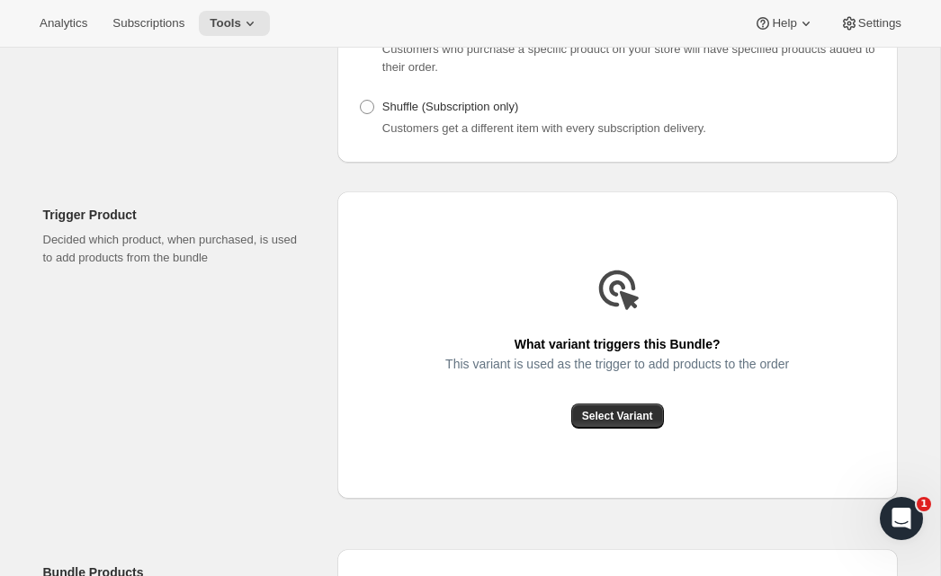
scroll to position [344, 0]
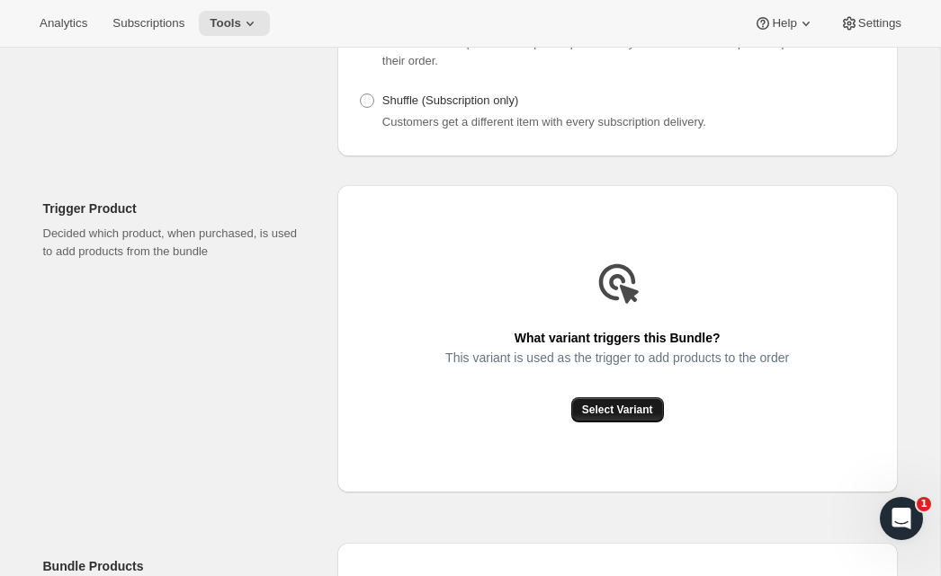
click at [598, 423] on button "Select Variant" at bounding box center [617, 409] width 93 height 25
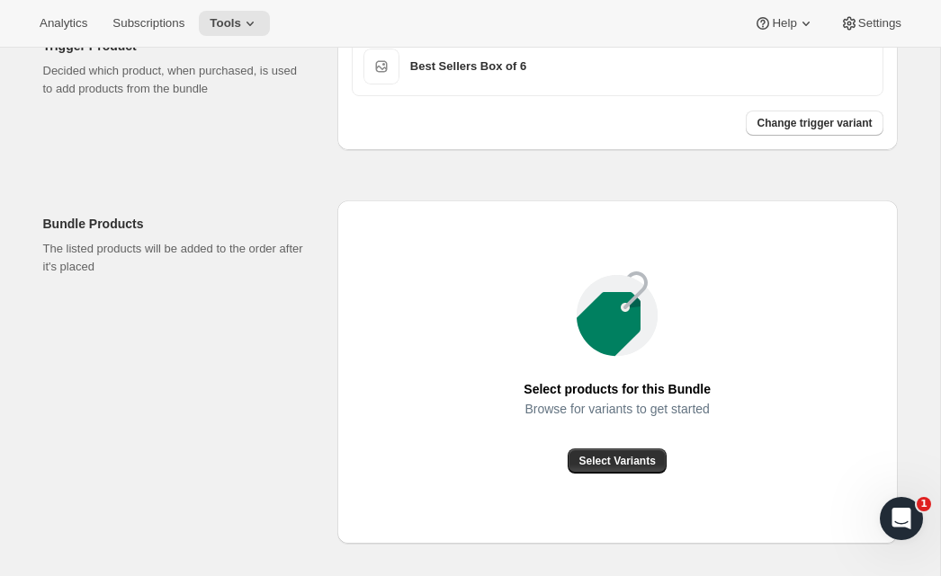
scroll to position [543, 0]
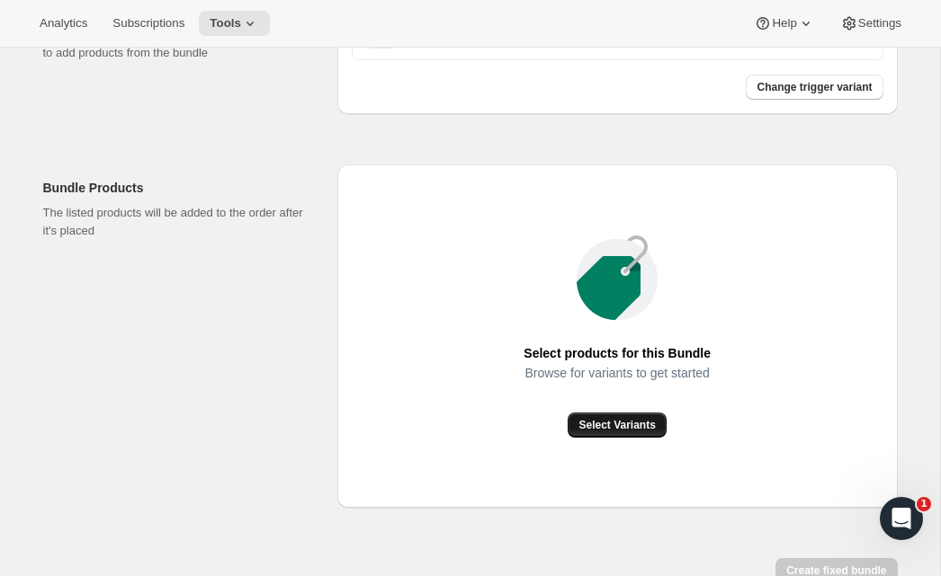
click at [620, 438] on button "Select Variants" at bounding box center [616, 425] width 98 height 25
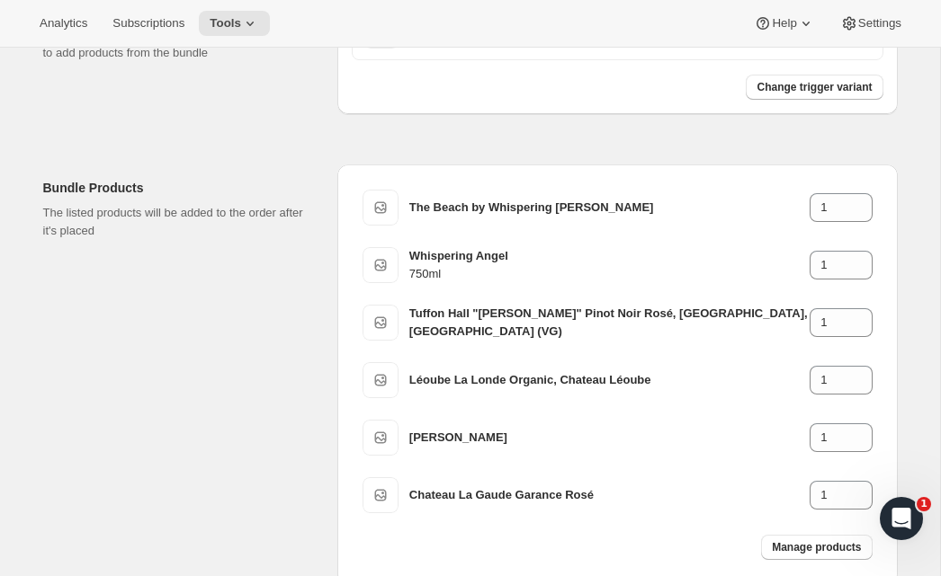
scroll to position [743, 0]
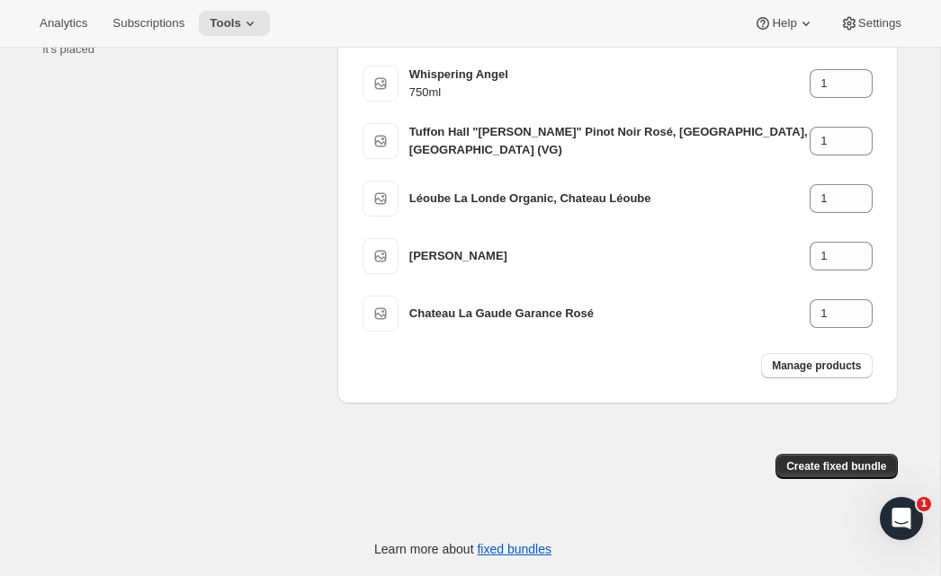
click at [799, 481] on div "Create fixed bundle" at bounding box center [617, 474] width 560 height 40
click at [800, 470] on span "Create fixed bundle" at bounding box center [836, 466] width 100 height 14
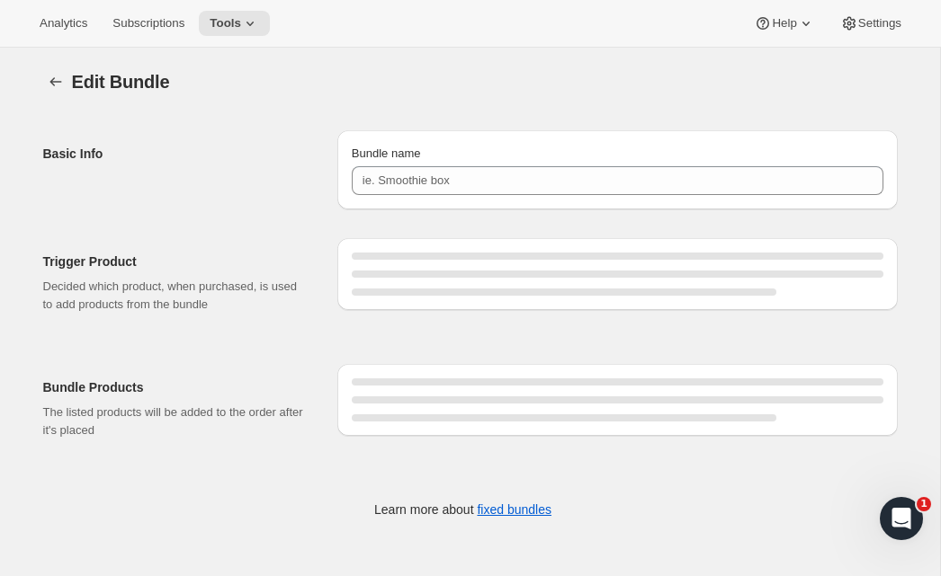
type input "Best Sellers box of 6 - Rosés"
